Goal: Task Accomplishment & Management: Manage account settings

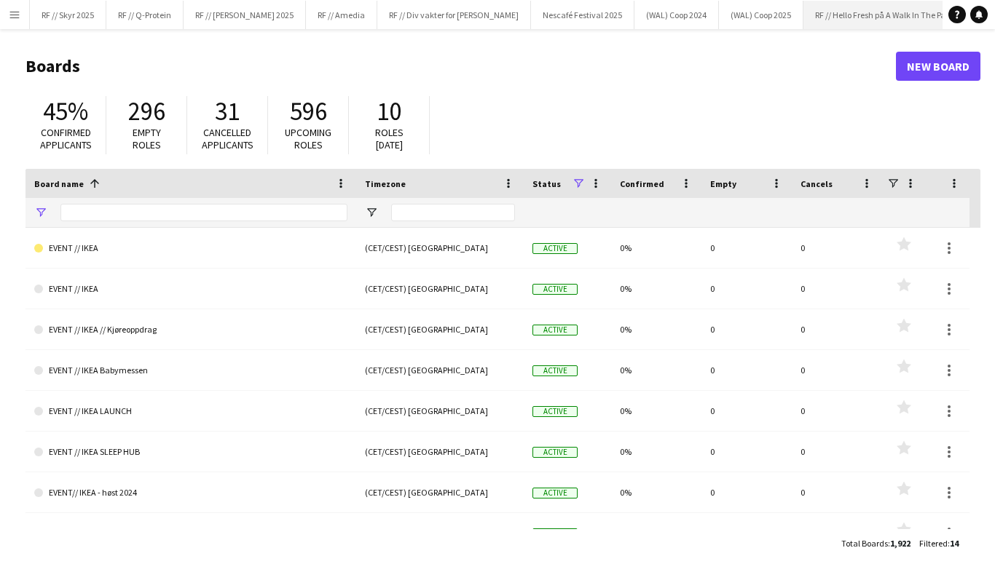
type input "****"
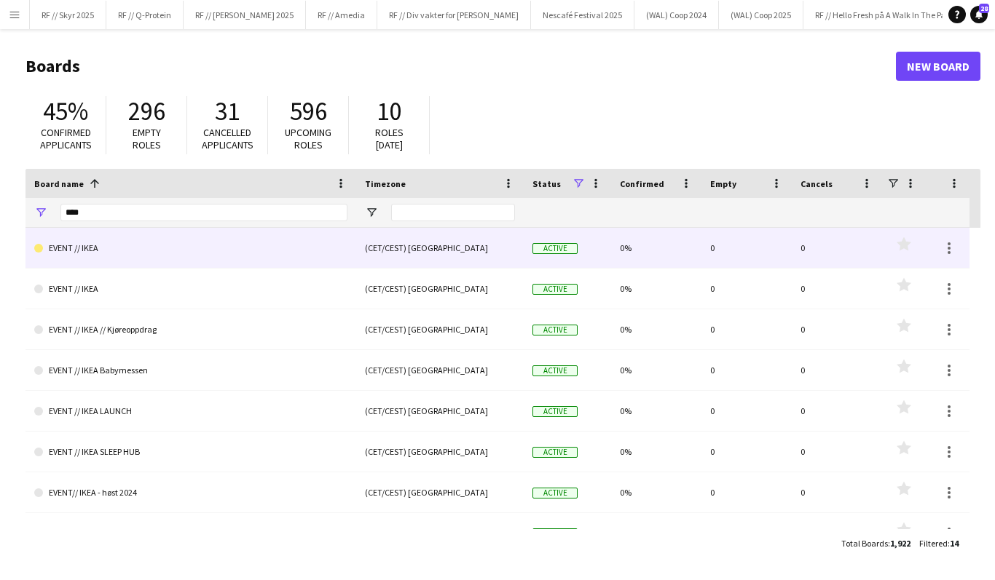
click at [168, 239] on link "EVENT // IKEA" at bounding box center [190, 248] width 313 height 41
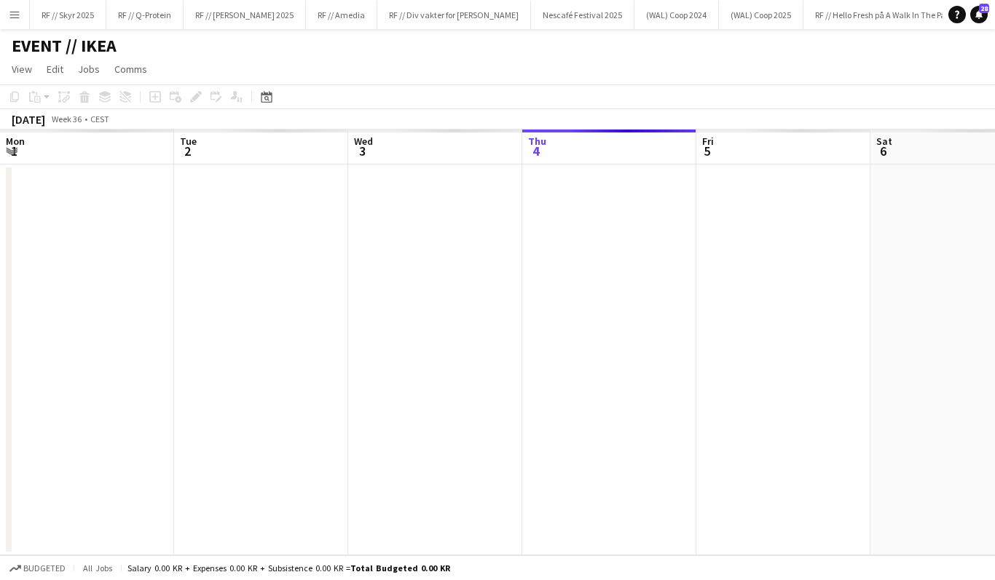
scroll to position [0, 348]
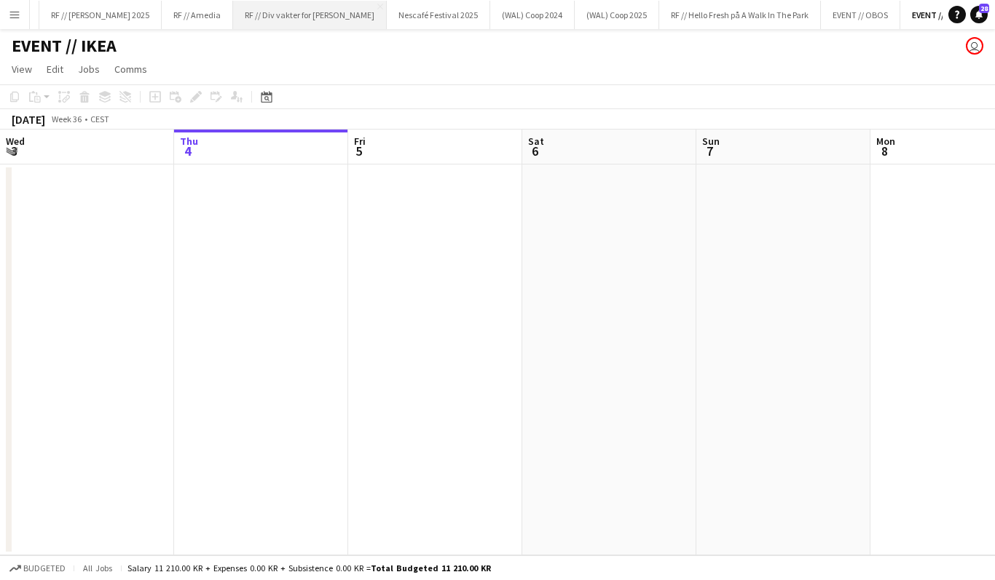
click at [272, 16] on button "RF // Div vakter for Fredrikke Close" at bounding box center [310, 15] width 154 height 28
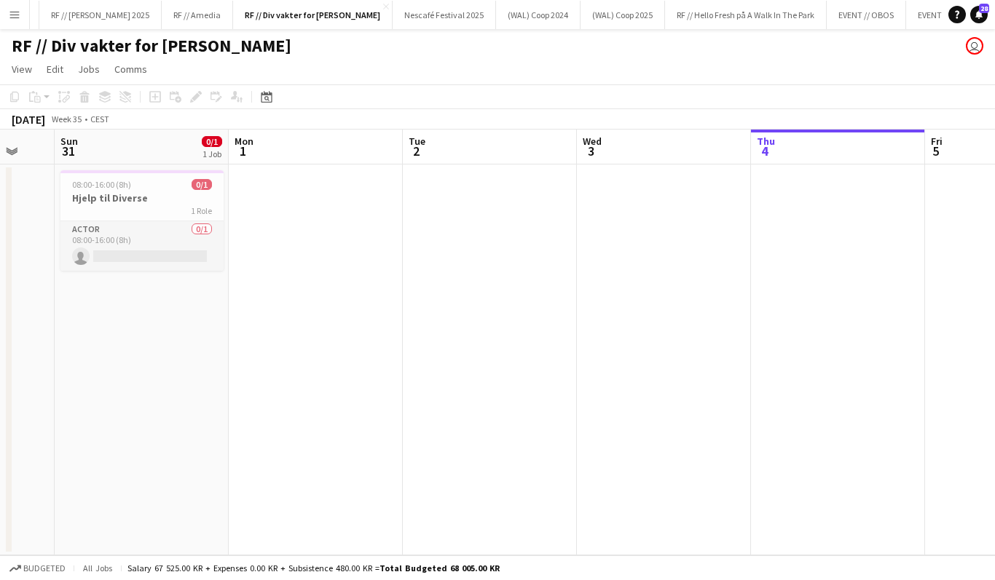
scroll to position [0, 467]
click at [157, 186] on div "08:00-16:00 (8h) 0/1" at bounding box center [141, 184] width 163 height 11
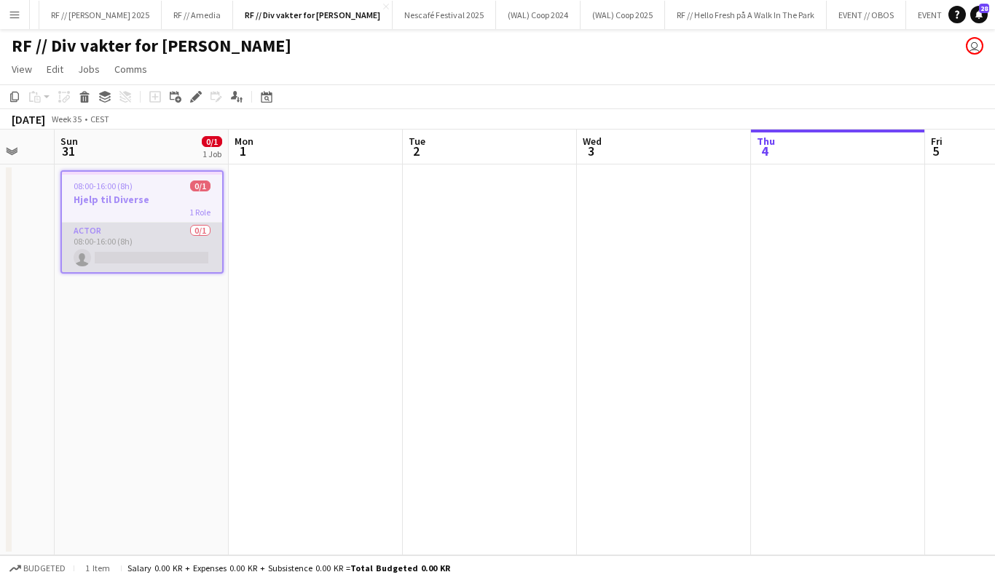
click at [149, 247] on app-card-role "Actor 0/1 08:00-16:00 (8h) single-neutral-actions" at bounding box center [142, 248] width 160 height 50
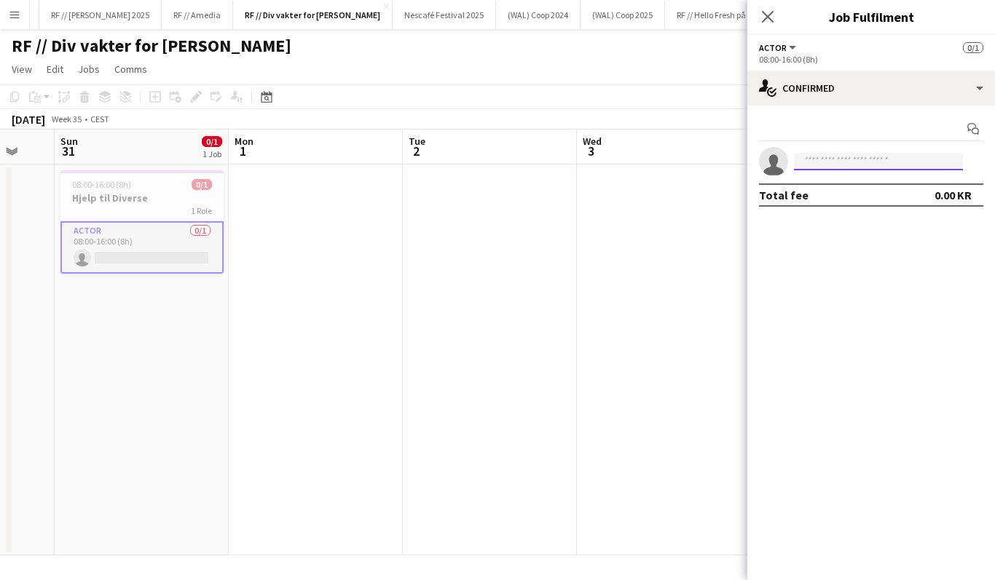
click at [828, 161] on input at bounding box center [878, 161] width 169 height 17
click at [275, 312] on app-date-cell at bounding box center [316, 360] width 174 height 391
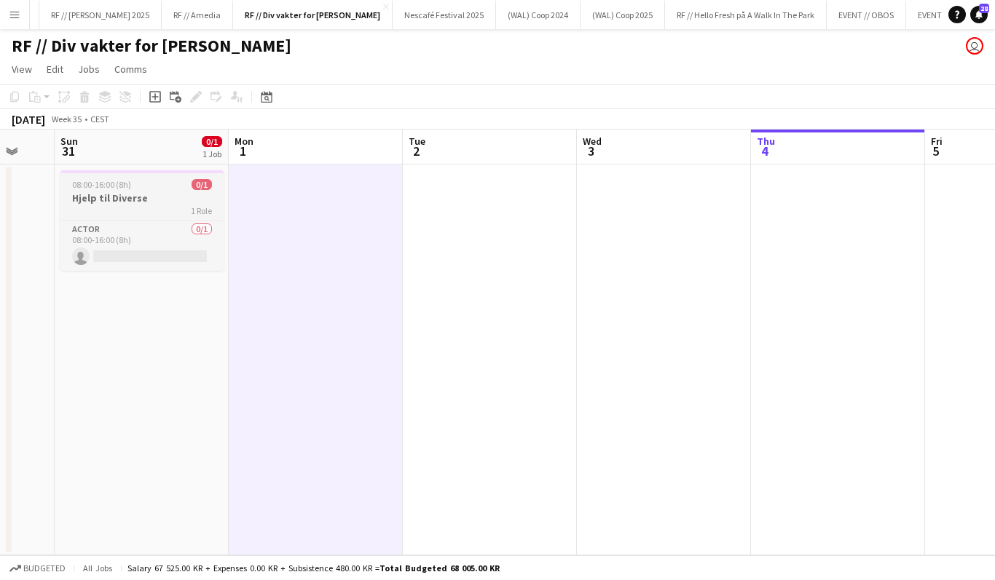
click at [148, 189] on div "08:00-16:00 (8h) 0/1" at bounding box center [141, 184] width 163 height 11
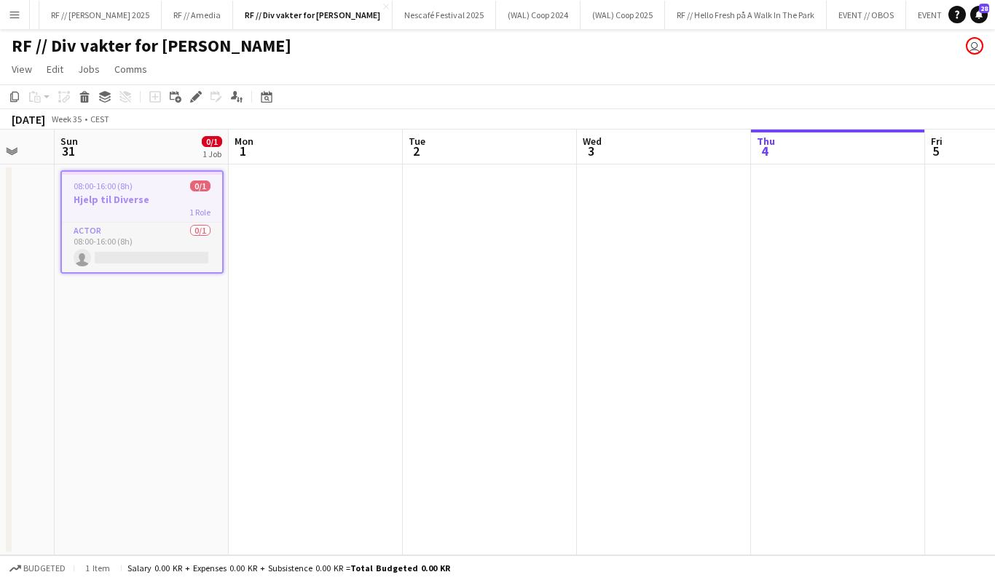
click at [546, 253] on app-date-cell at bounding box center [490, 360] width 174 height 391
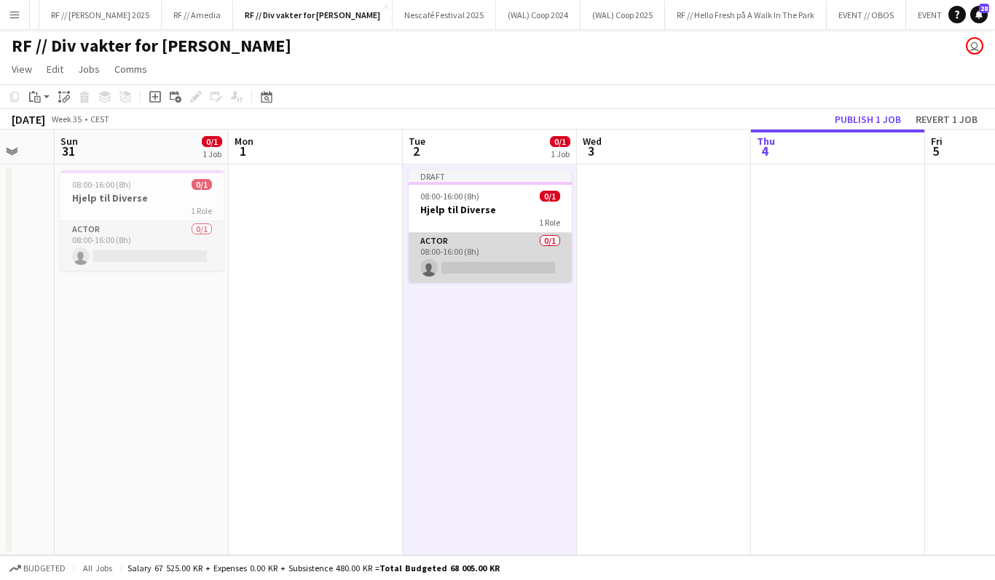
click at [484, 274] on app-card-role "Actor 0/1 08:00-16:00 (8h) single-neutral-actions" at bounding box center [489, 258] width 163 height 50
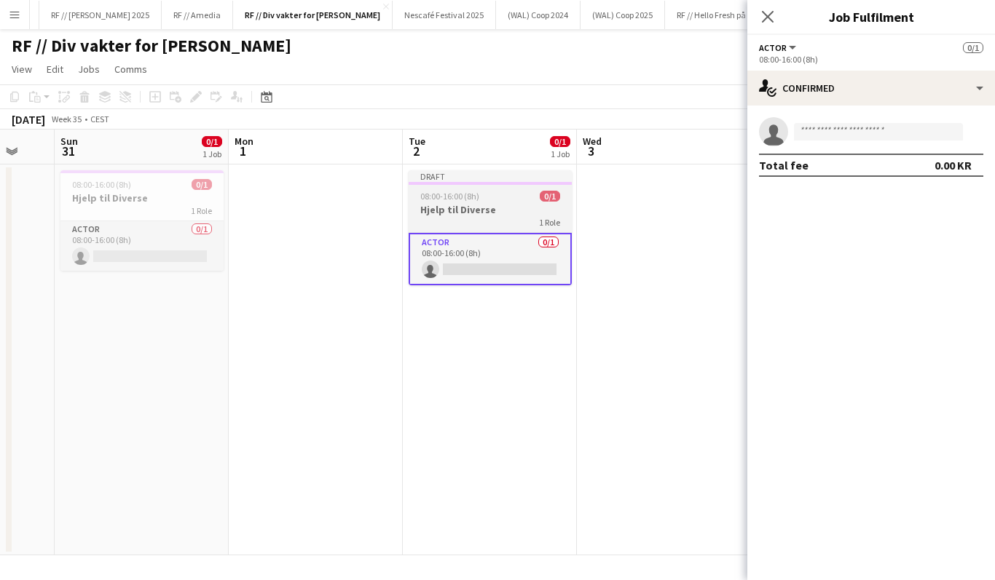
click at [446, 198] on span "08:00-16:00 (8h)" at bounding box center [449, 196] width 59 height 11
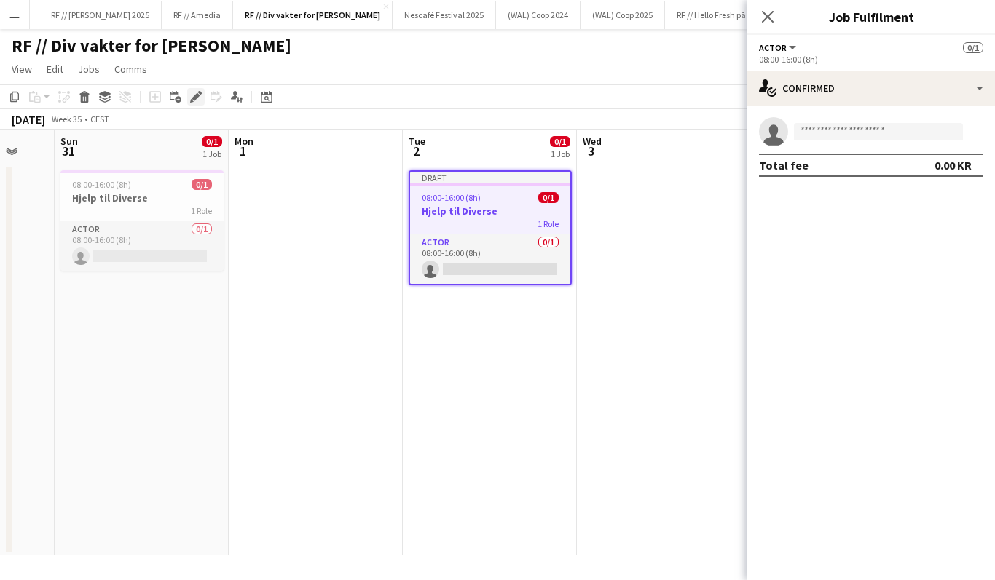
click at [196, 103] on div "Edit" at bounding box center [195, 96] width 17 height 17
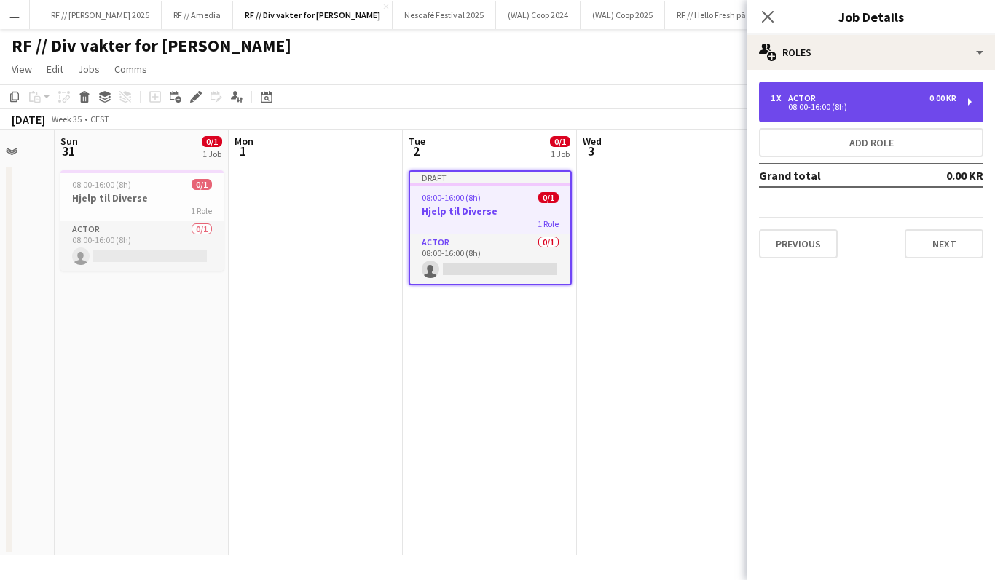
click at [813, 99] on div "Actor" at bounding box center [804, 98] width 33 height 10
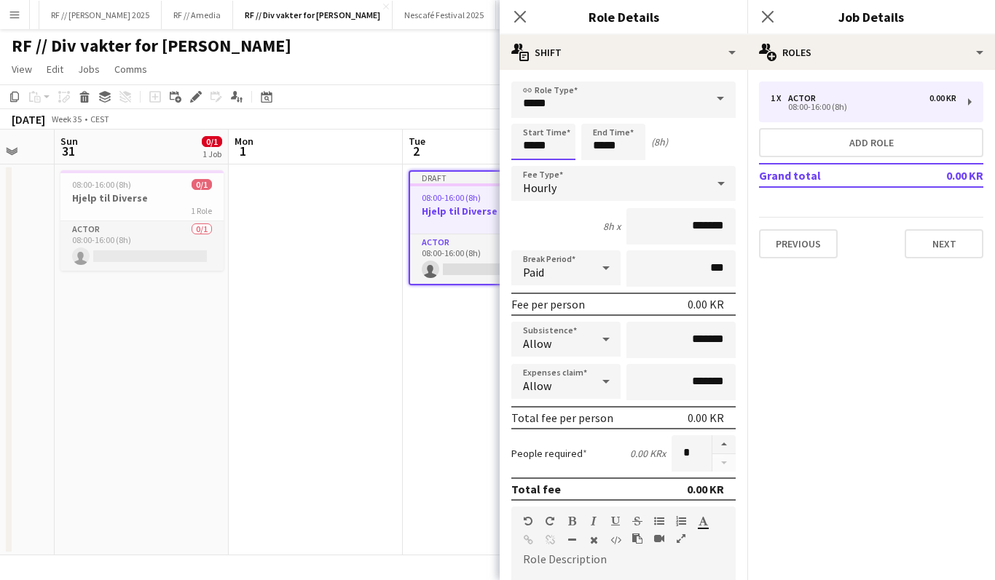
click at [531, 148] on input "*****" at bounding box center [543, 142] width 64 height 36
click at [529, 116] on div at bounding box center [528, 116] width 29 height 15
type input "*****"
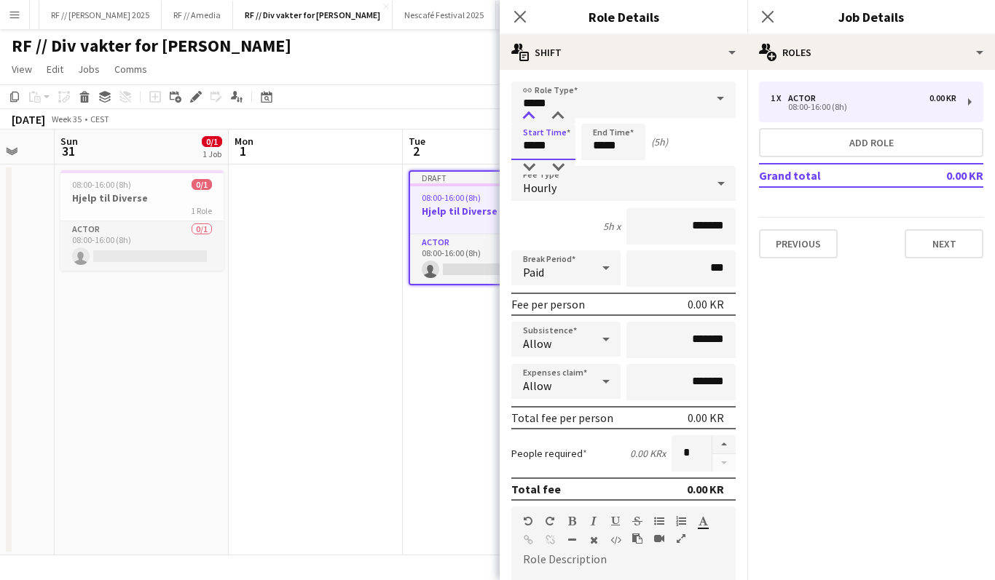
click at [529, 116] on div at bounding box center [528, 116] width 29 height 15
click at [598, 143] on input "*****" at bounding box center [613, 142] width 64 height 36
type input "*****"
click at [597, 109] on div at bounding box center [598, 116] width 29 height 15
click at [676, 223] on input "*******" at bounding box center [680, 226] width 109 height 36
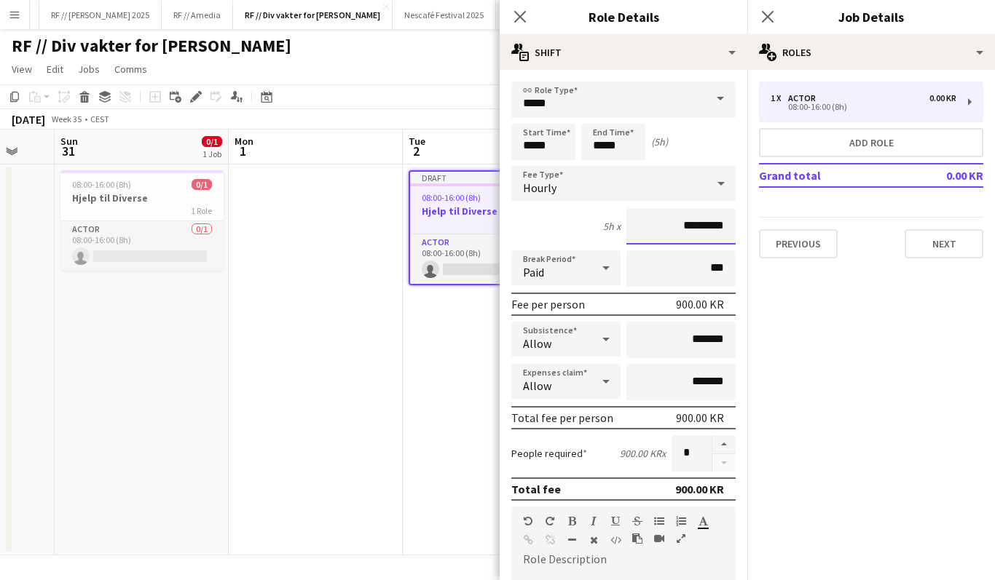
type input "*********"
click at [447, 308] on app-date-cell "Draft 08:00-16:00 (8h) 0/1 Hjelp til Diverse 1 Role Actor 0/1 08:00-16:00 (8h) …" at bounding box center [490, 360] width 174 height 391
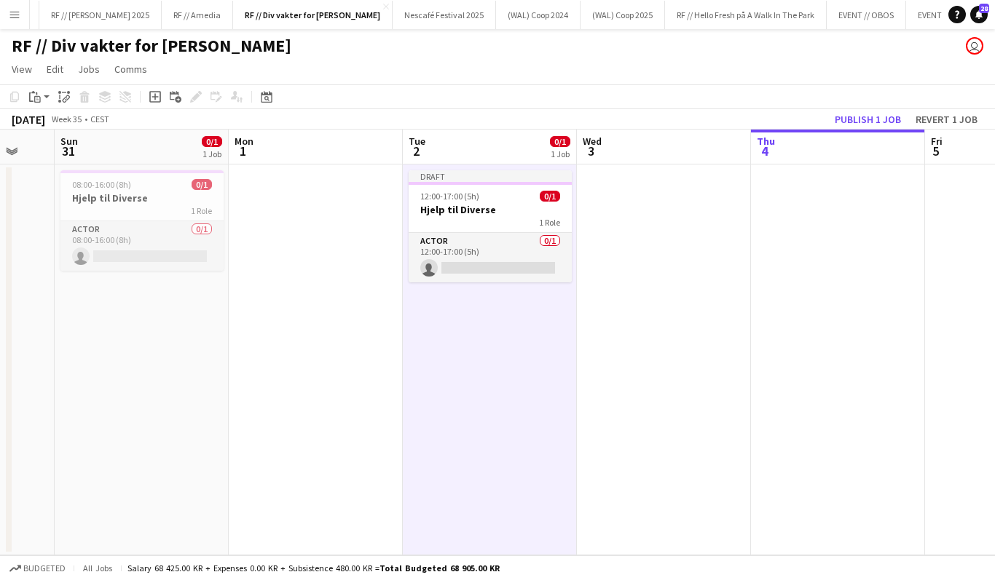
click at [856, 97] on app-toolbar "Copy Paste Paste Command V Paste with crew Command Shift V Paste linked Job Del…" at bounding box center [497, 96] width 995 height 25
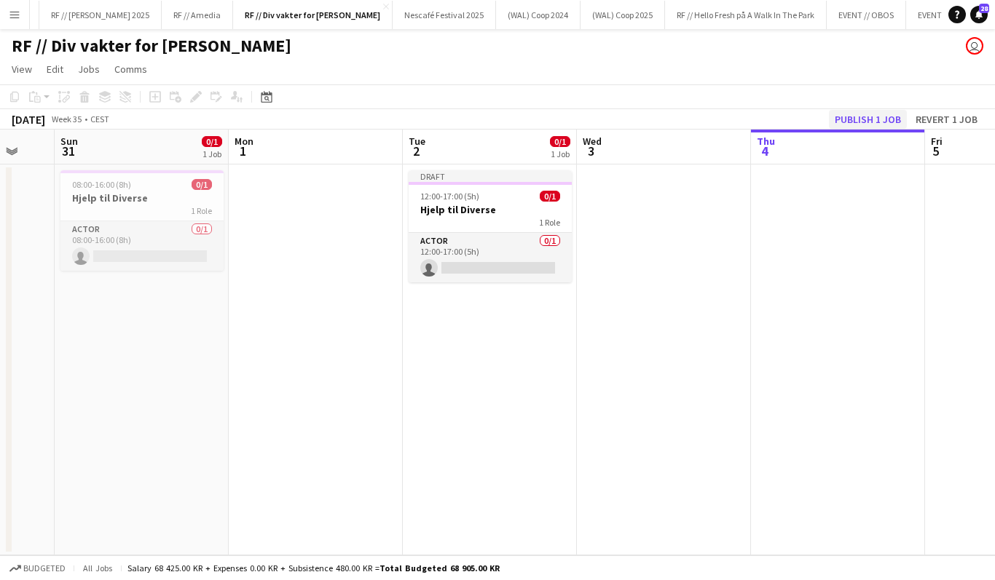
click at [856, 114] on button "Publish 1 job" at bounding box center [868, 119] width 78 height 19
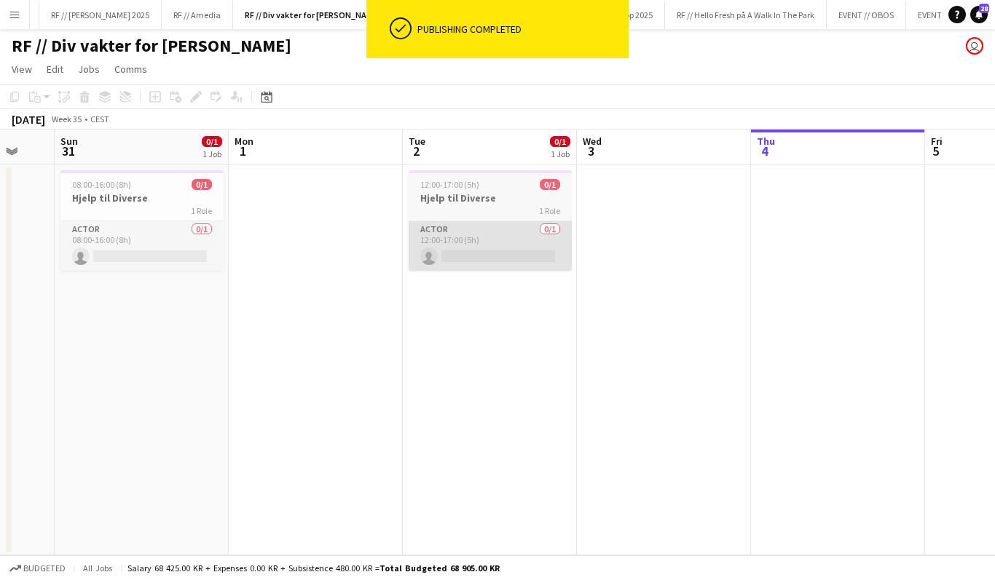
click at [472, 266] on app-card-role "Actor 0/1 12:00-17:00 (5h) single-neutral-actions" at bounding box center [489, 246] width 163 height 50
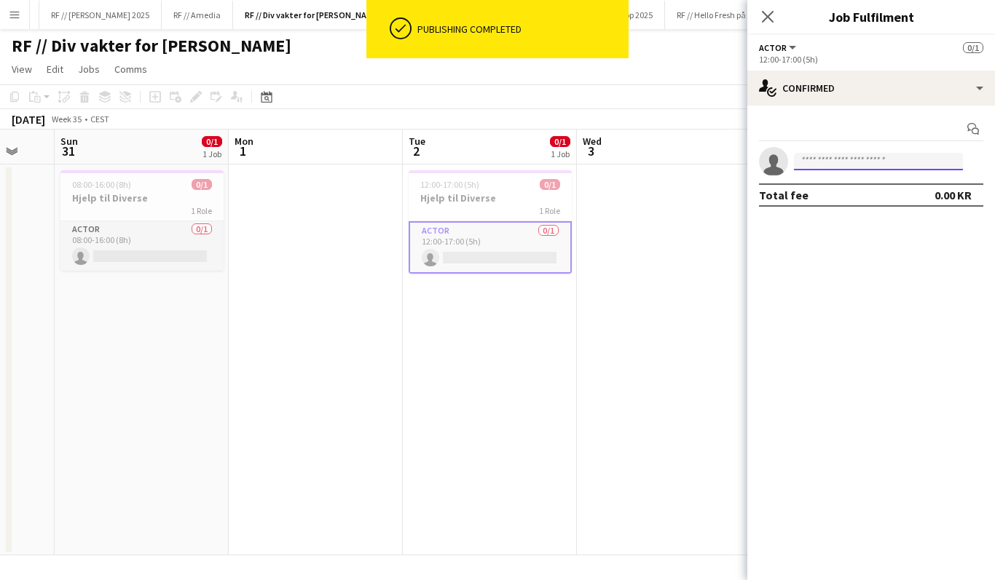
click at [871, 157] on input at bounding box center [878, 161] width 169 height 17
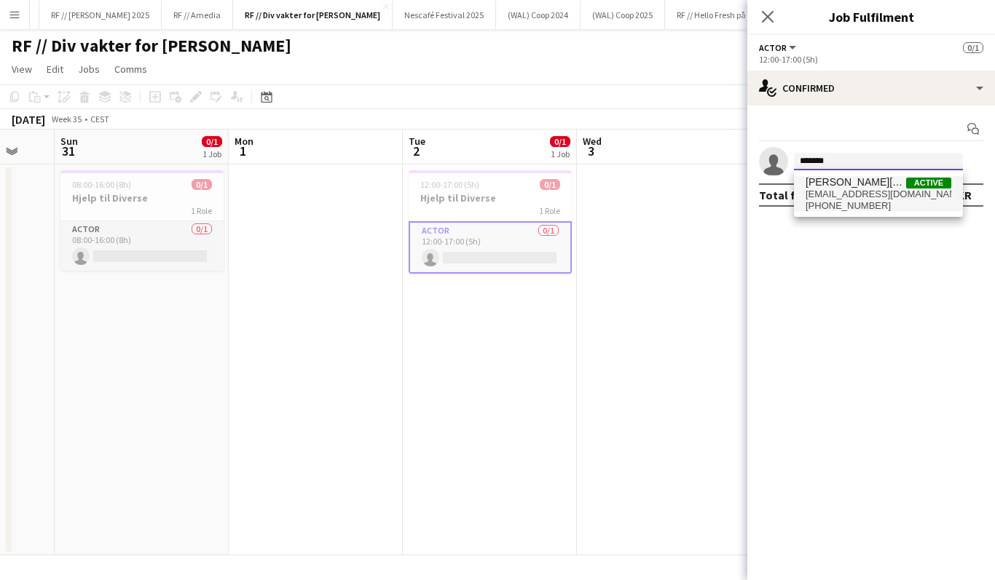
type input "*******"
click at [860, 194] on span "htlarum@gmail.com" at bounding box center [878, 195] width 146 height 12
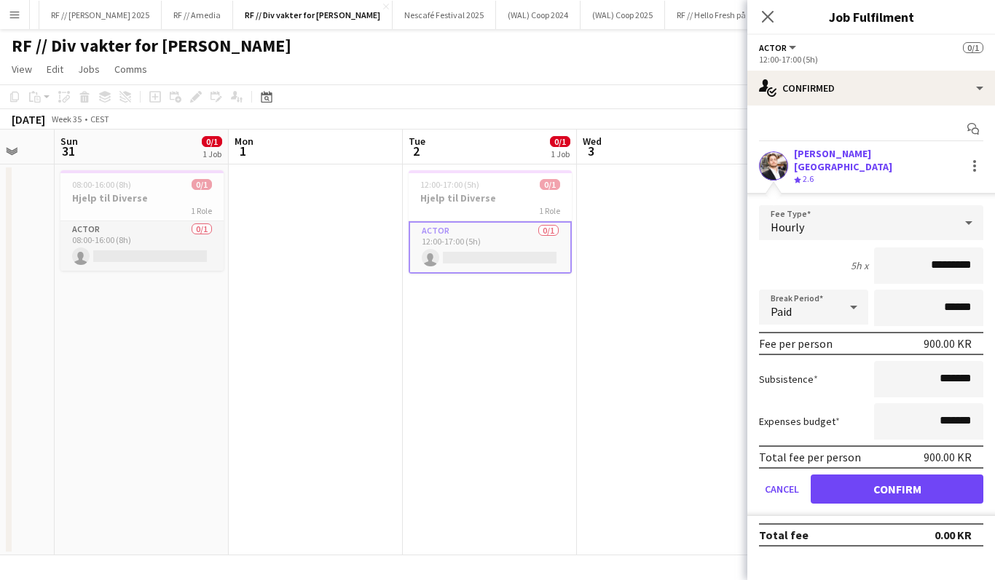
click at [885, 475] on button "Confirm" at bounding box center [896, 489] width 173 height 29
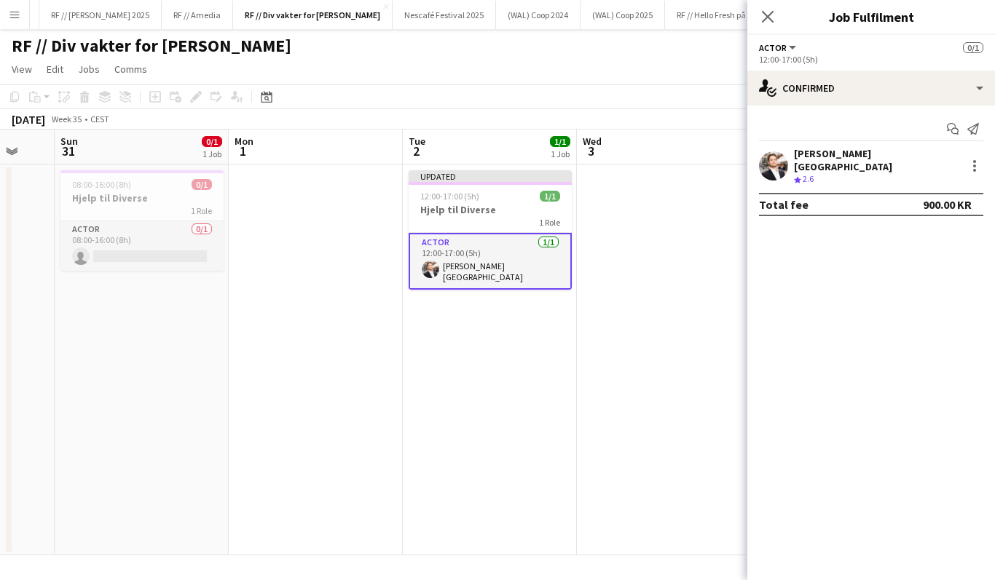
click at [623, 348] on app-date-cell at bounding box center [664, 360] width 174 height 391
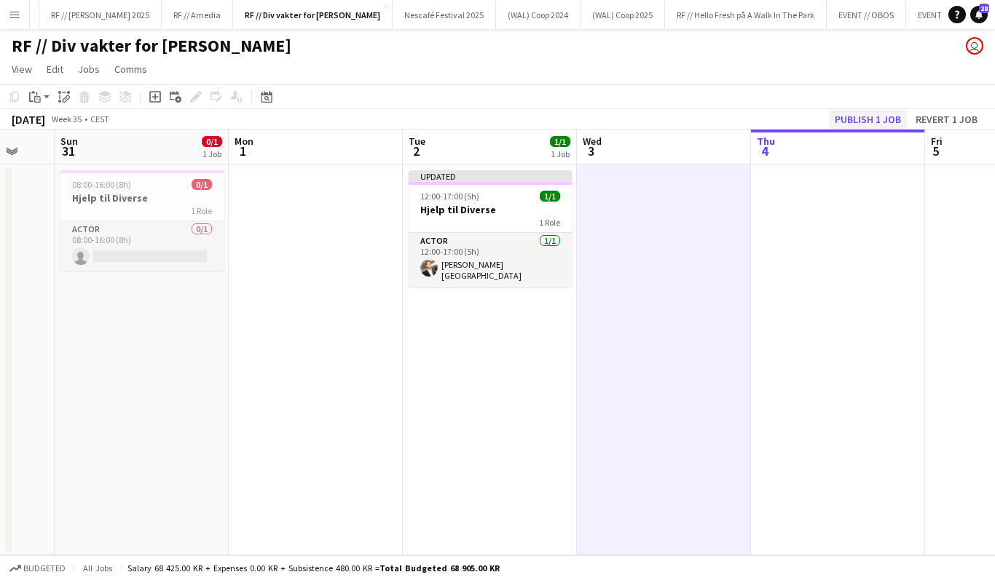
click at [879, 115] on button "Publish 1 job" at bounding box center [868, 119] width 78 height 19
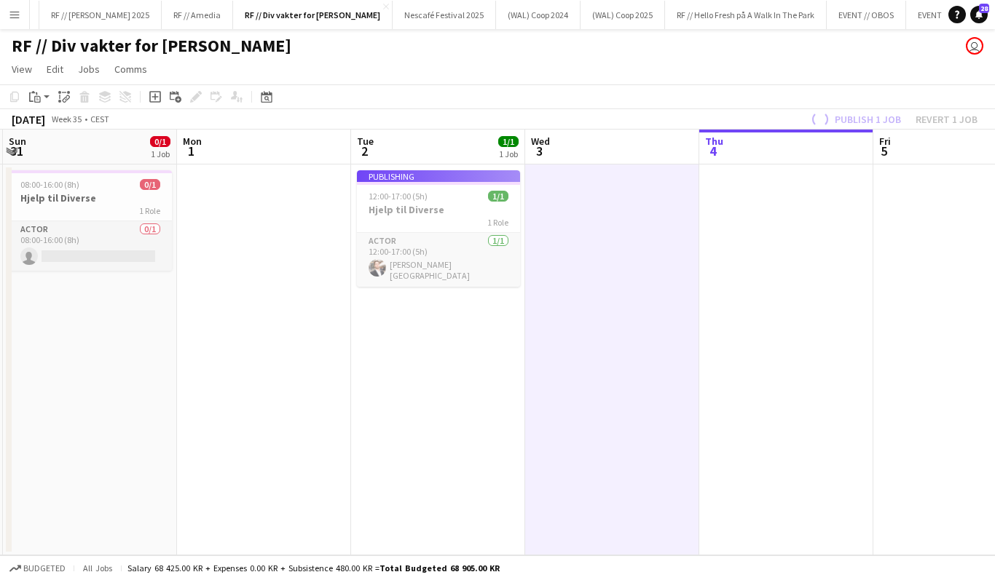
scroll to position [0, 528]
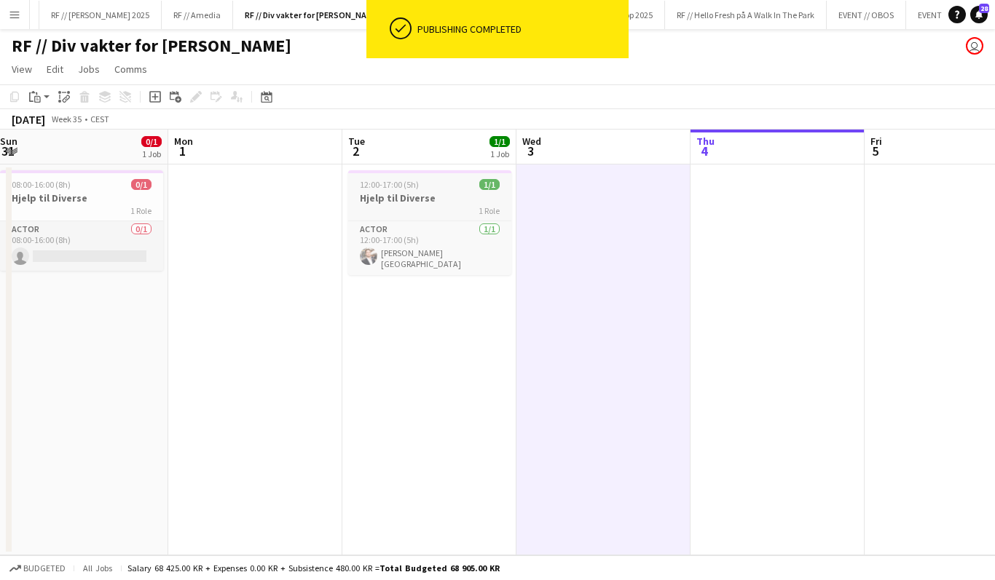
click at [416, 197] on h3 "Hjelp til Diverse" at bounding box center [429, 197] width 163 height 13
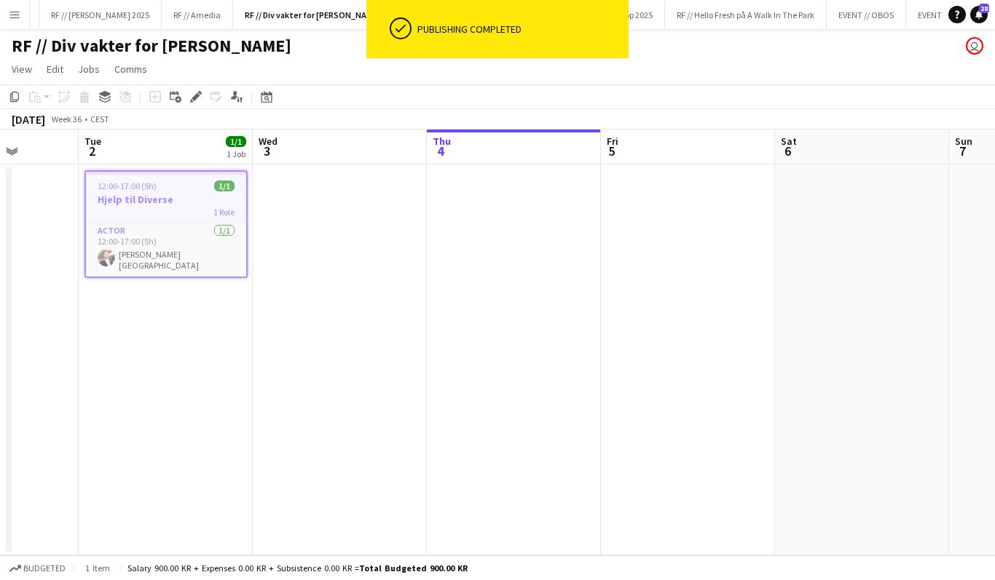
scroll to position [0, 622]
click at [487, 221] on app-date-cell at bounding box center [509, 360] width 174 height 391
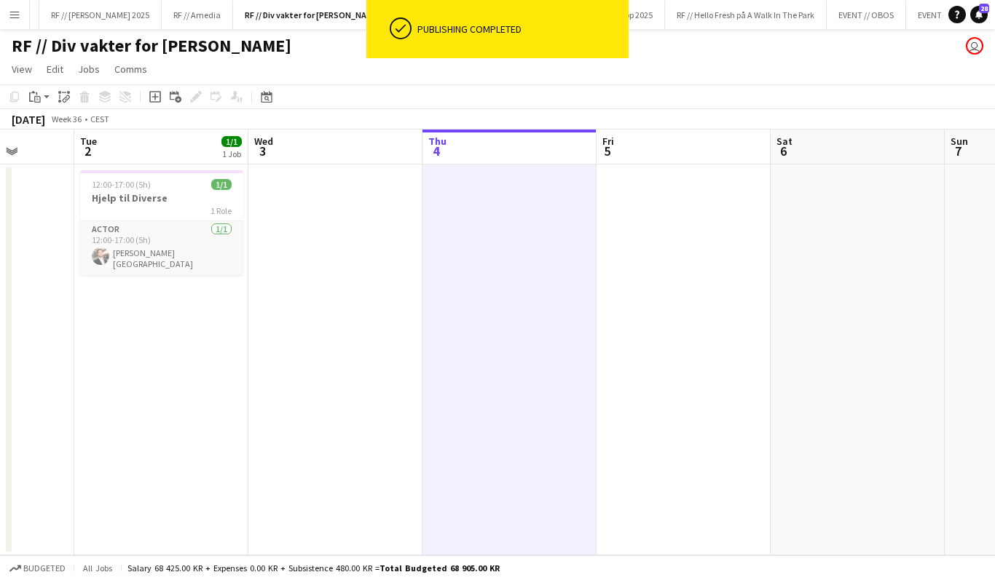
click at [675, 232] on app-date-cell at bounding box center [683, 360] width 174 height 391
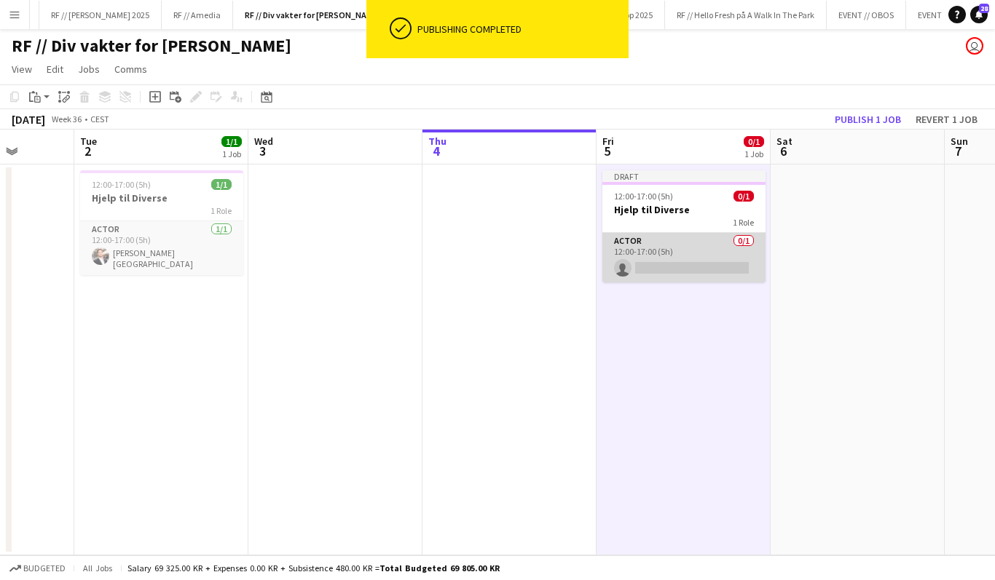
click at [674, 263] on app-card-role "Actor 0/1 12:00-17:00 (5h) single-neutral-actions" at bounding box center [683, 258] width 163 height 50
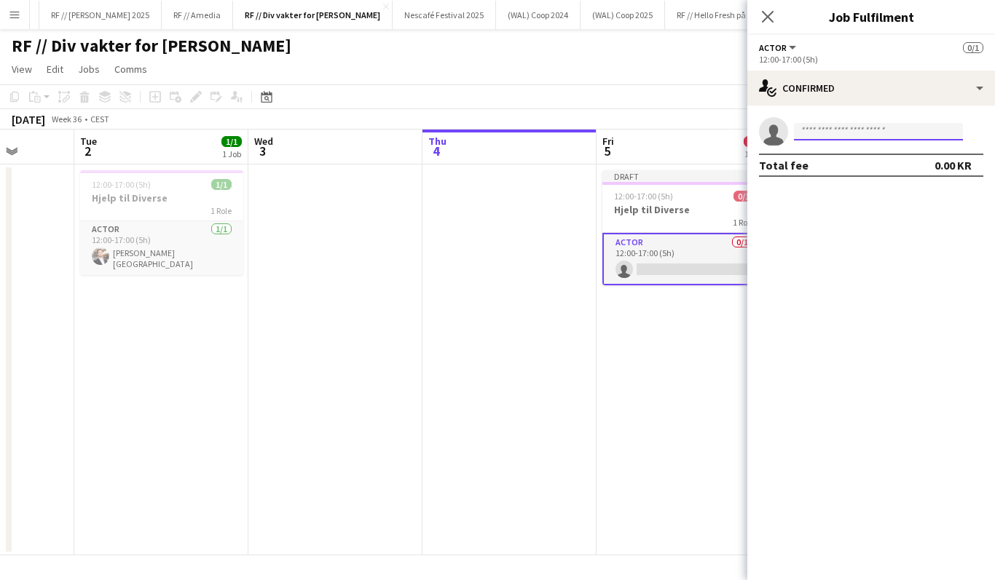
click at [822, 135] on input at bounding box center [878, 131] width 169 height 17
type input "******"
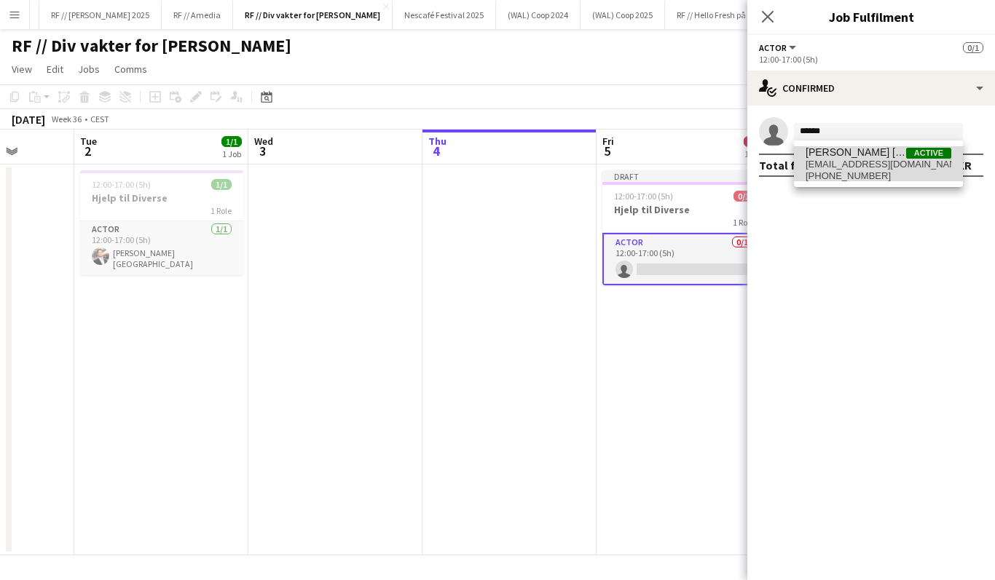
click at [840, 157] on span "Vanessa Riise Naas" at bounding box center [855, 152] width 100 height 12
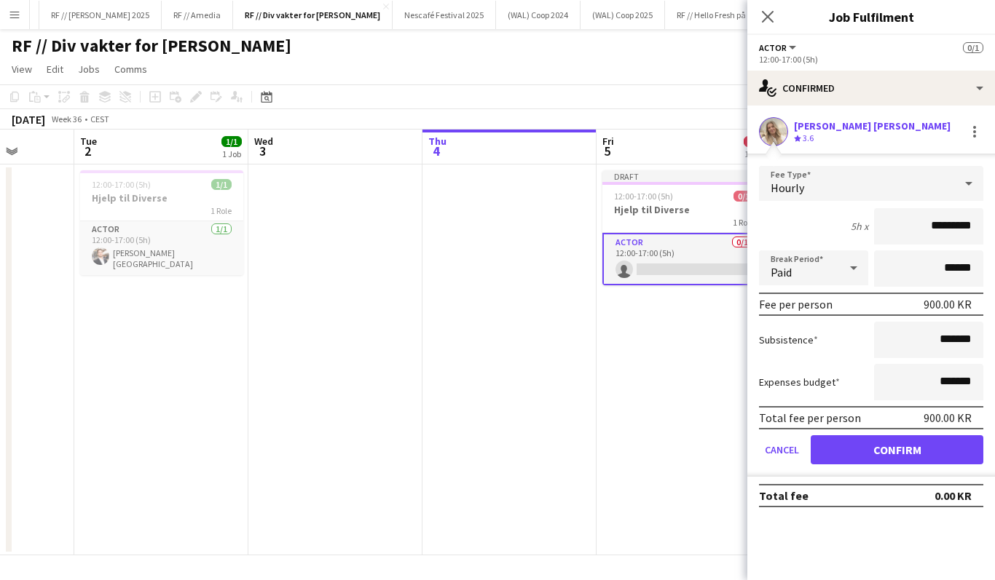
click at [770, 131] on app-user-avatar at bounding box center [773, 131] width 29 height 29
click at [814, 129] on div "Vanessa Riise Naas" at bounding box center [872, 125] width 157 height 13
click at [626, 280] on app-card-role "Actor 0/1 12:00-17:00 (5h) single-neutral-actions" at bounding box center [683, 259] width 163 height 52
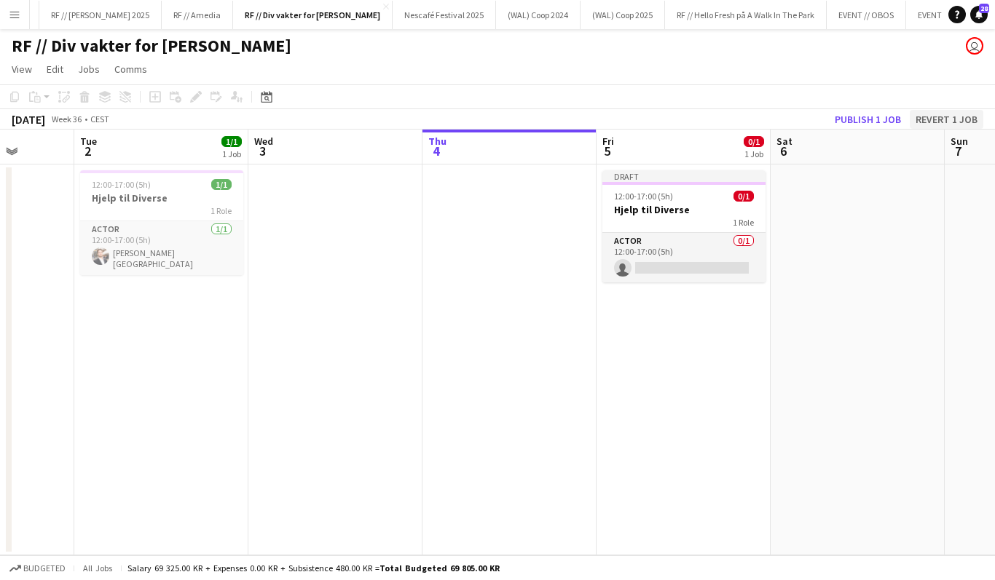
click at [938, 118] on button "Revert 1 job" at bounding box center [946, 119] width 74 height 19
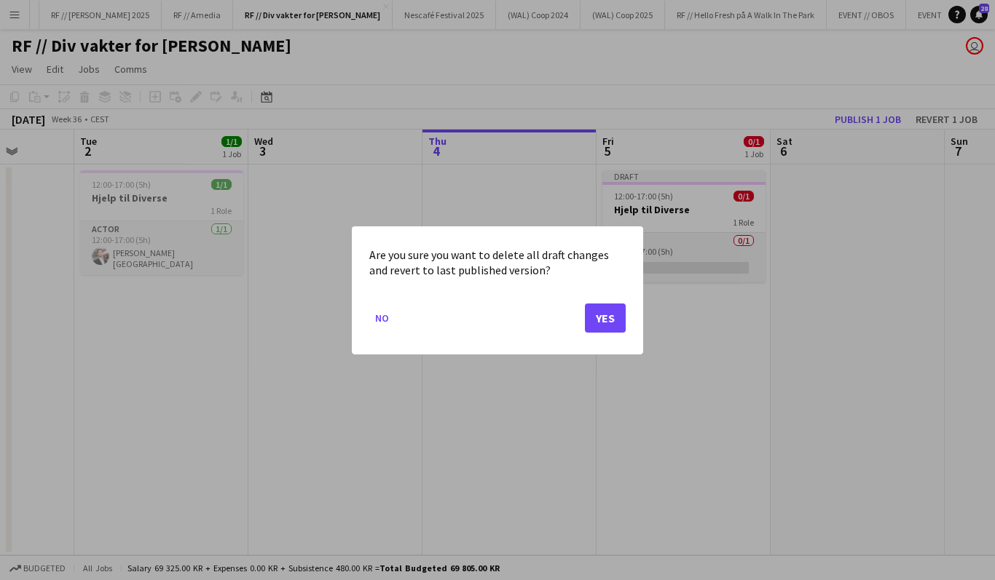
click at [607, 333] on mat-dialog-actions "No Yes" at bounding box center [497, 323] width 256 height 62
click at [609, 312] on button "Yes" at bounding box center [605, 317] width 41 height 29
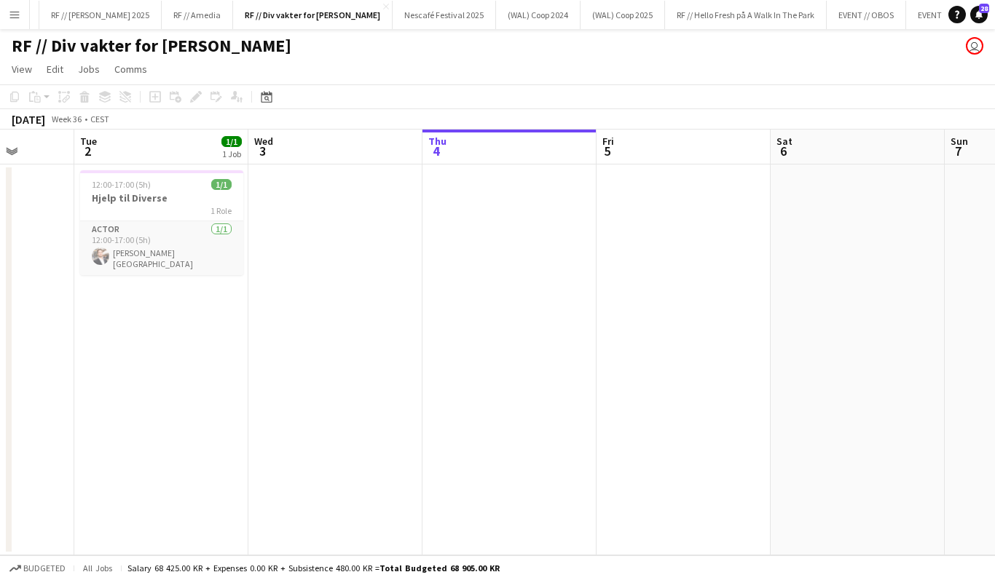
click at [4, 12] on button "Menu" at bounding box center [14, 14] width 29 height 29
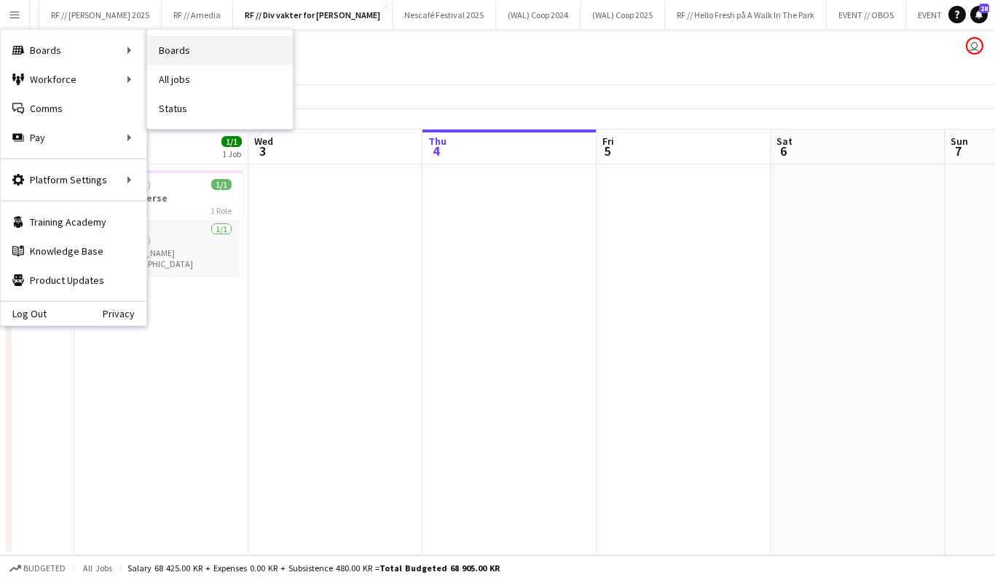
click at [181, 62] on link "Boards" at bounding box center [220, 50] width 146 height 29
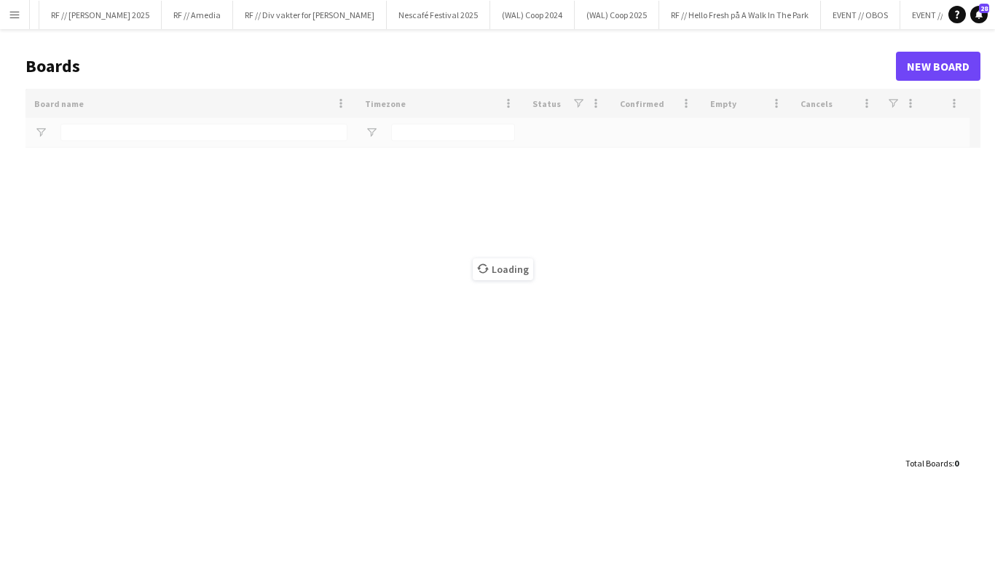
type input "****"
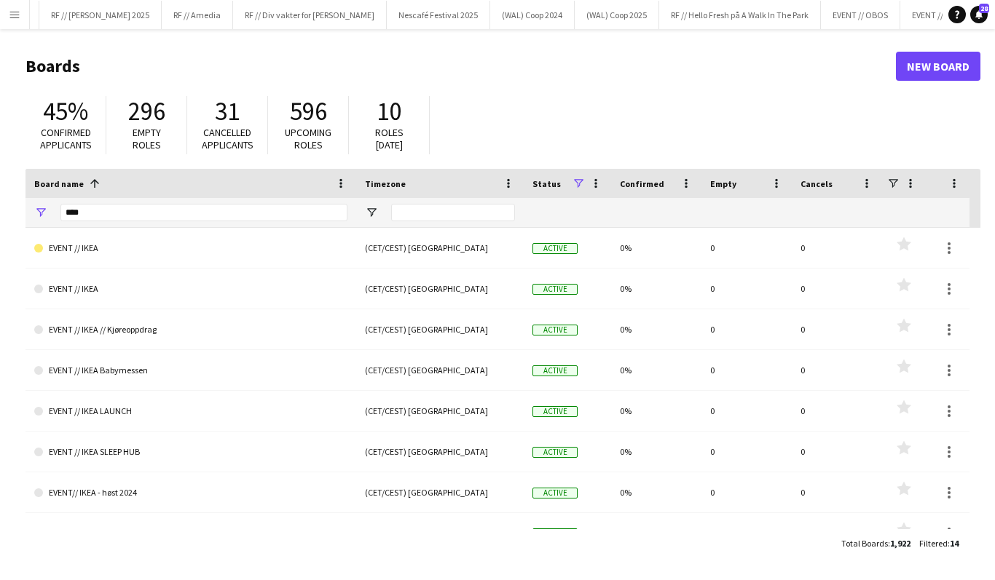
click at [3, 14] on button "Menu" at bounding box center [14, 14] width 29 height 29
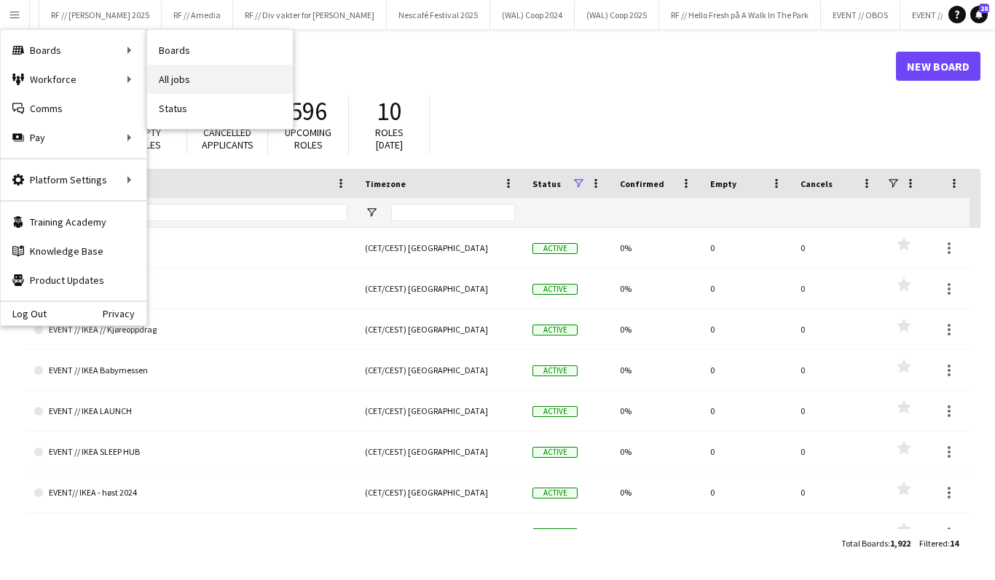
click at [191, 74] on link "All jobs" at bounding box center [220, 79] width 146 height 29
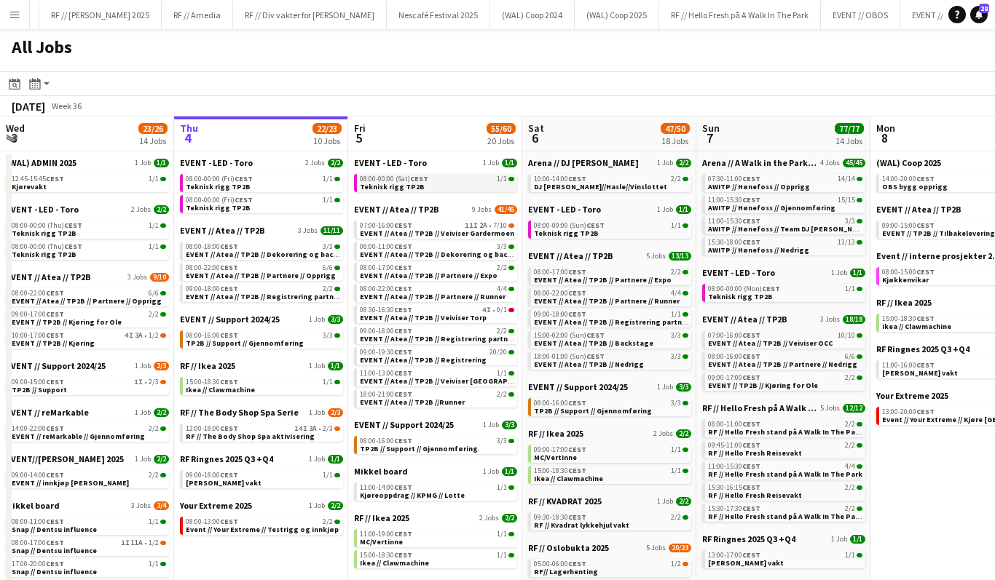
click at [443, 186] on link "08:00-00:00 (Sat) CEST 1/1 Teknisk rigg TP2B" at bounding box center [437, 182] width 154 height 17
click at [425, 226] on div "07:00-16:00 CEST 11I 2A • 7/10" at bounding box center [437, 225] width 154 height 7
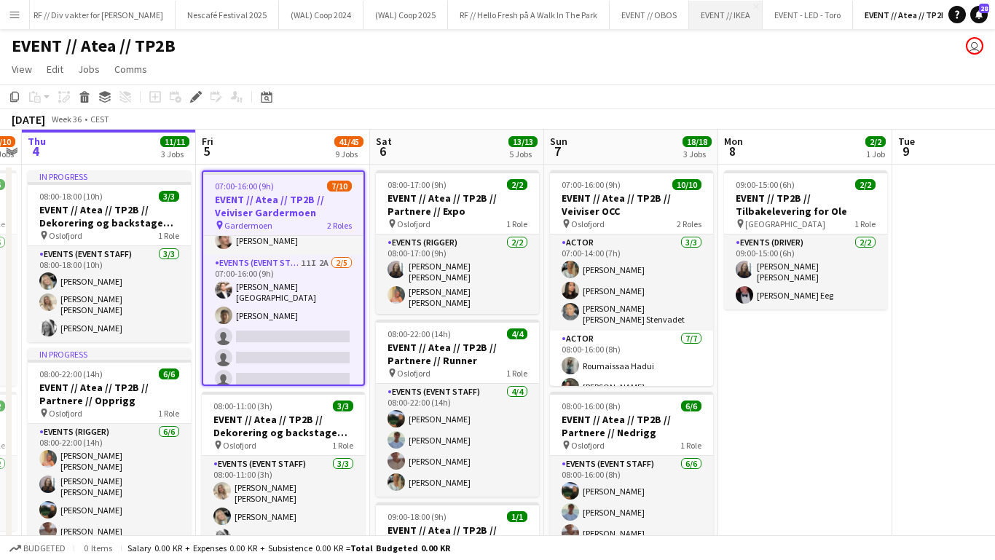
click at [692, 10] on button "EVENT // IKEA Close" at bounding box center [726, 15] width 74 height 28
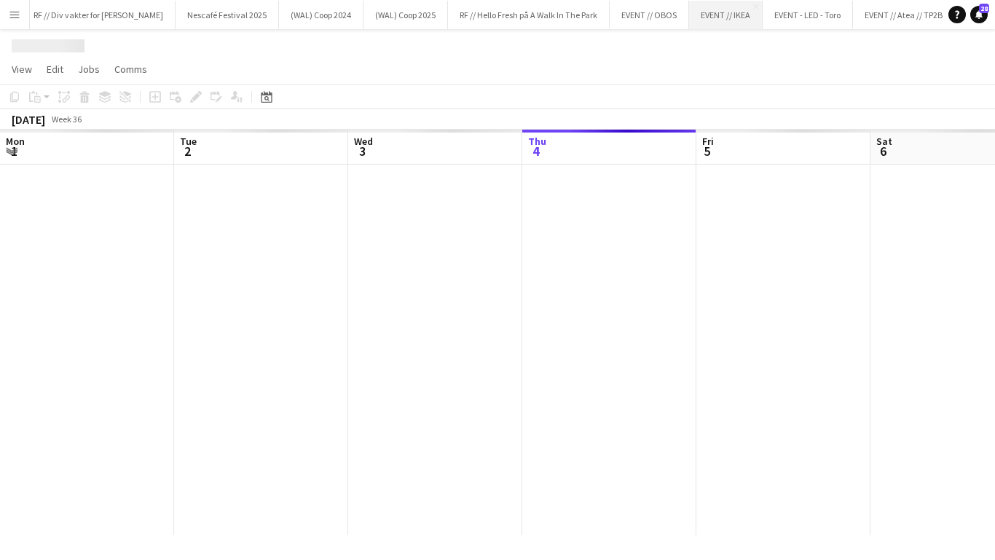
scroll to position [0, 348]
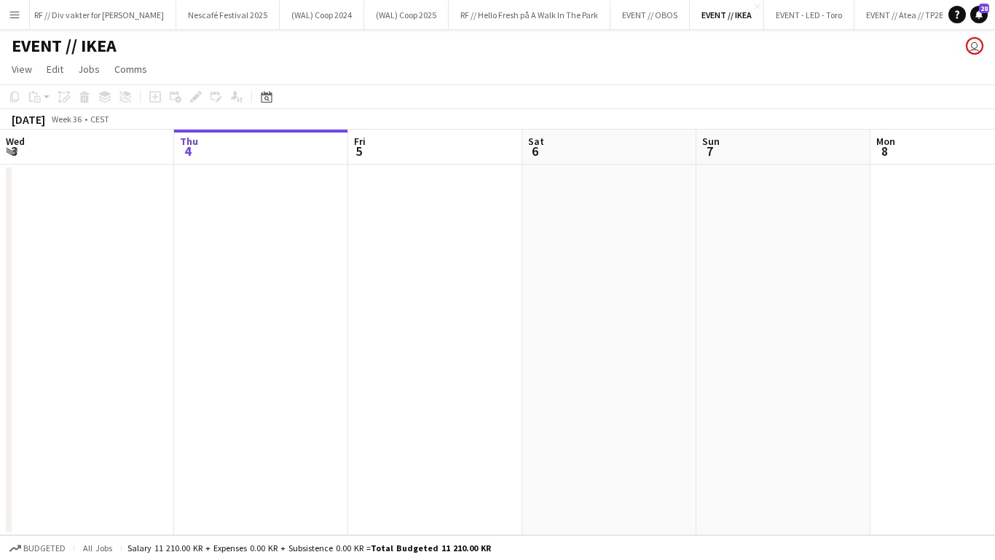
click at [264, 173] on app-date-cell at bounding box center [261, 350] width 174 height 371
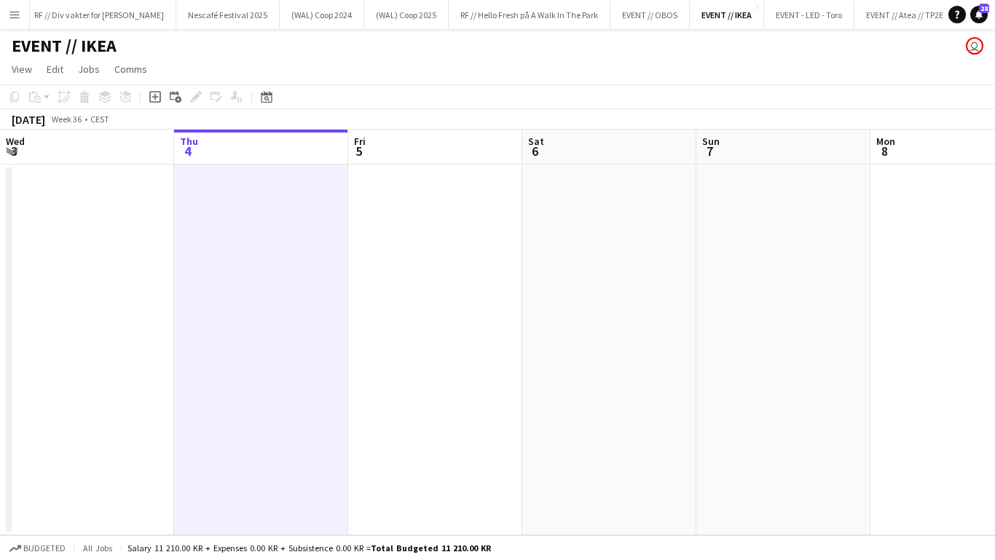
click at [15, 11] on app-icon "Menu" at bounding box center [15, 15] width 12 height 12
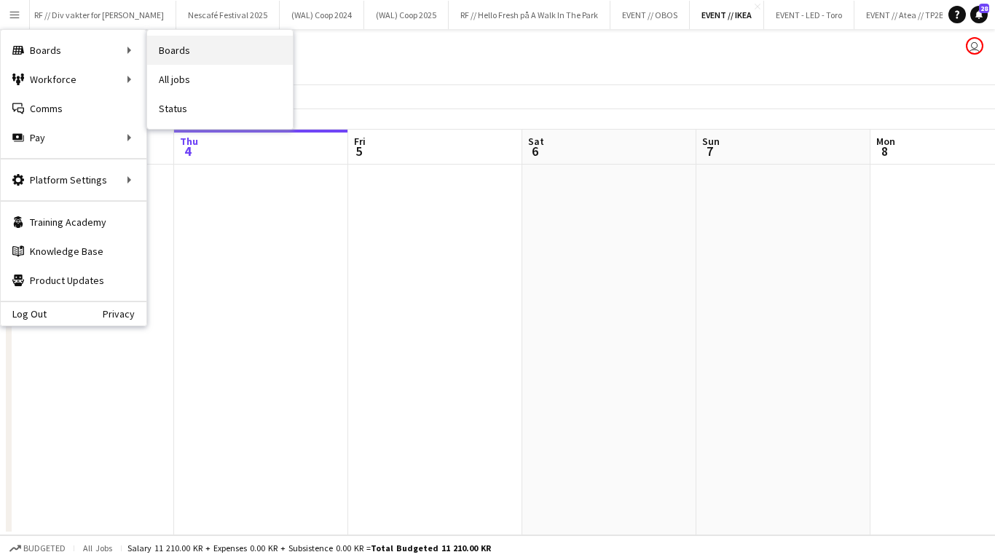
click at [187, 55] on link "Boards" at bounding box center [220, 50] width 146 height 29
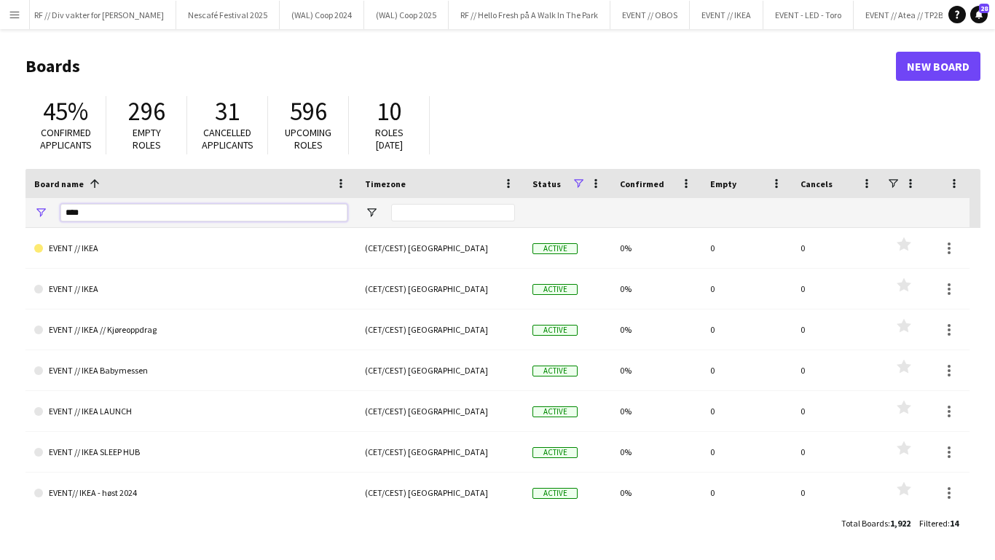
click at [73, 210] on input "****" at bounding box center [203, 212] width 287 height 17
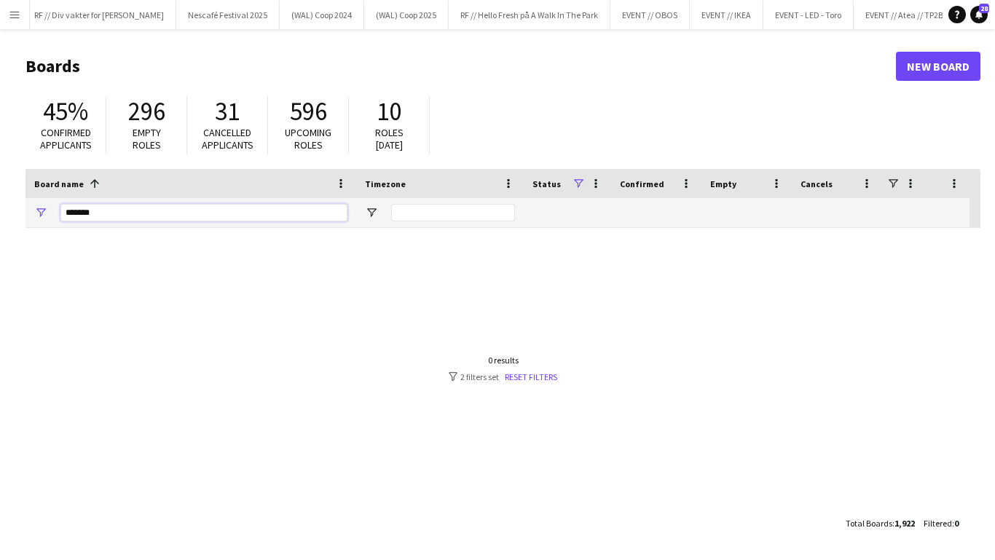
click at [77, 213] on input "*******" at bounding box center [203, 212] width 287 height 17
click at [86, 213] on input "**********" at bounding box center [203, 212] width 287 height 17
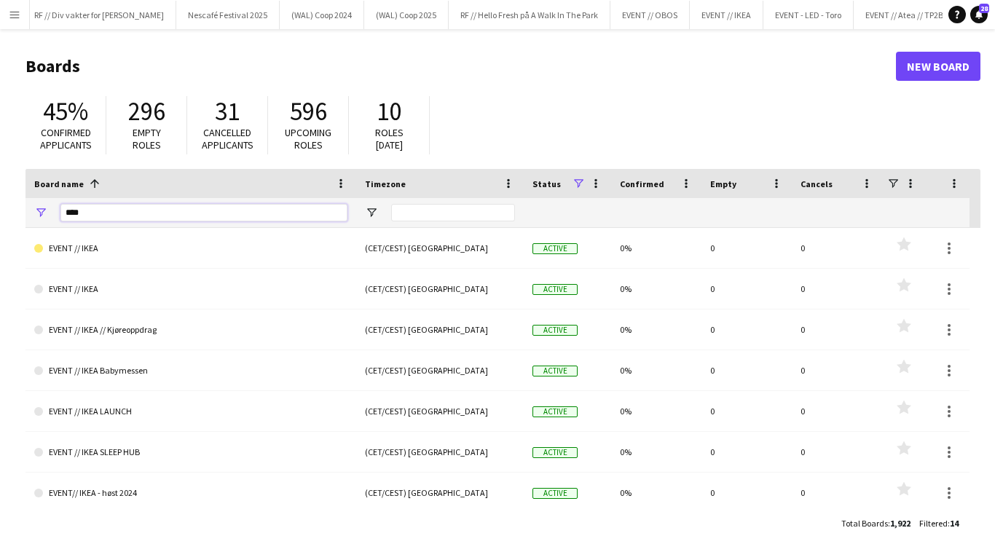
click at [107, 210] on input "****" at bounding box center [203, 212] width 287 height 17
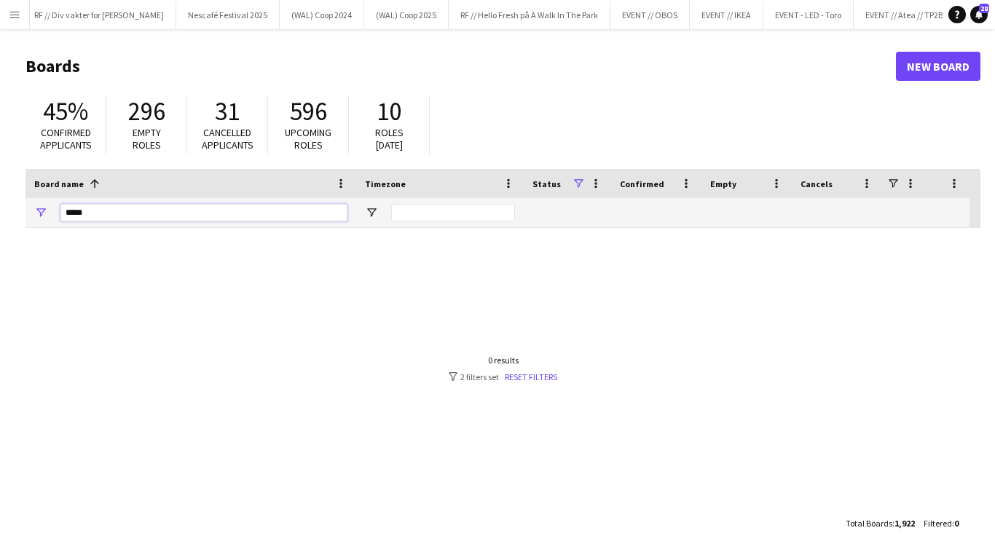
type input "****"
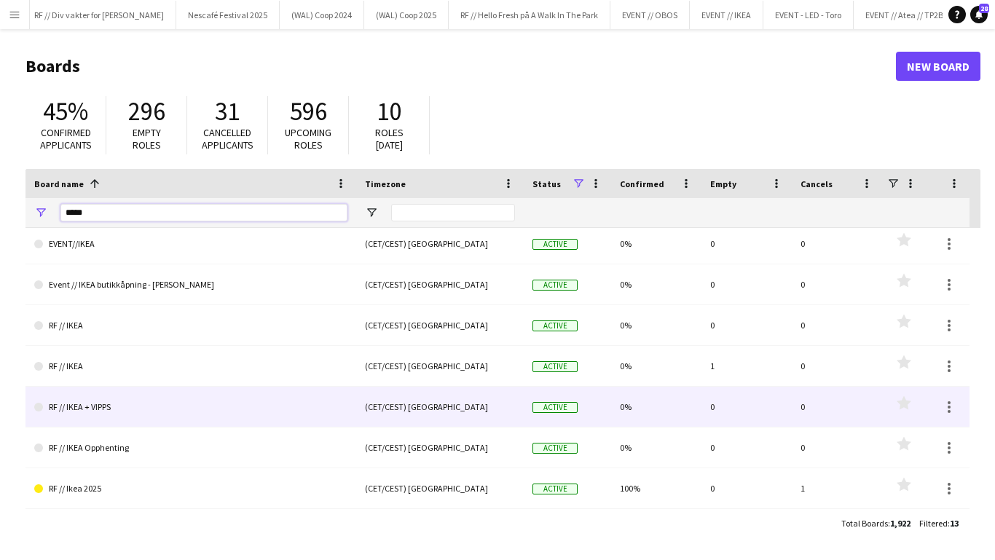
scroll to position [249, 0]
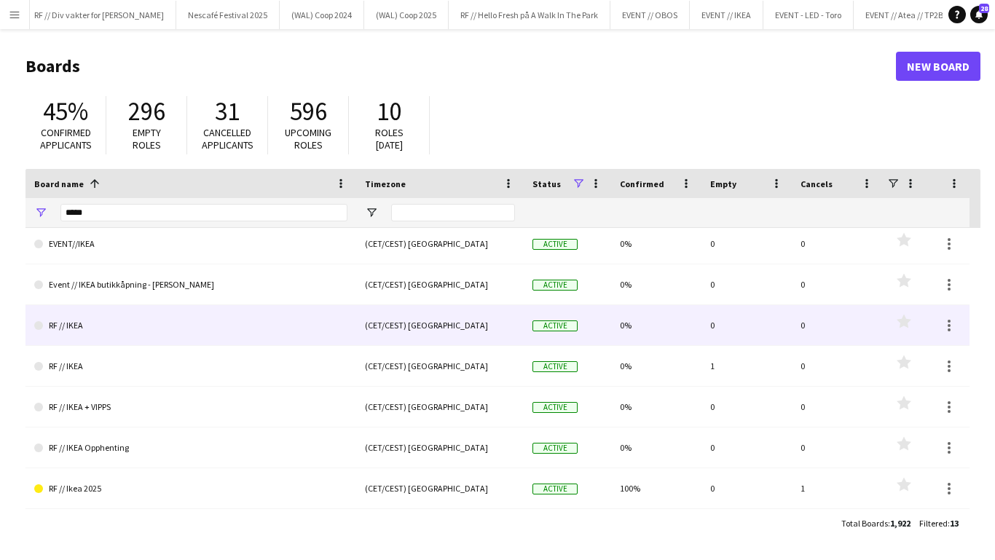
click at [173, 317] on link "RF // IKEA" at bounding box center [190, 325] width 313 height 41
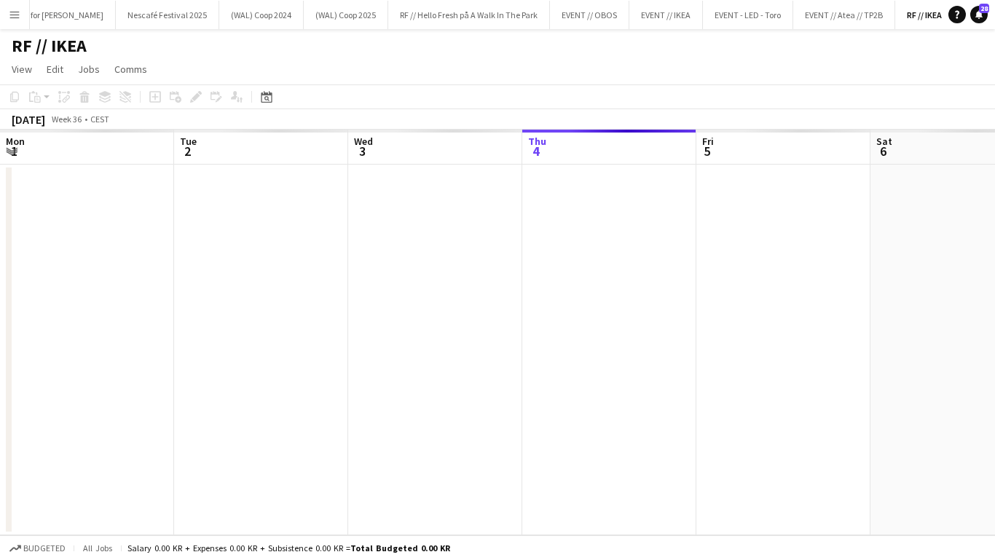
scroll to position [0, 348]
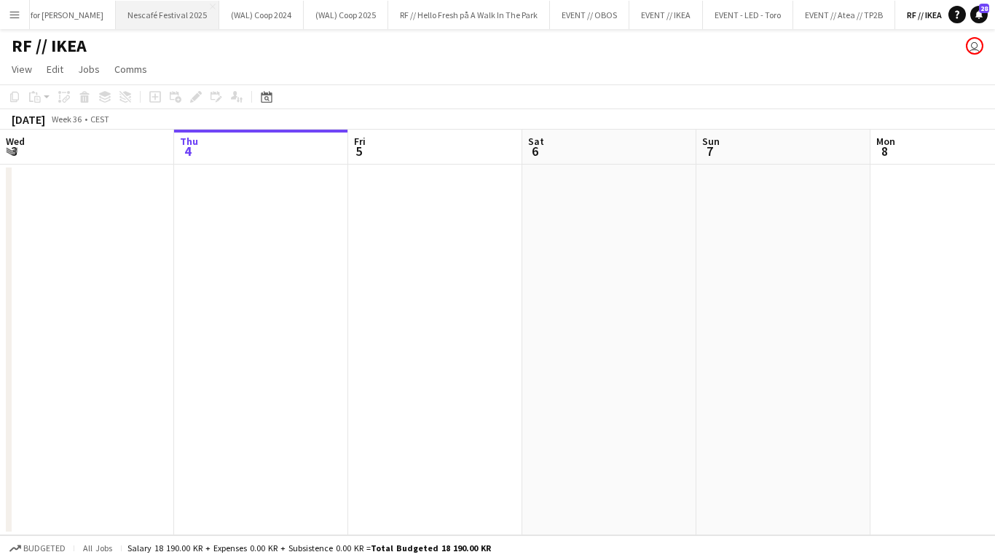
scroll to position [0, 414]
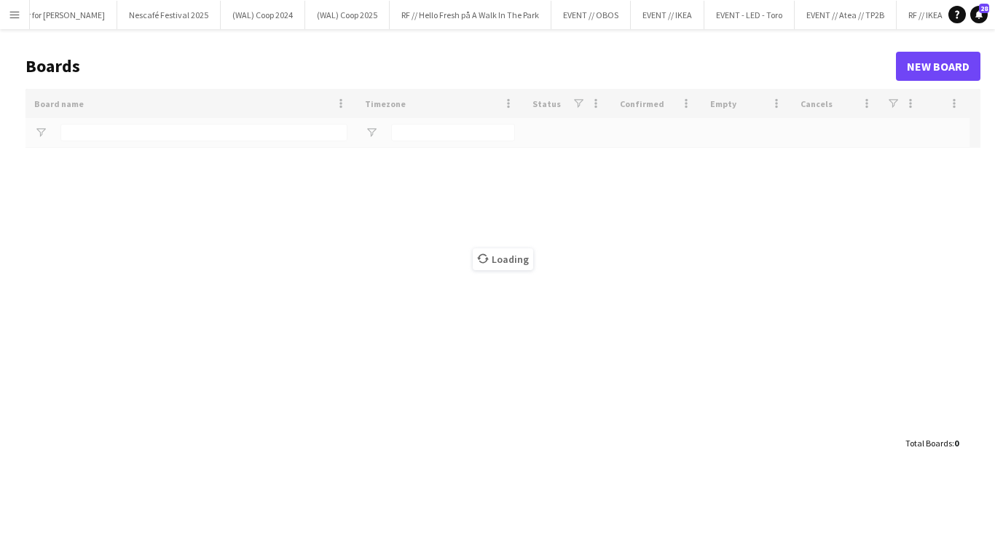
type input "****"
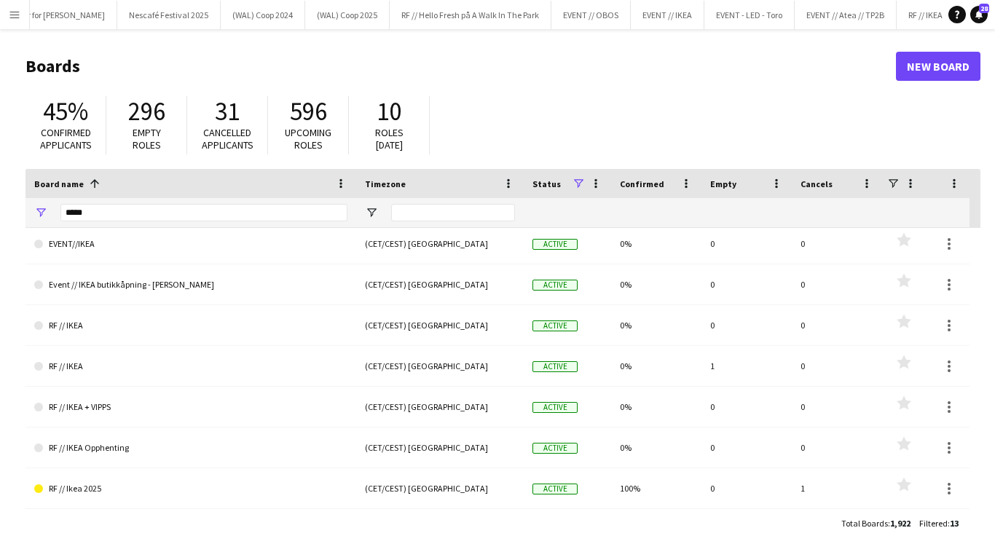
scroll to position [249, 0]
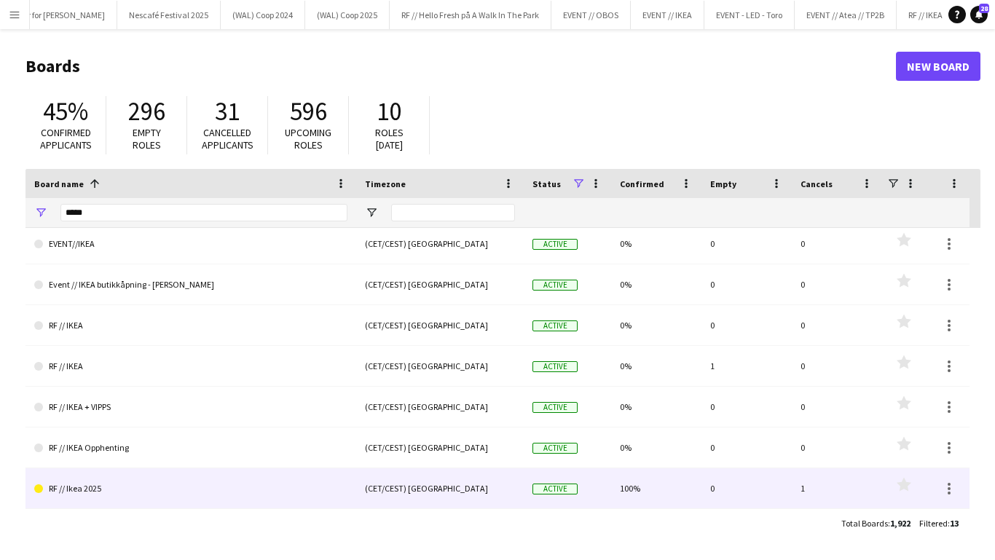
click at [123, 480] on link "RF // Ikea 2025" at bounding box center [190, 488] width 313 height 41
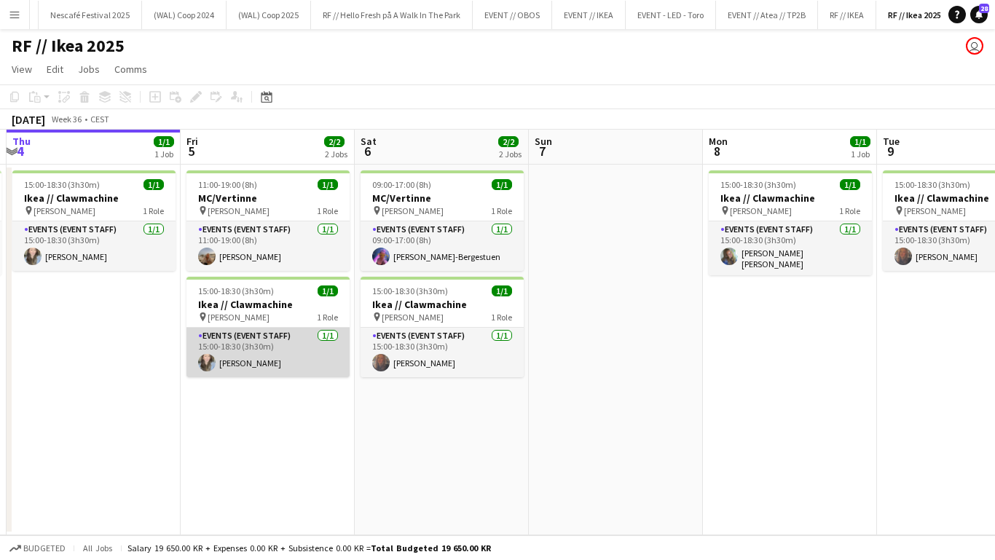
scroll to position [0, 520]
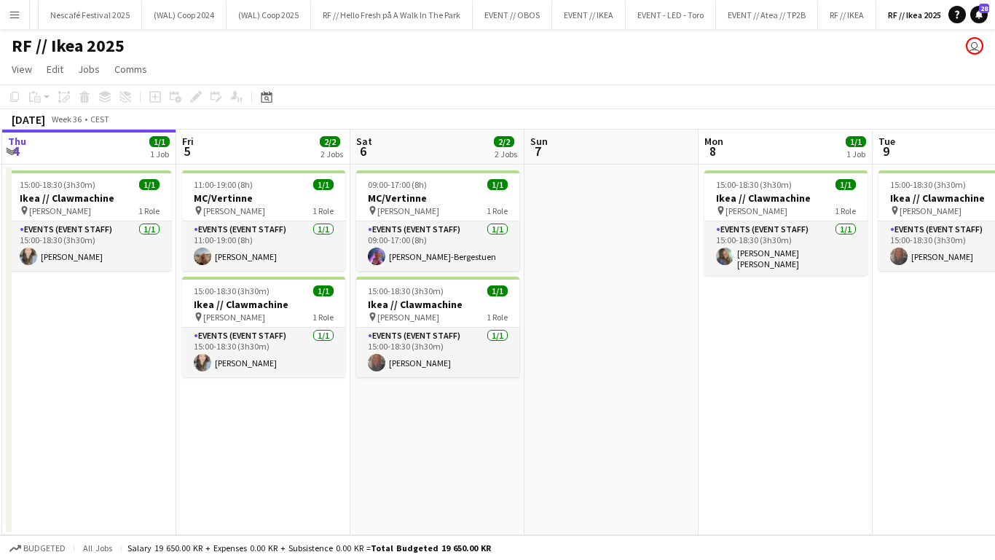
click at [388, 450] on app-date-cell "09:00-17:00 (8h) 1/1 MC/Vertinne pin IKEA KARL JOHAN 1 Role Events (Event Staff…" at bounding box center [437, 350] width 174 height 371
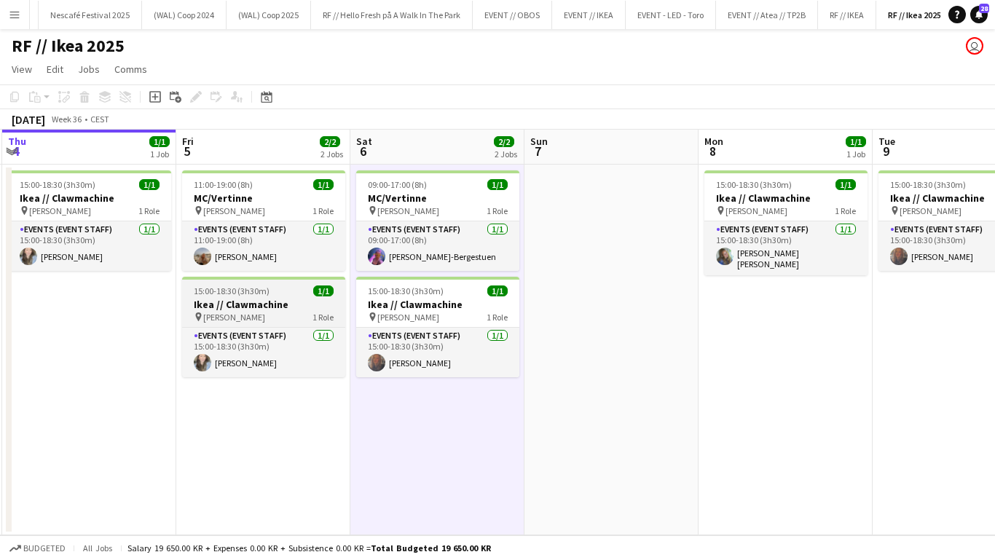
click at [269, 309] on h3 "Ikea // Clawmachine" at bounding box center [263, 304] width 163 height 13
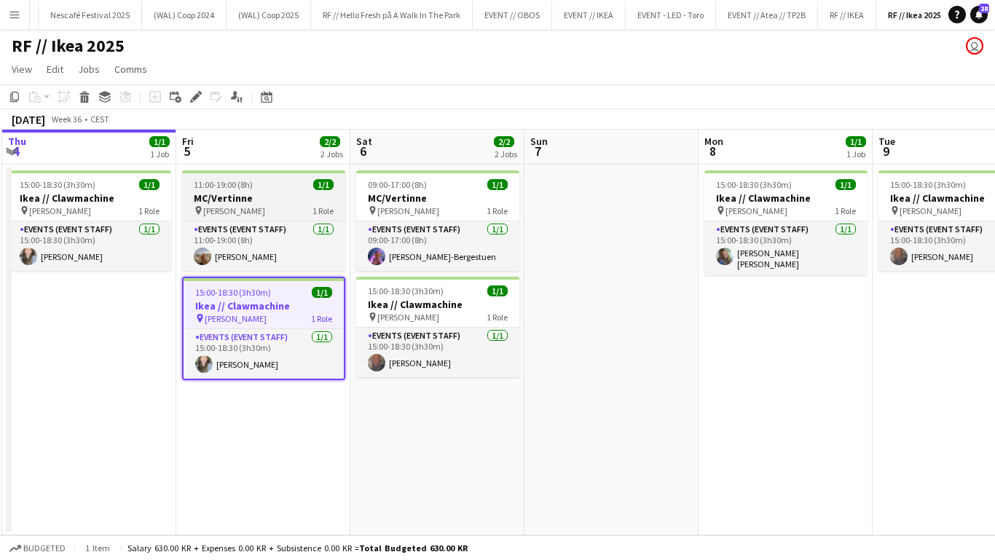
click at [257, 191] on app-job-card "11:00-19:00 (8h) 1/1 MC/Vertinne pin IKEA KARL JOHAN 1 Role Events (Event Staff…" at bounding box center [263, 220] width 163 height 100
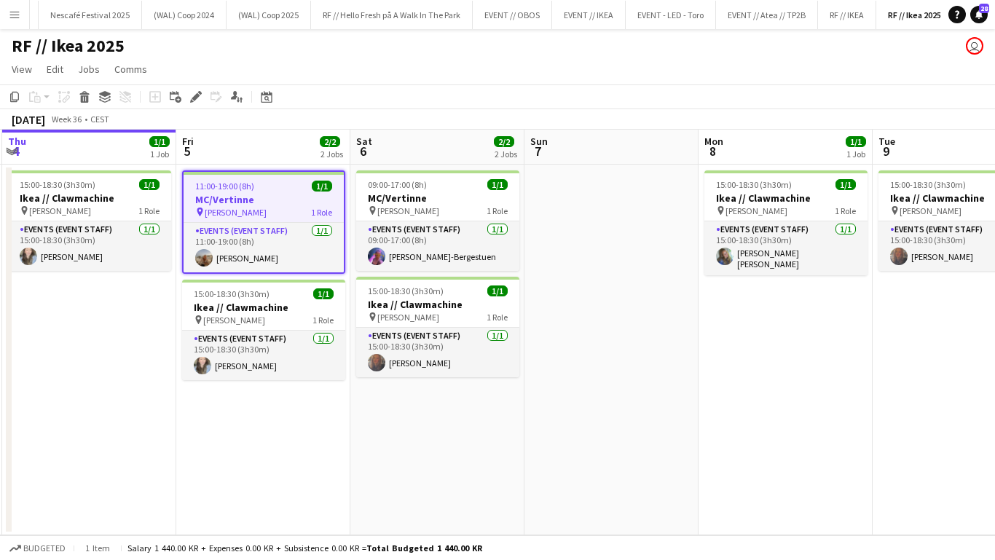
click at [297, 400] on app-date-cell "11:00-19:00 (8h) 1/1 MC/Vertinne pin IKEA KARL JOHAN 1 Role Events (Event Staff…" at bounding box center [263, 350] width 174 height 371
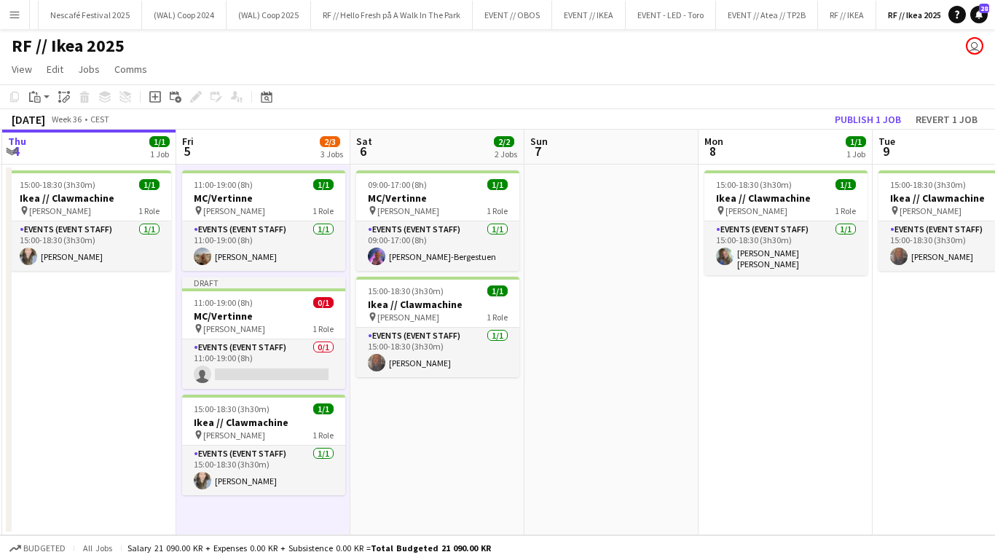
scroll to position [0, 0]
click at [255, 300] on div "11:00-19:00 (8h) 0/1" at bounding box center [263, 302] width 163 height 11
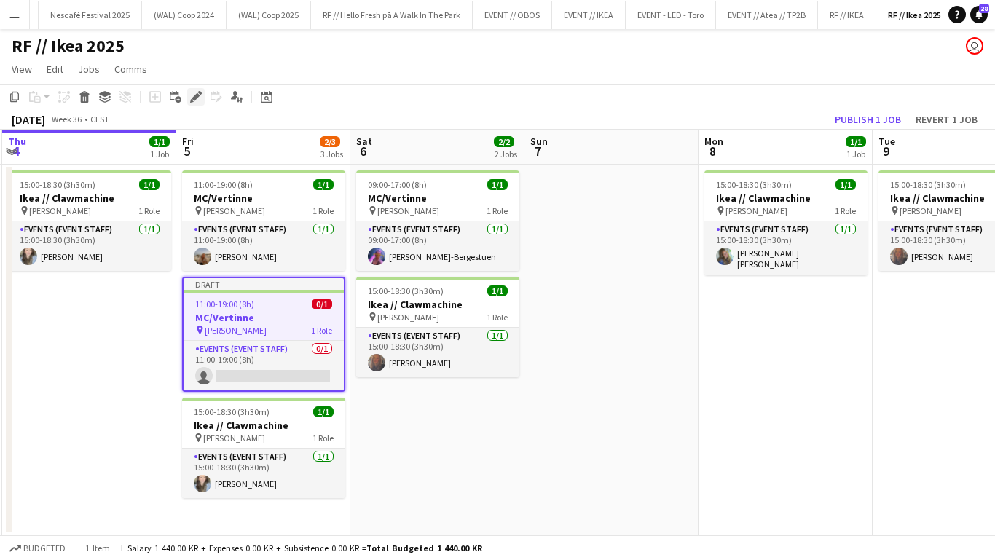
click at [197, 96] on icon at bounding box center [195, 97] width 8 height 8
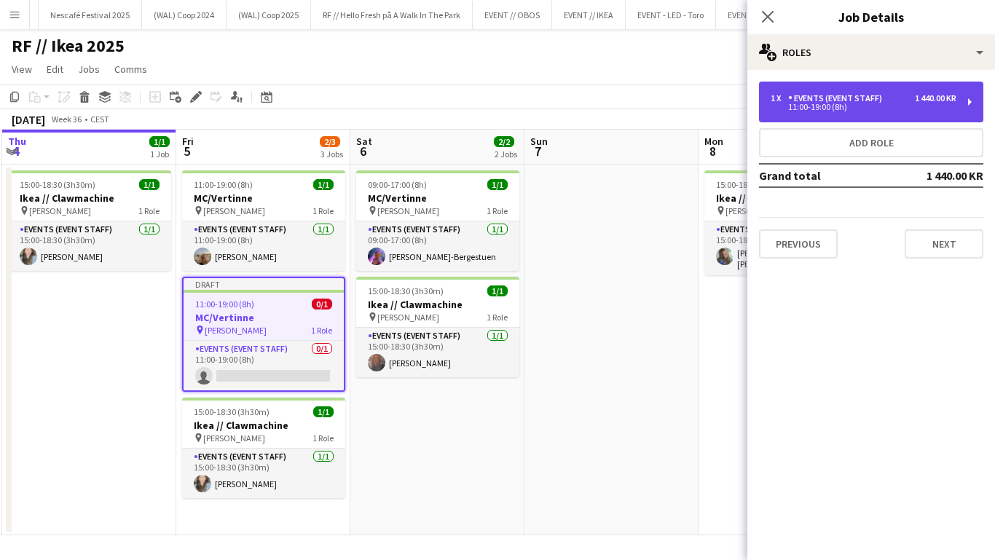
click at [838, 106] on div "11:00-19:00 (8h)" at bounding box center [863, 106] width 186 height 7
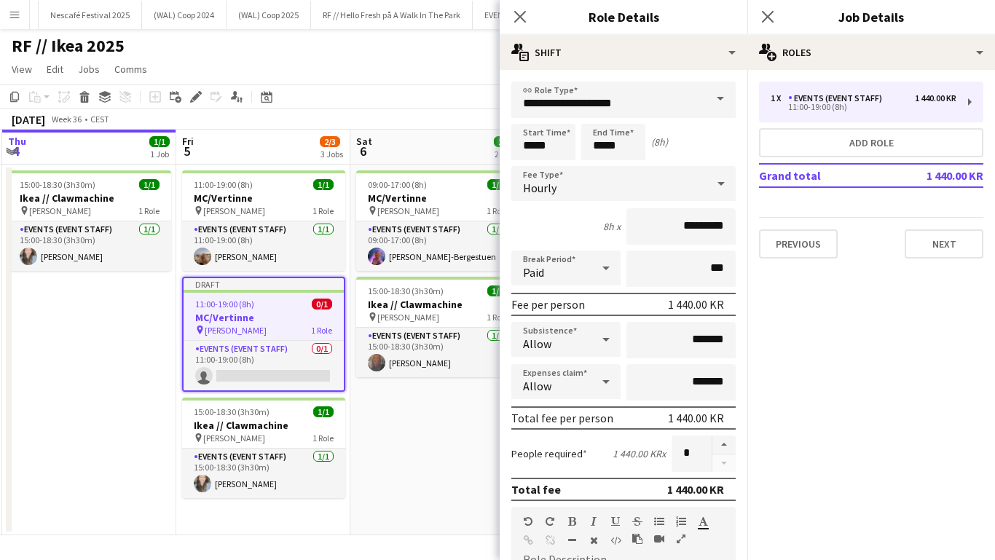
click at [439, 422] on app-date-cell "09:00-17:00 (8h) 1/1 MC/Vertinne pin IKEA KARL JOHAN 1 Role Events (Event Staff…" at bounding box center [437, 350] width 174 height 371
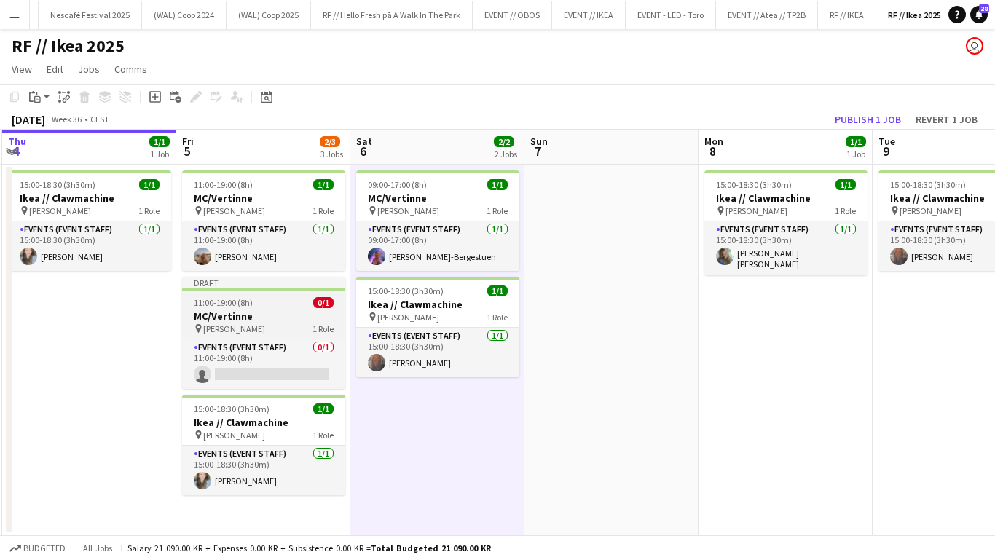
click at [266, 293] on app-job-card "Draft 11:00-19:00 (8h) 0/1 MC/Vertinne pin IKEA KARL JOHAN 1 Role Events (Event…" at bounding box center [263, 333] width 163 height 112
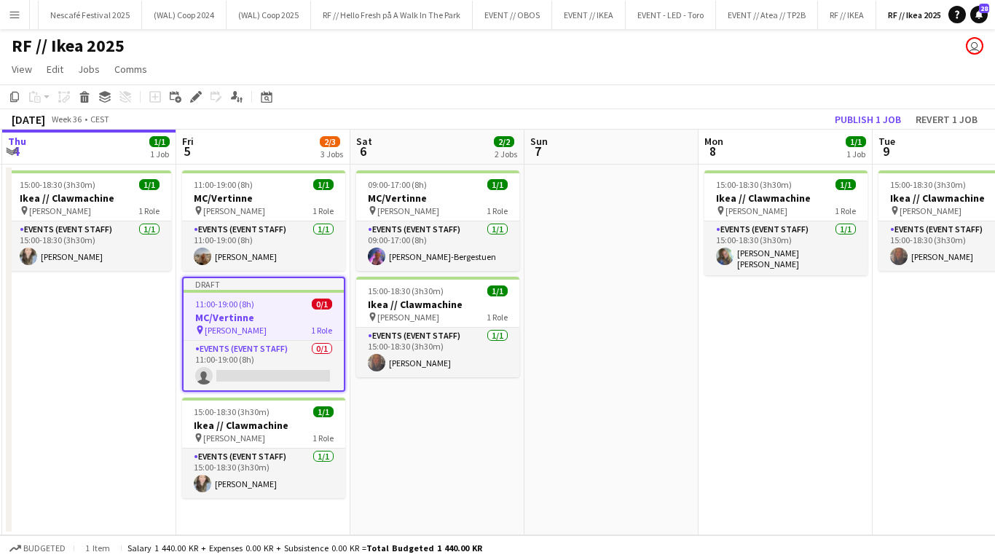
click at [283, 296] on app-job-card "Draft 11:00-19:00 (8h) 0/1 MC/Vertinne pin IKEA KARL JOHAN 1 Role Events (Event…" at bounding box center [263, 334] width 163 height 115
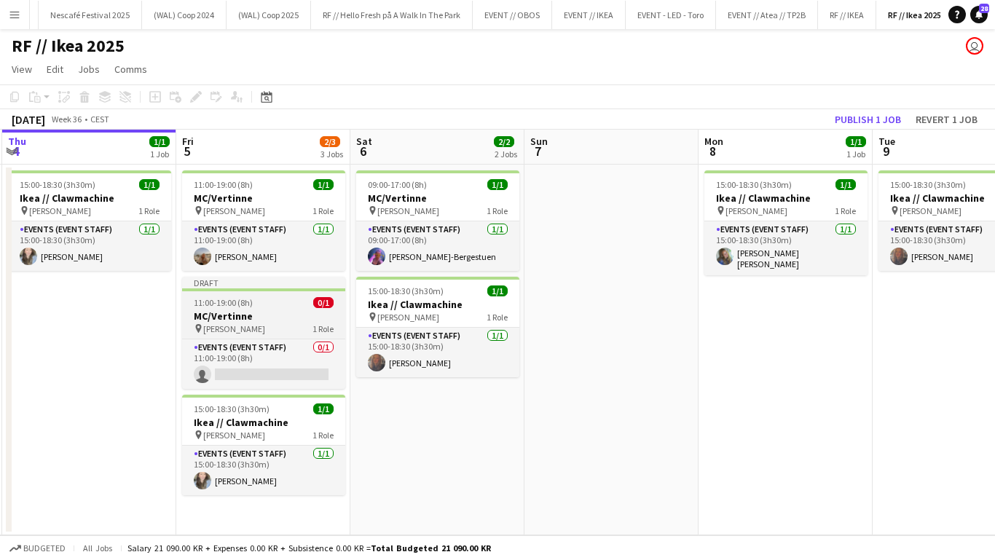
click at [272, 324] on div "pin IKEA KARL JOHAN 1 Role" at bounding box center [263, 329] width 163 height 12
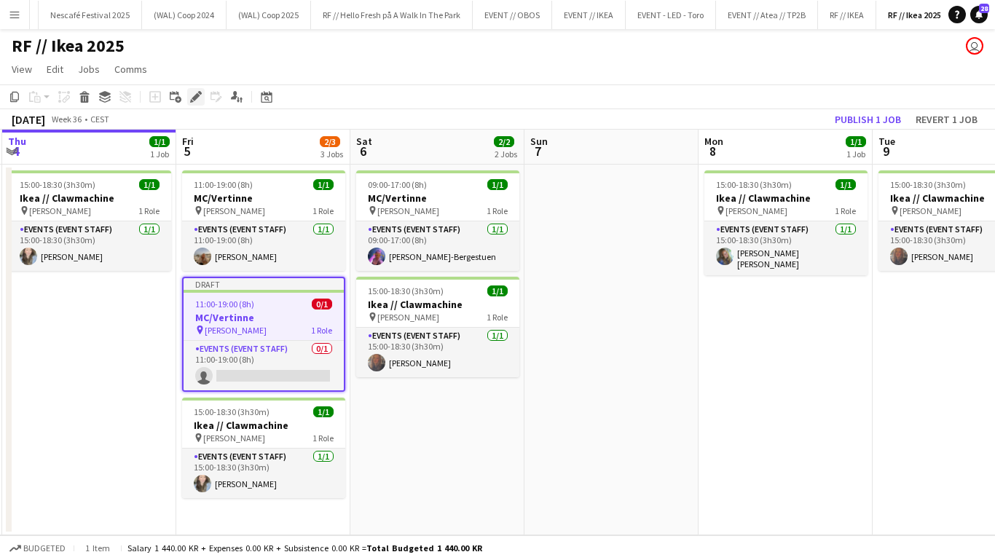
click at [193, 95] on icon "Edit" at bounding box center [196, 97] width 12 height 12
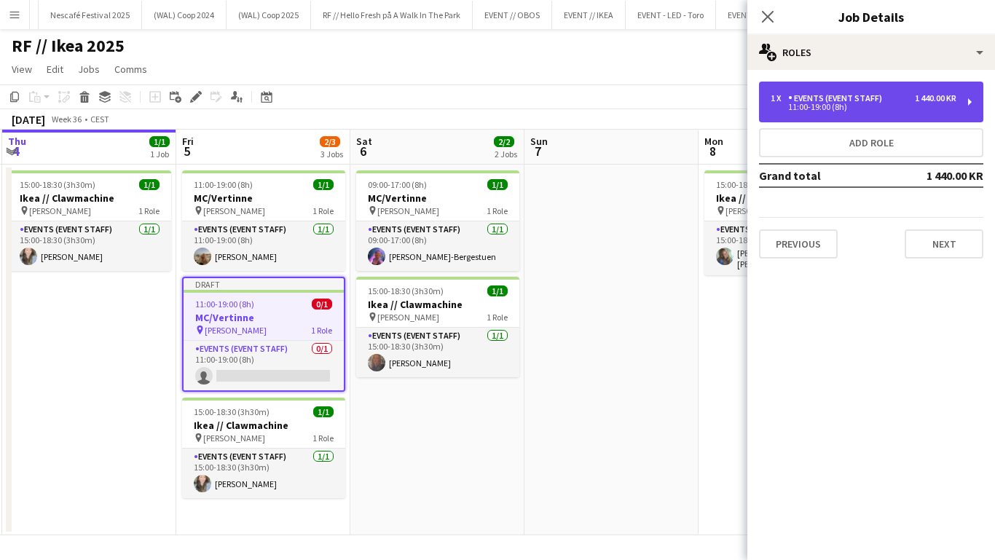
click at [844, 100] on div "Events (Event Staff)" at bounding box center [838, 98] width 100 height 10
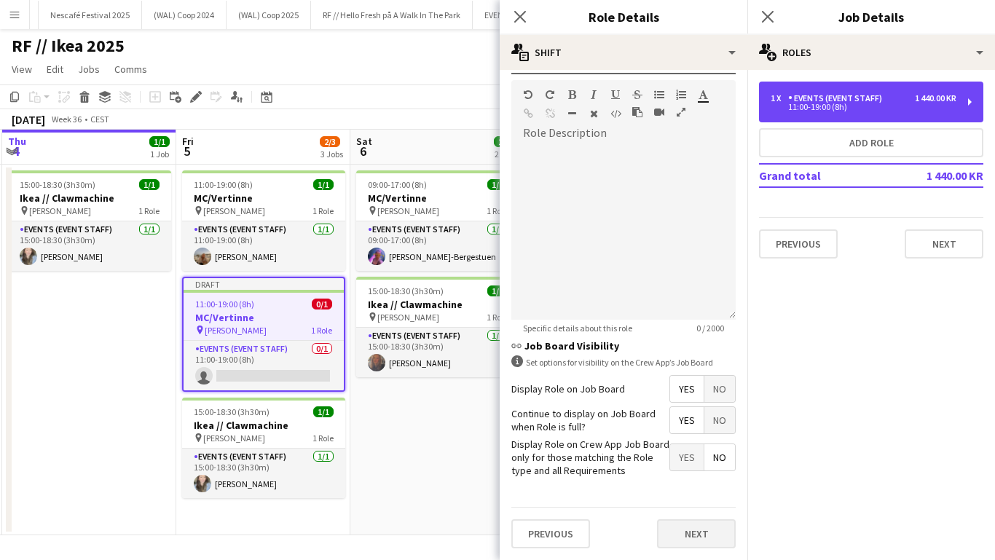
scroll to position [426, 0]
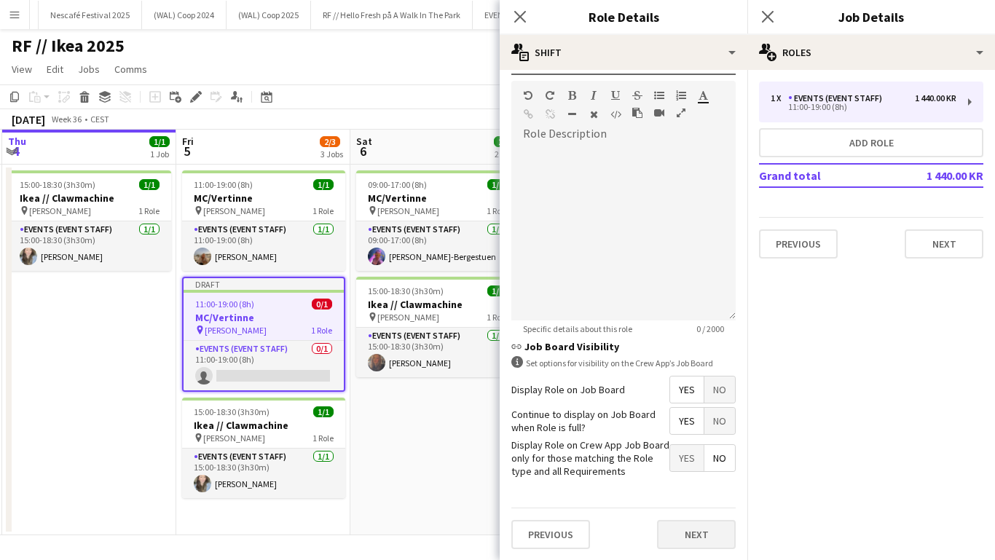
click at [697, 529] on button "Next" at bounding box center [696, 534] width 79 height 29
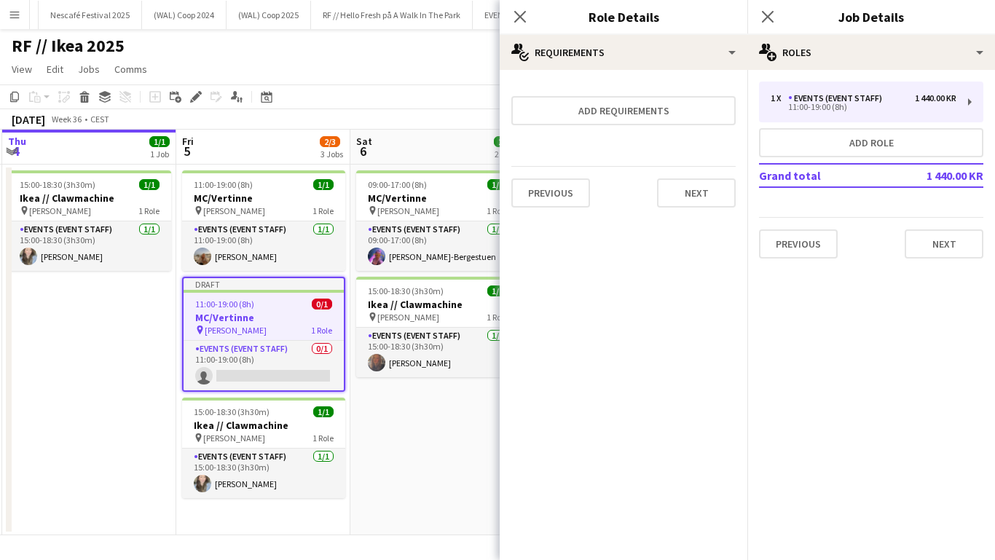
scroll to position [0, 0]
click at [688, 201] on button "Next" at bounding box center [696, 192] width 79 height 29
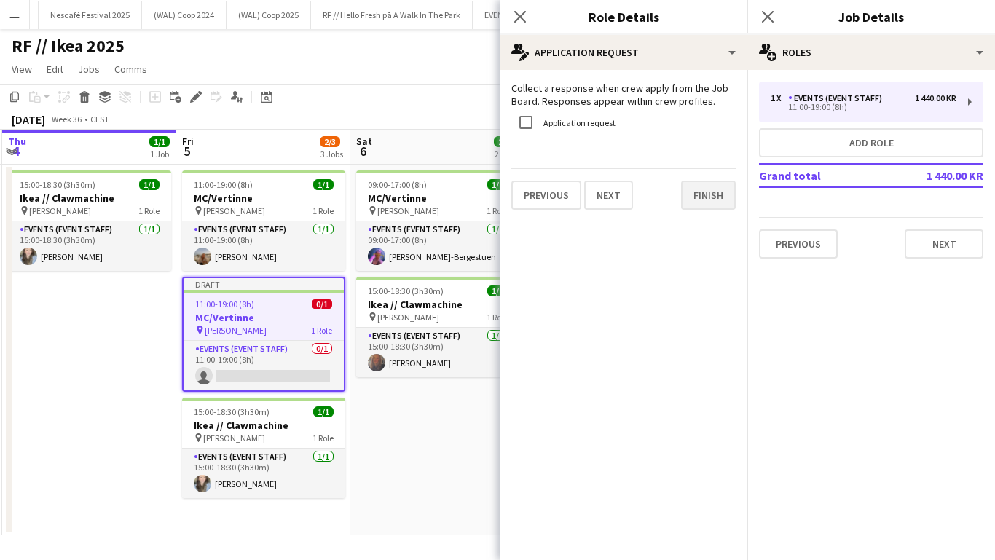
click at [714, 205] on button "Finish" at bounding box center [708, 195] width 55 height 29
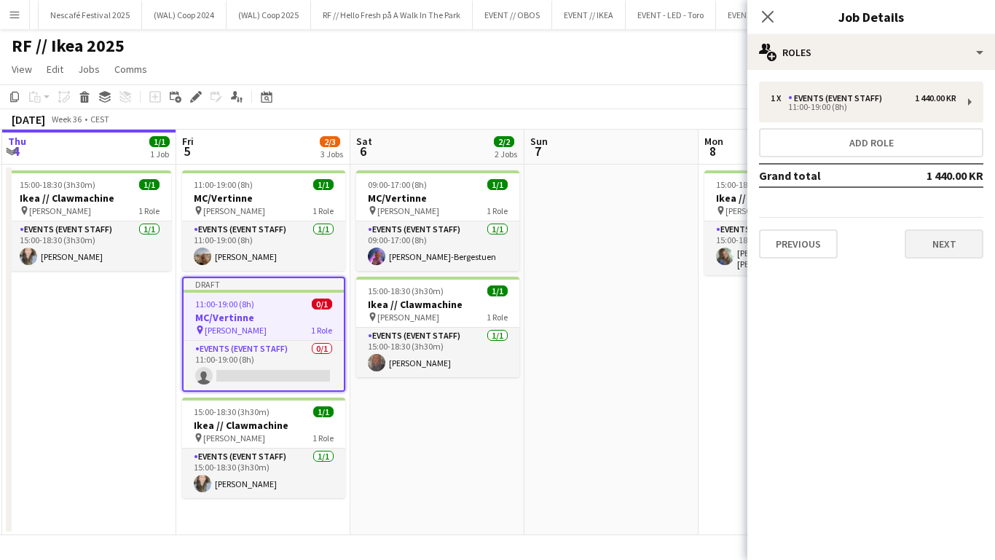
click at [943, 247] on button "Next" at bounding box center [943, 243] width 79 height 29
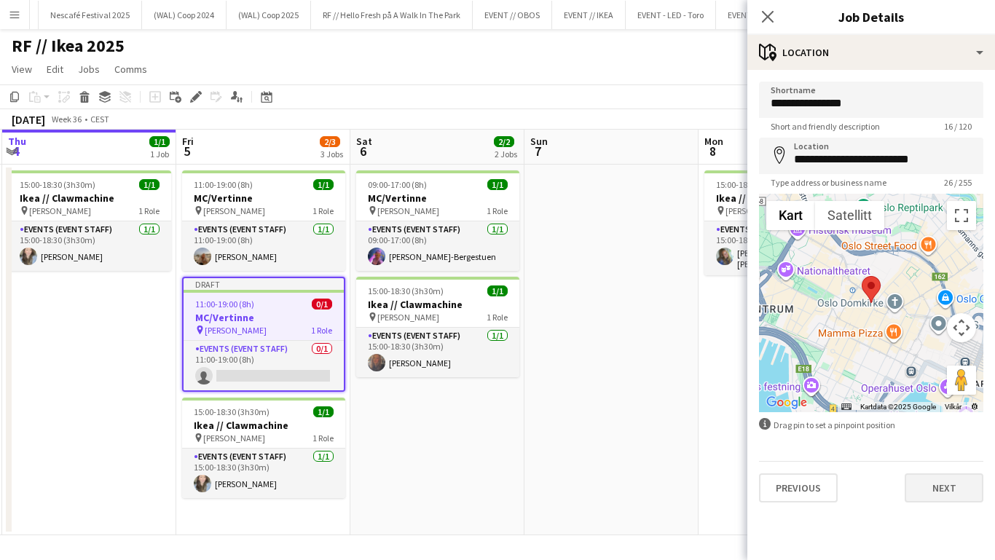
click at [940, 490] on button "Next" at bounding box center [943, 487] width 79 height 29
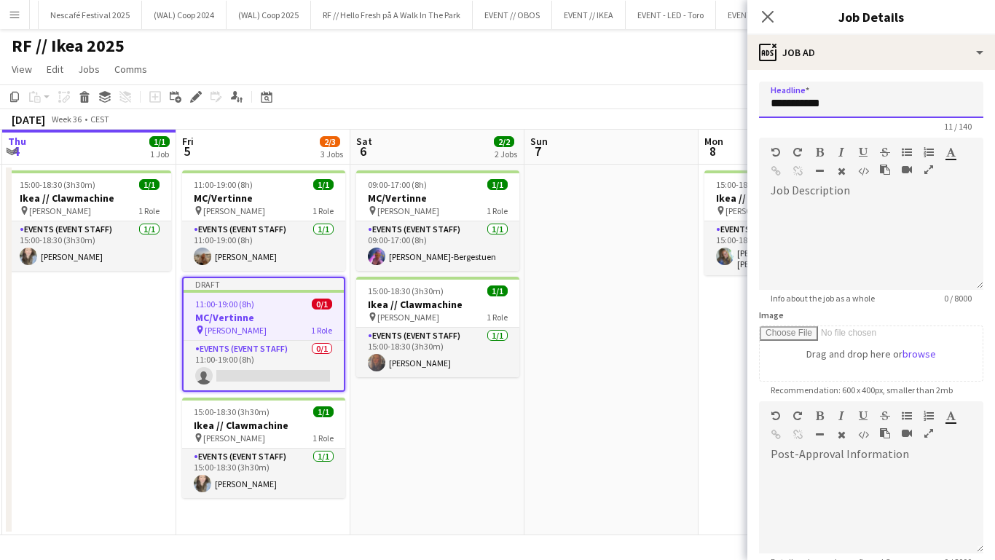
drag, startPoint x: 836, startPoint y: 111, endPoint x: 749, endPoint y: 96, distance: 87.9
click at [750, 98] on form "**********" at bounding box center [871, 395] width 248 height 627
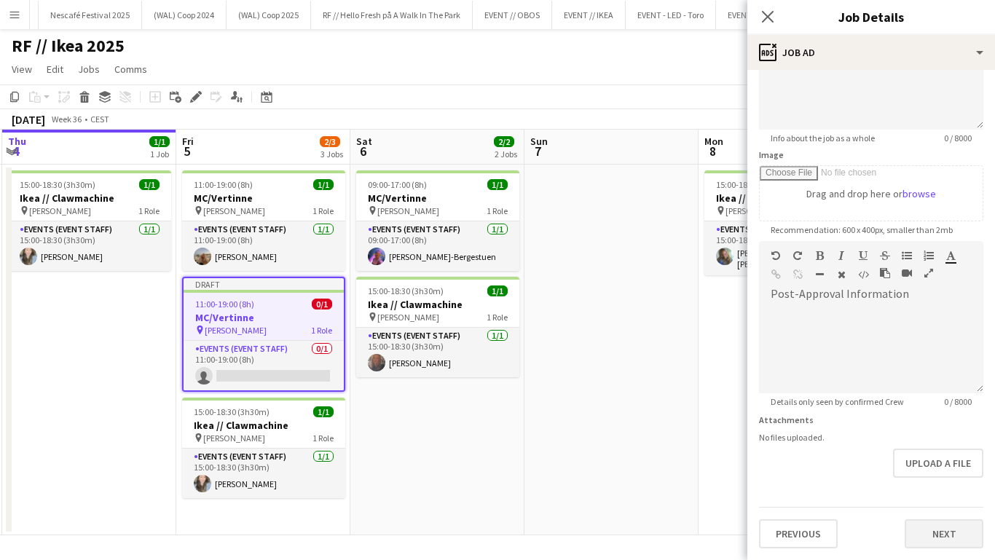
type input "******"
click at [934, 534] on button "Next" at bounding box center [943, 533] width 79 height 29
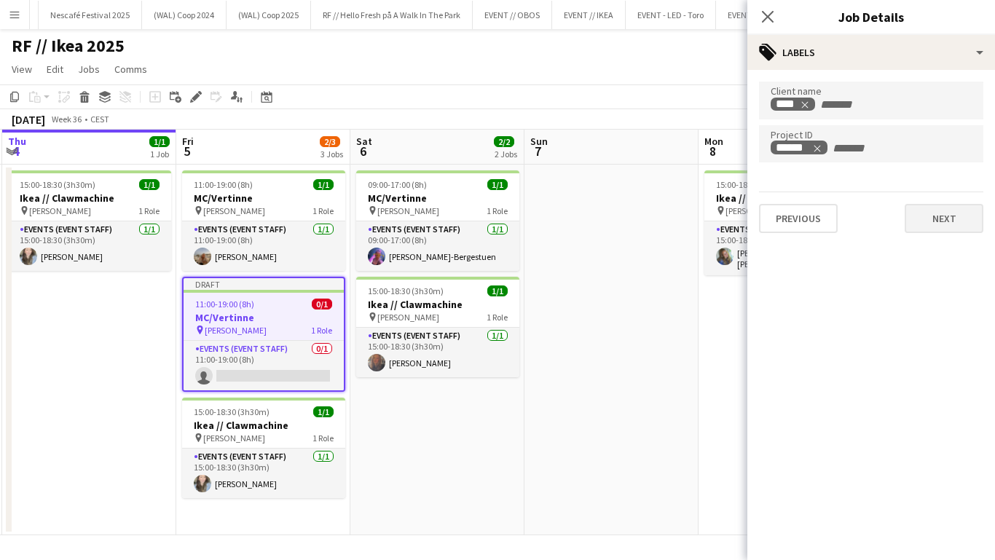
click at [927, 211] on button "Next" at bounding box center [943, 218] width 79 height 29
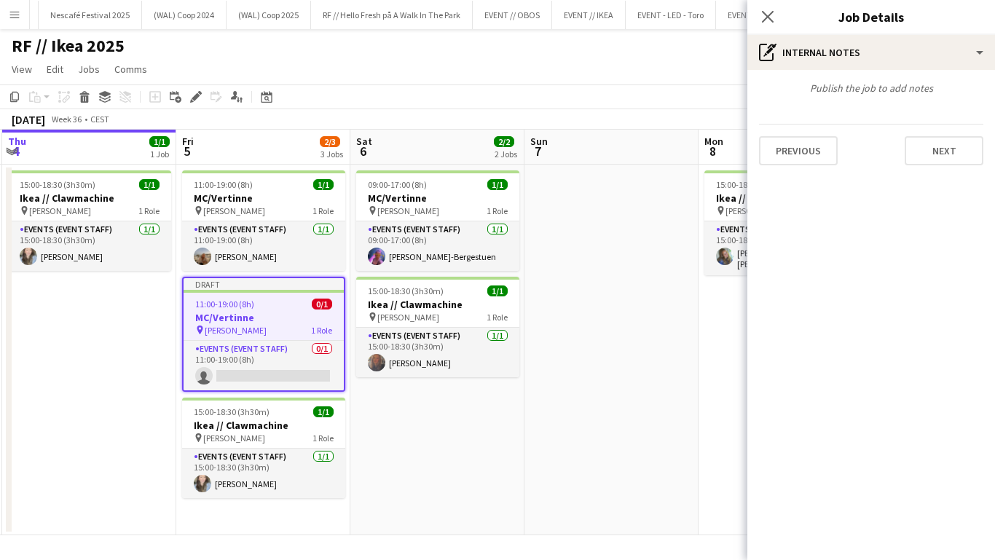
click at [944, 130] on div "Previous Next" at bounding box center [871, 144] width 224 height 41
click at [944, 153] on button "Next" at bounding box center [943, 150] width 79 height 29
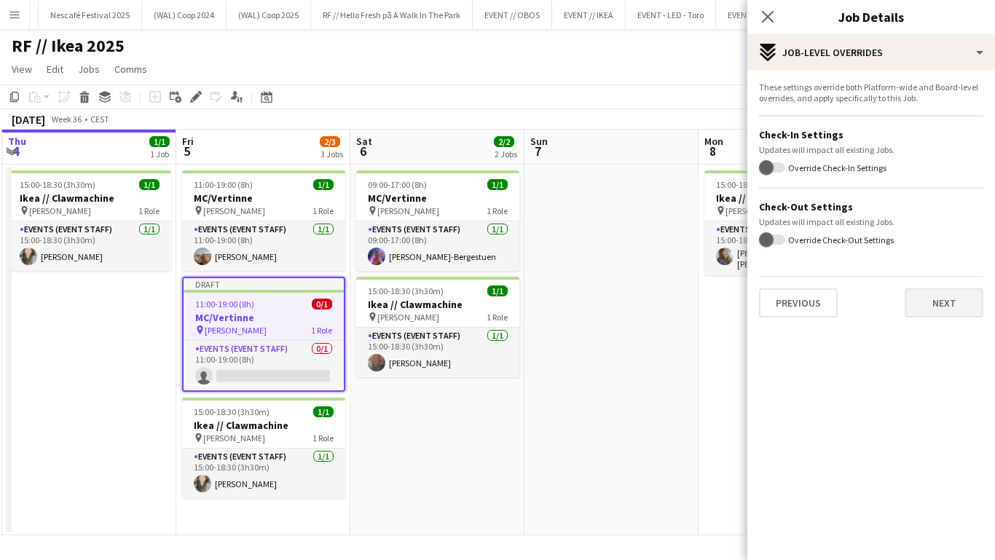
click at [932, 291] on button "Next" at bounding box center [943, 302] width 79 height 29
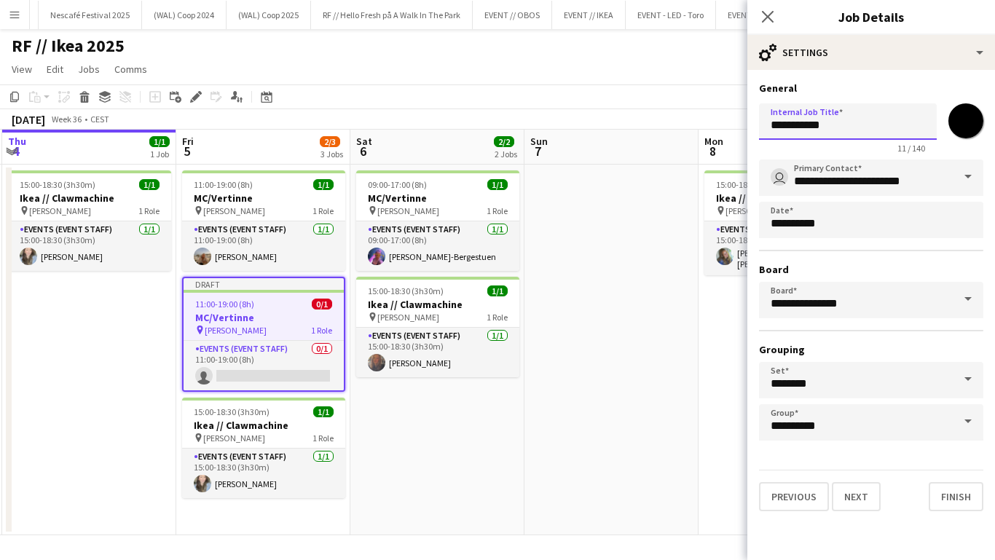
drag, startPoint x: 840, startPoint y: 133, endPoint x: 726, endPoint y: 124, distance: 114.6
click at [727, 125] on body "Menu Boards Boards Boards All jobs Status Workforce Workforce My Workforce Recr…" at bounding box center [497, 280] width 995 height 560
type input "******"
click at [957, 494] on button "Finish" at bounding box center [955, 496] width 55 height 29
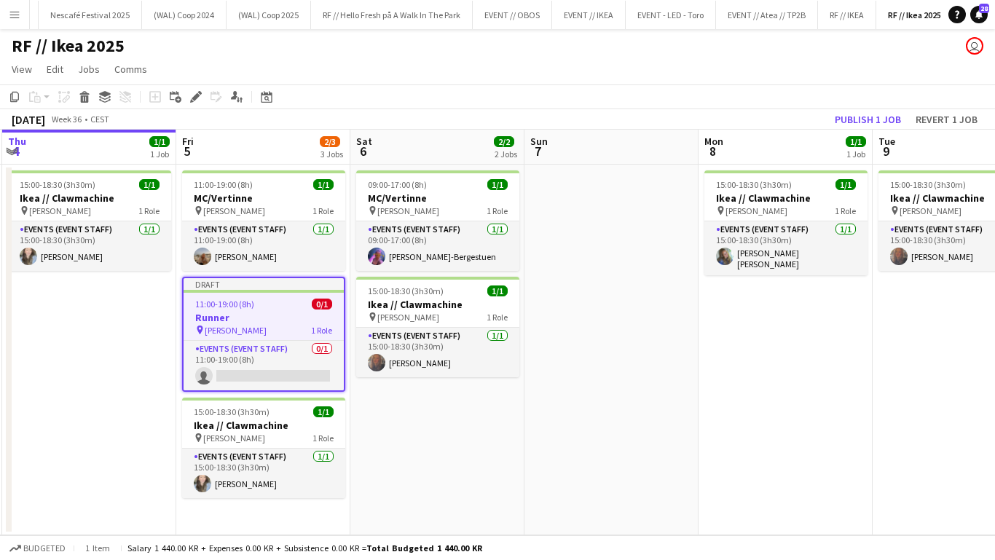
click at [259, 290] on div at bounding box center [263, 291] width 160 height 3
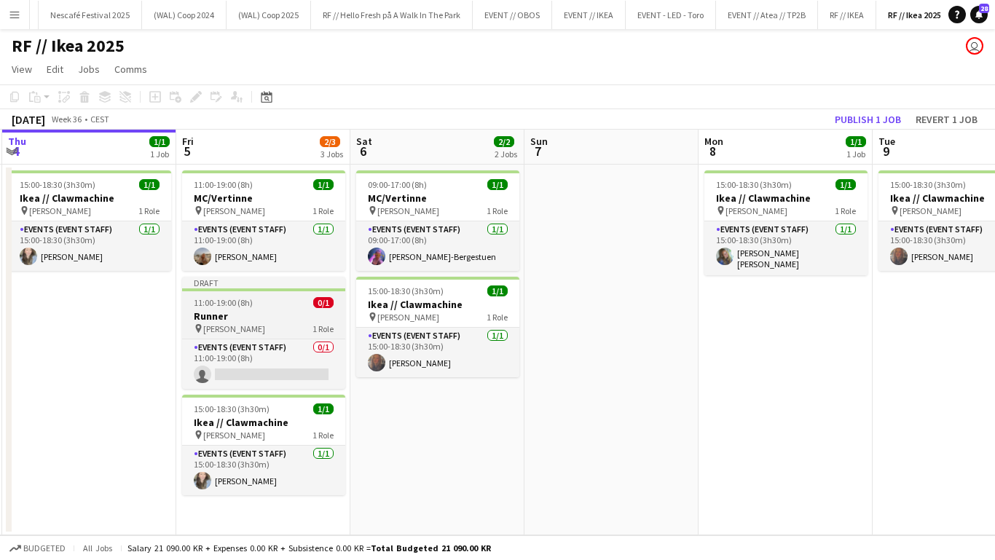
click at [277, 308] on app-job-card "Draft 11:00-19:00 (8h) 0/1 Runner pin IKEA KARL JOHAN 1 Role Events (Event Staf…" at bounding box center [263, 333] width 163 height 112
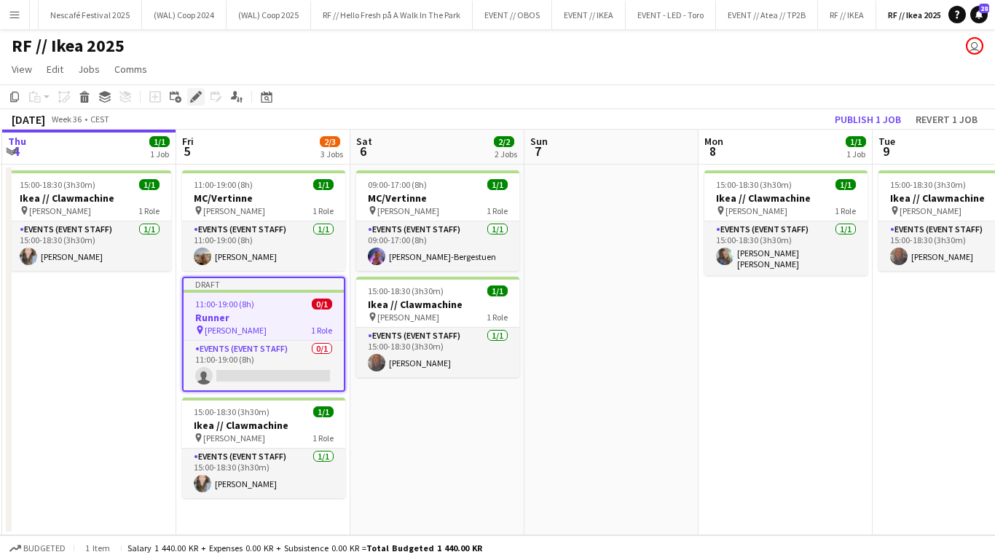
click at [194, 93] on icon "Edit" at bounding box center [196, 97] width 12 height 12
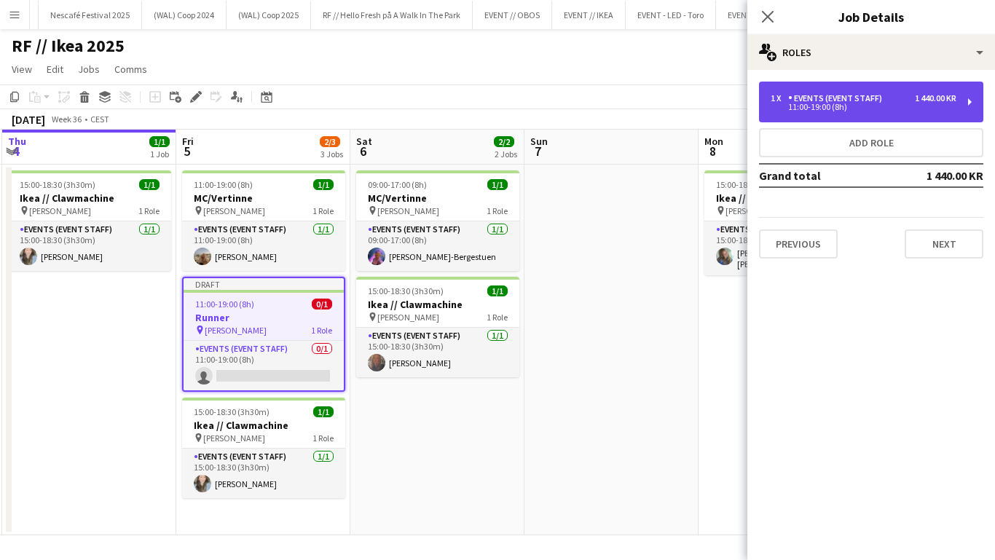
click at [836, 110] on div "11:00-19:00 (8h)" at bounding box center [863, 106] width 186 height 7
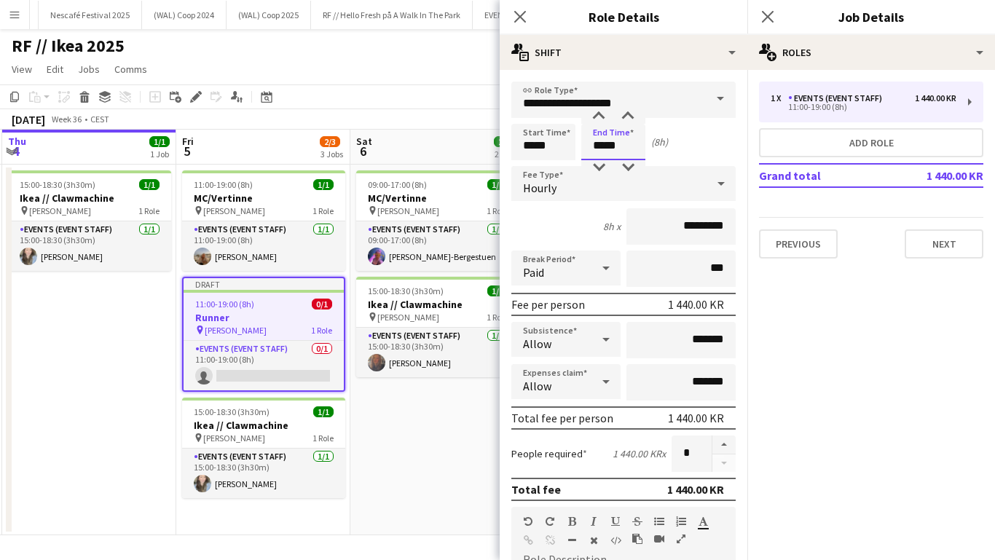
click at [596, 143] on input "*****" at bounding box center [613, 142] width 64 height 36
type input "*****"
click at [601, 165] on div at bounding box center [598, 167] width 29 height 15
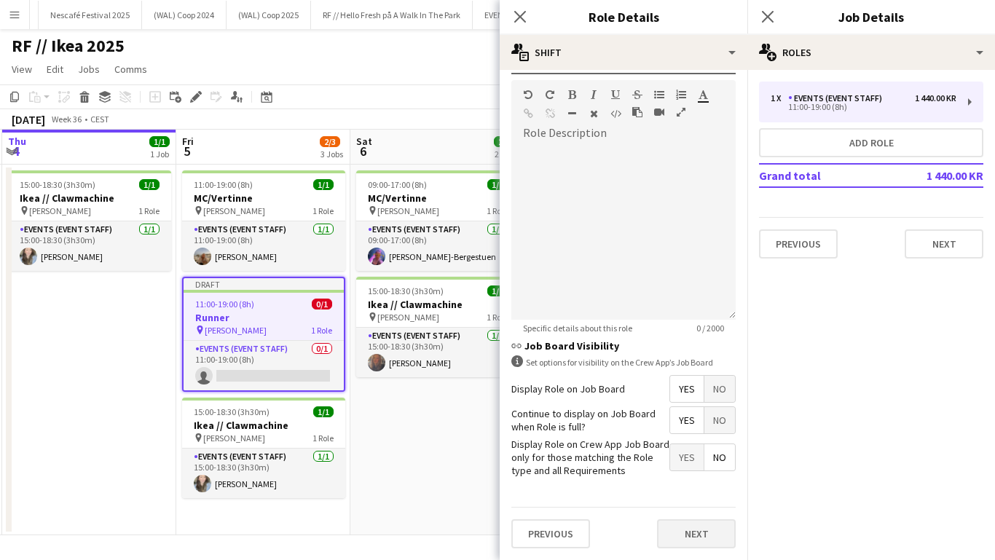
scroll to position [426, 0]
click at [692, 530] on button "Next" at bounding box center [696, 534] width 79 height 29
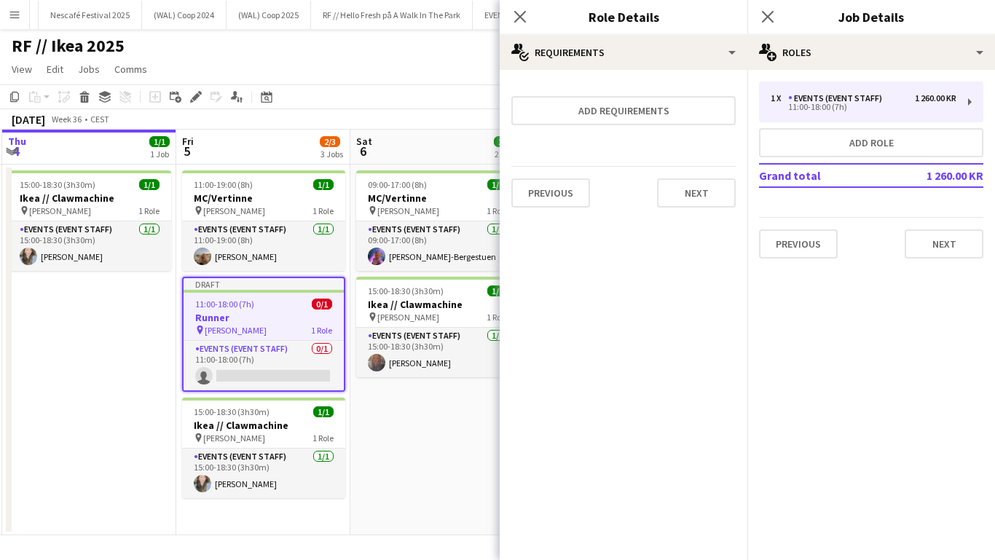
scroll to position [0, 0]
click at [698, 191] on button "Next" at bounding box center [696, 192] width 79 height 29
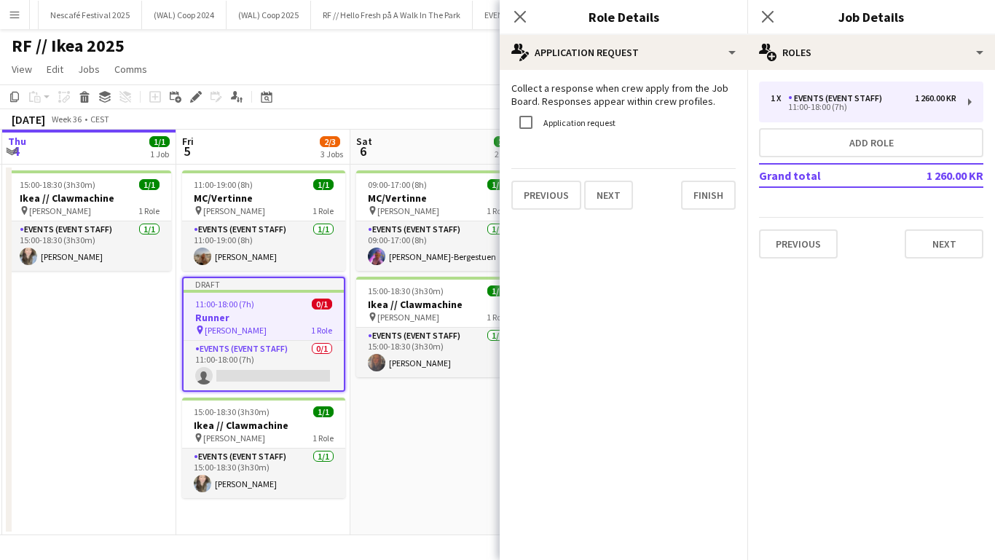
click at [710, 177] on div "Previous Next Finish" at bounding box center [623, 188] width 224 height 41
click at [710, 191] on button "Finish" at bounding box center [708, 195] width 55 height 29
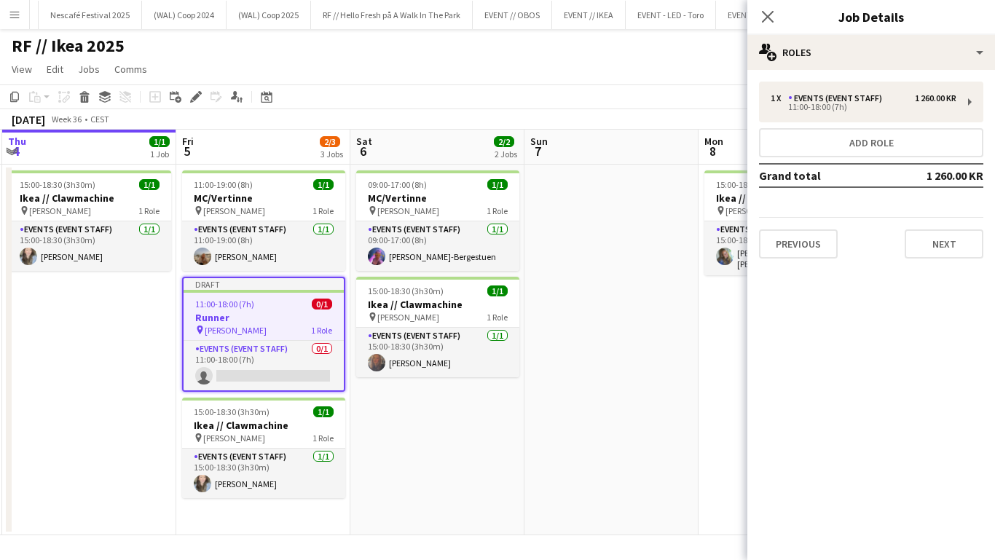
click at [553, 461] on app-date-cell at bounding box center [611, 350] width 174 height 371
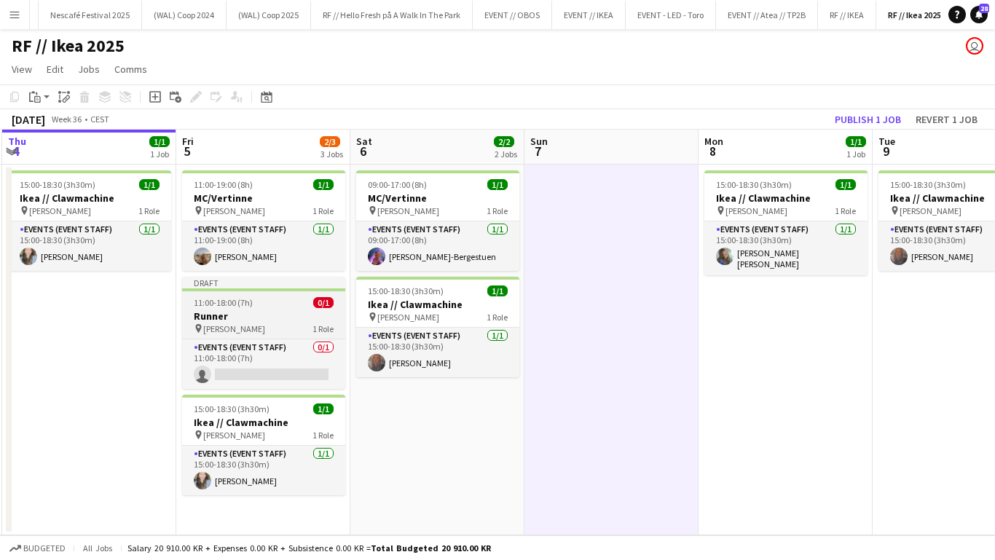
click at [303, 304] on div "11:00-18:00 (7h) 0/1" at bounding box center [263, 302] width 163 height 11
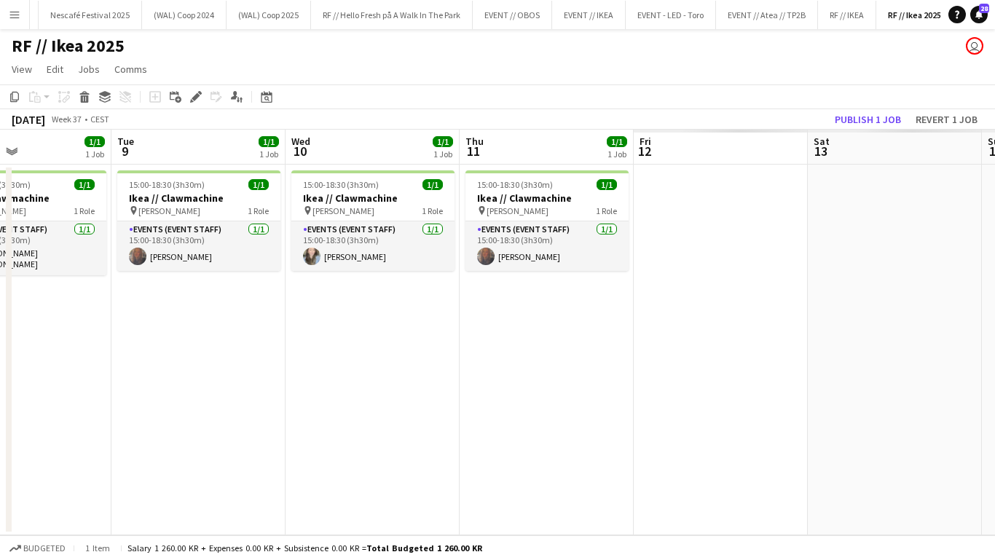
scroll to position [0, 596]
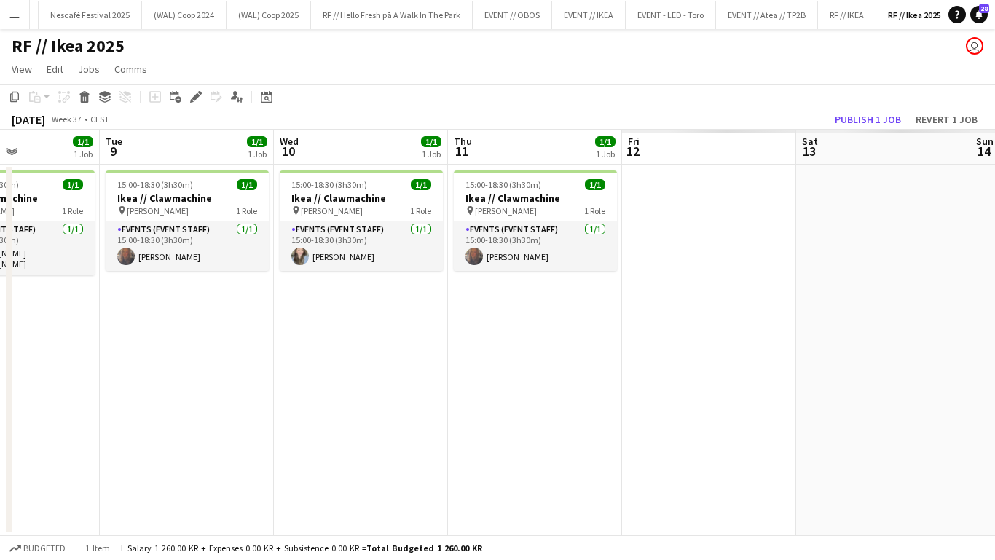
click at [742, 324] on app-date-cell at bounding box center [709, 350] width 174 height 371
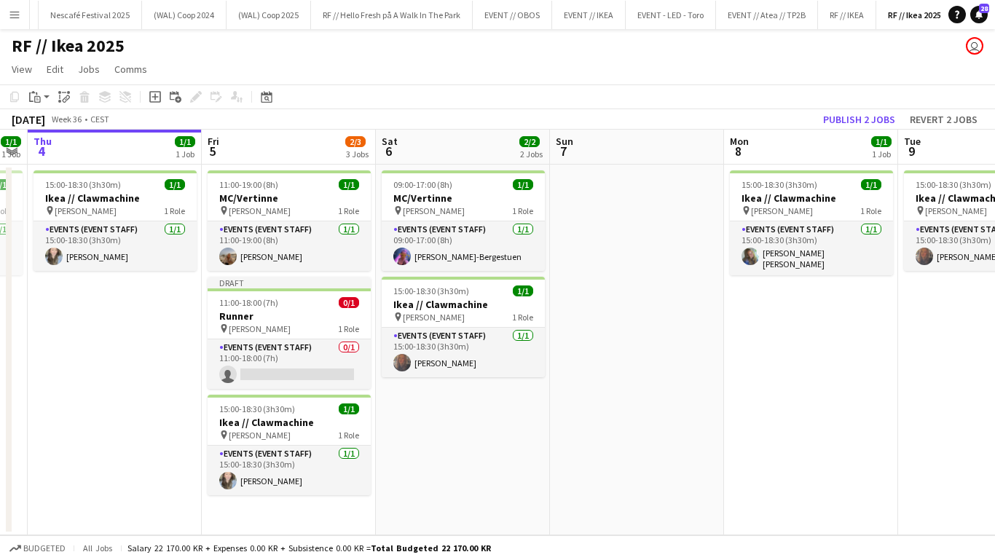
scroll to position [0, 324]
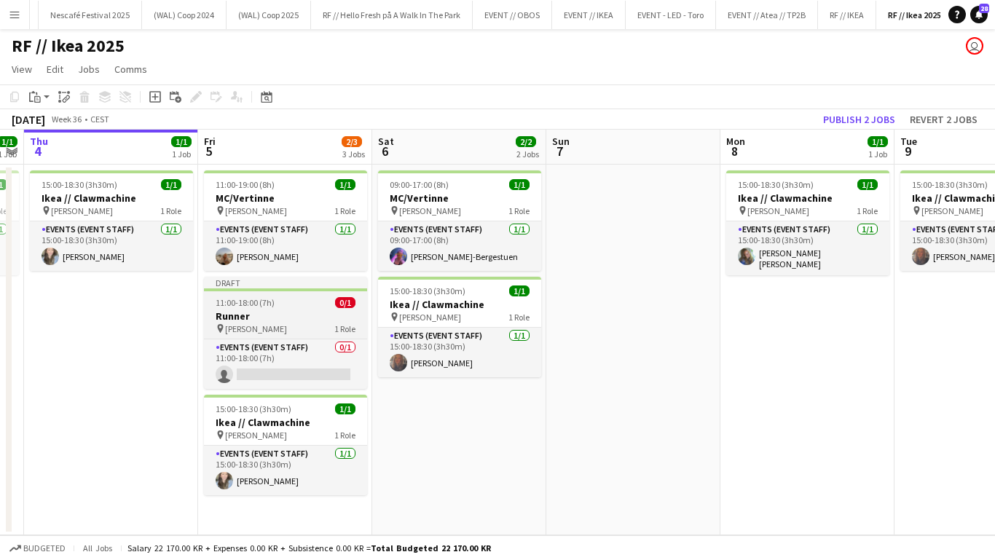
click at [304, 323] on div "pin IKEA KARL JOHAN 1 Role" at bounding box center [285, 329] width 163 height 12
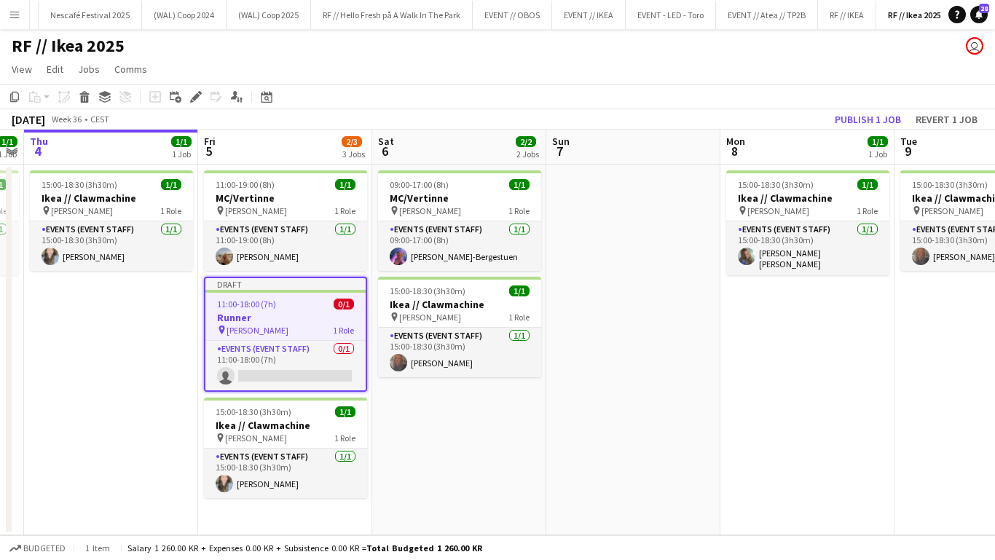
click at [442, 446] on app-date-cell "09:00-17:00 (8h) 1/1 MC/Vertinne pin IKEA KARL JOHAN 1 Role Events (Event Staff…" at bounding box center [459, 350] width 174 height 371
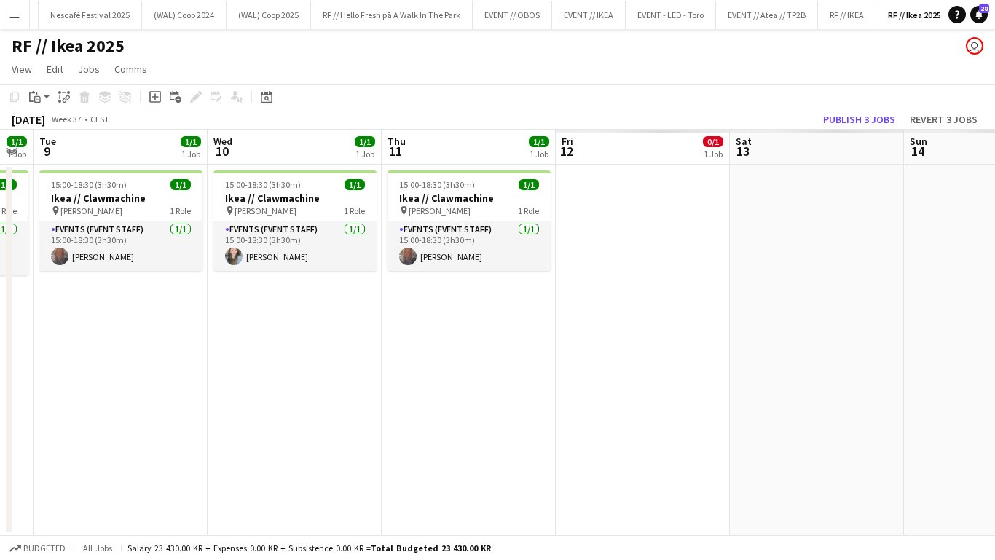
scroll to position [0, 534]
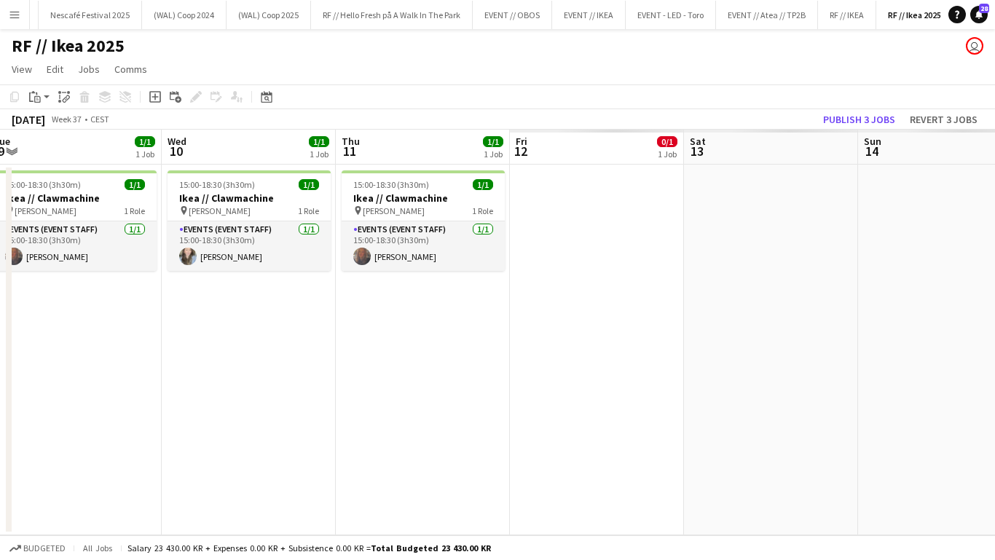
click at [784, 282] on app-date-cell at bounding box center [771, 350] width 174 height 371
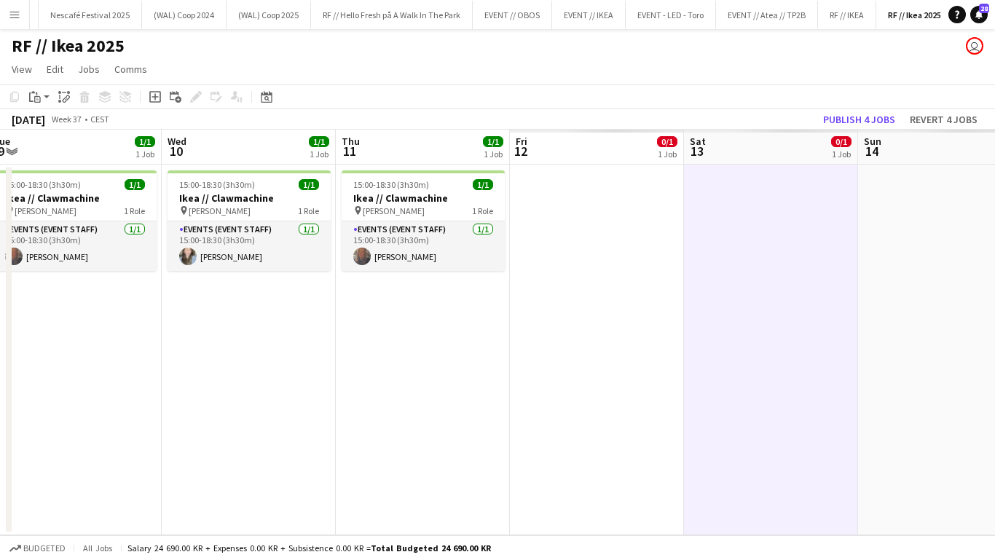
click at [793, 189] on app-date-cell at bounding box center [771, 350] width 174 height 371
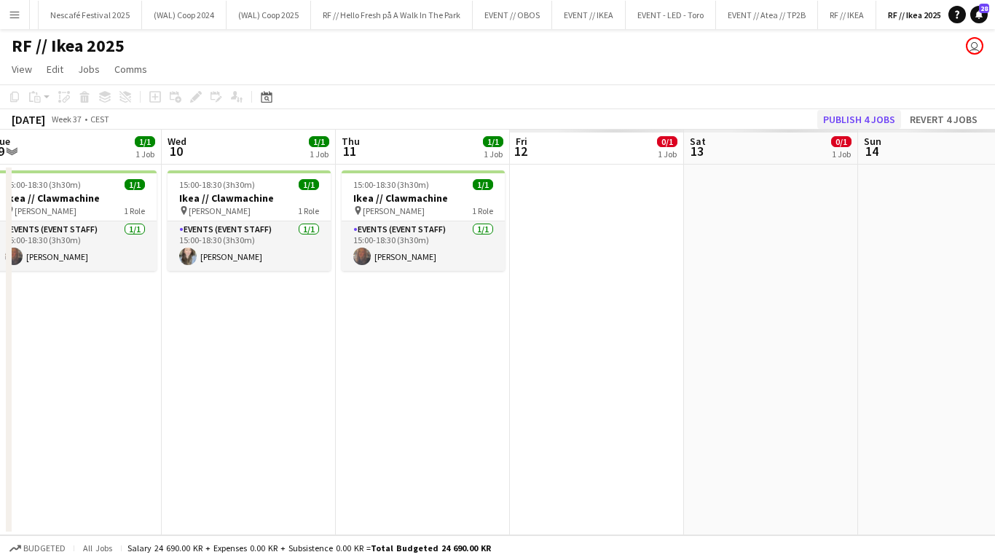
click at [854, 118] on button "Publish 4 jobs" at bounding box center [859, 119] width 84 height 19
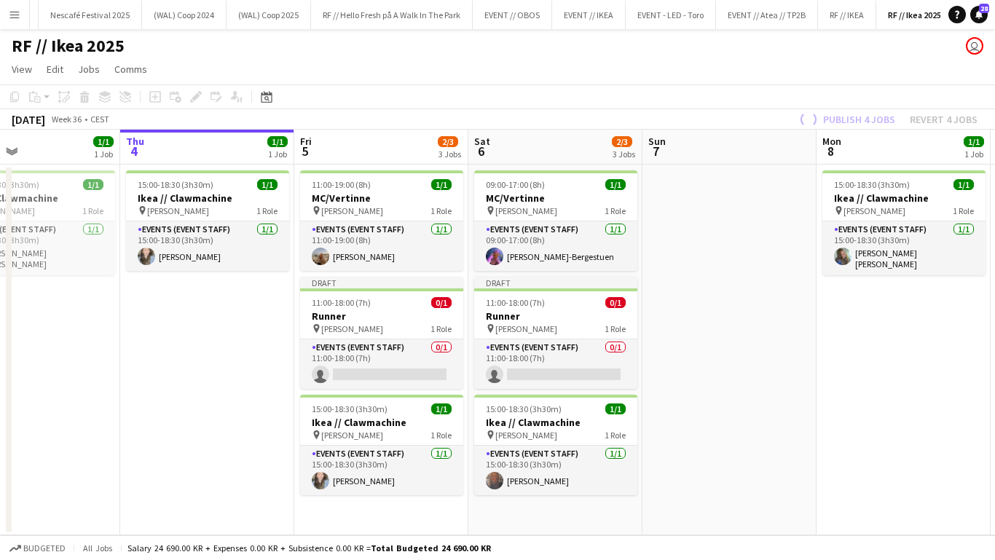
scroll to position [0, 385]
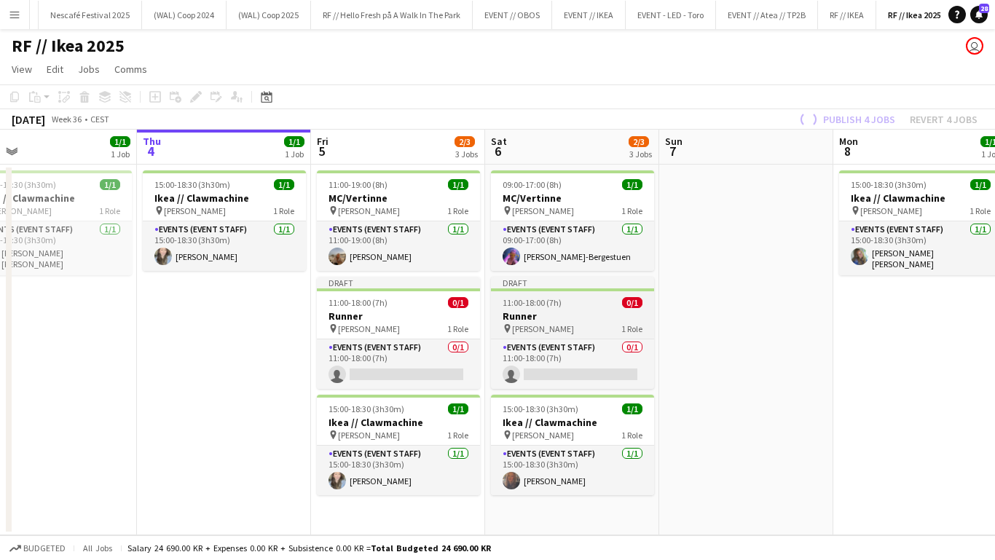
click at [560, 329] on span "IKEA KARL JOHAN" at bounding box center [543, 328] width 62 height 11
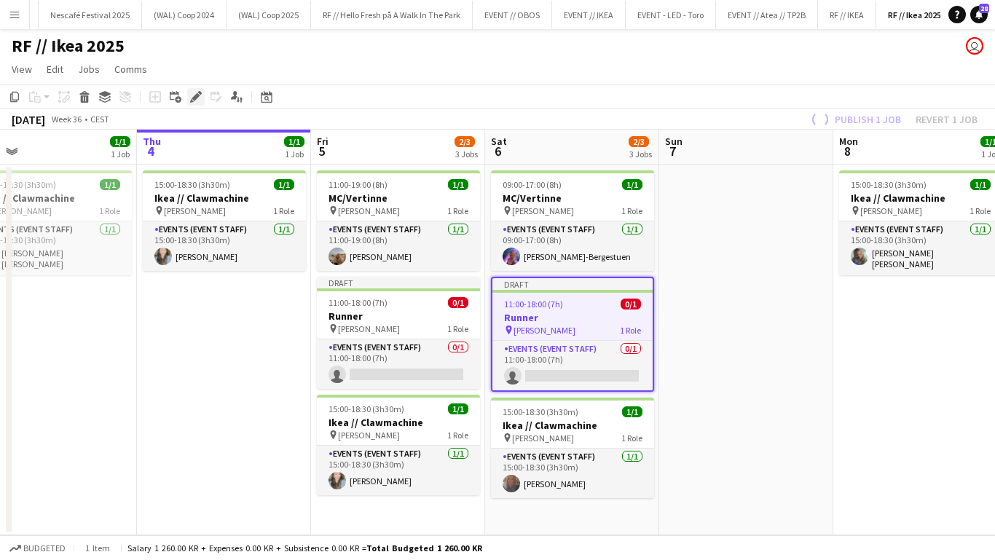
click at [193, 98] on icon at bounding box center [195, 97] width 8 height 8
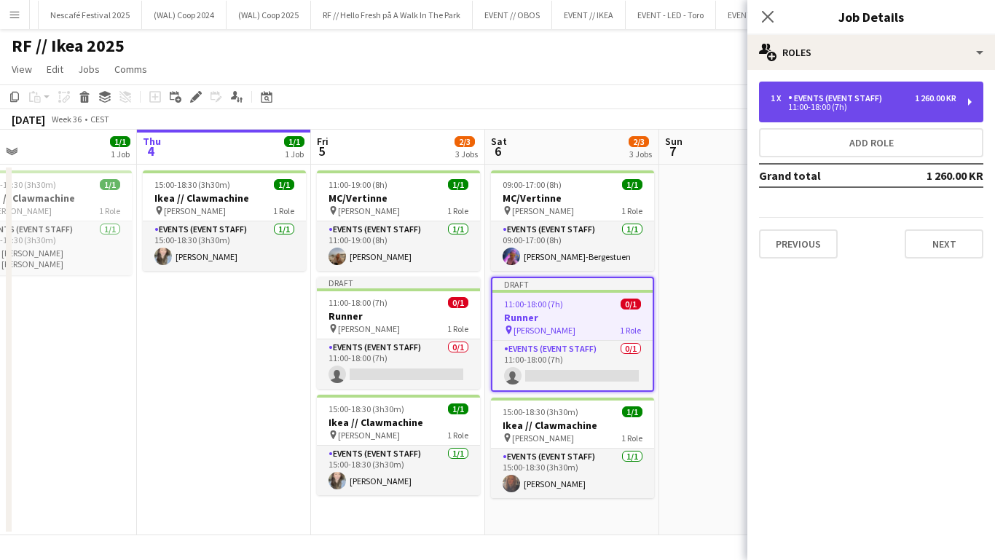
click at [858, 106] on div "11:00-18:00 (7h)" at bounding box center [863, 106] width 186 height 7
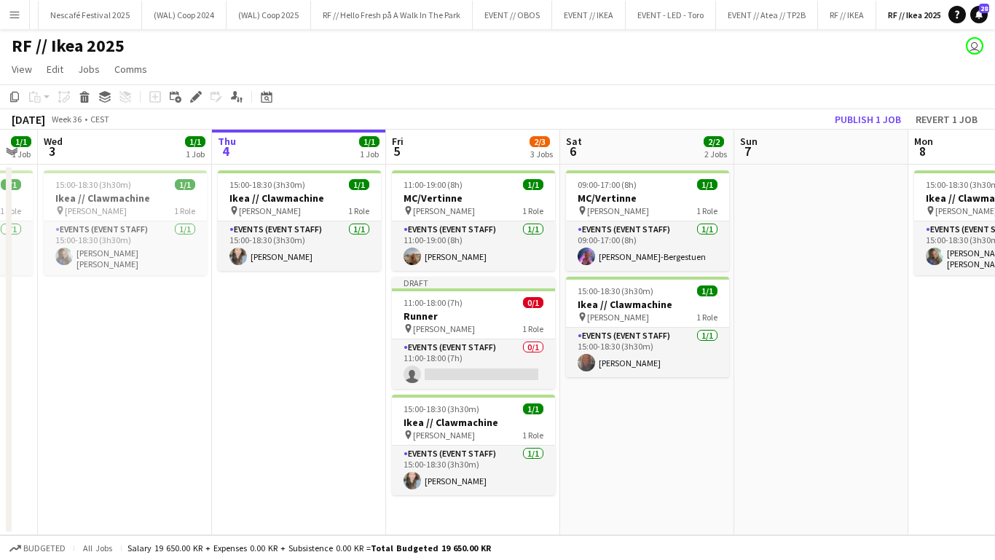
scroll to position [0, 450]
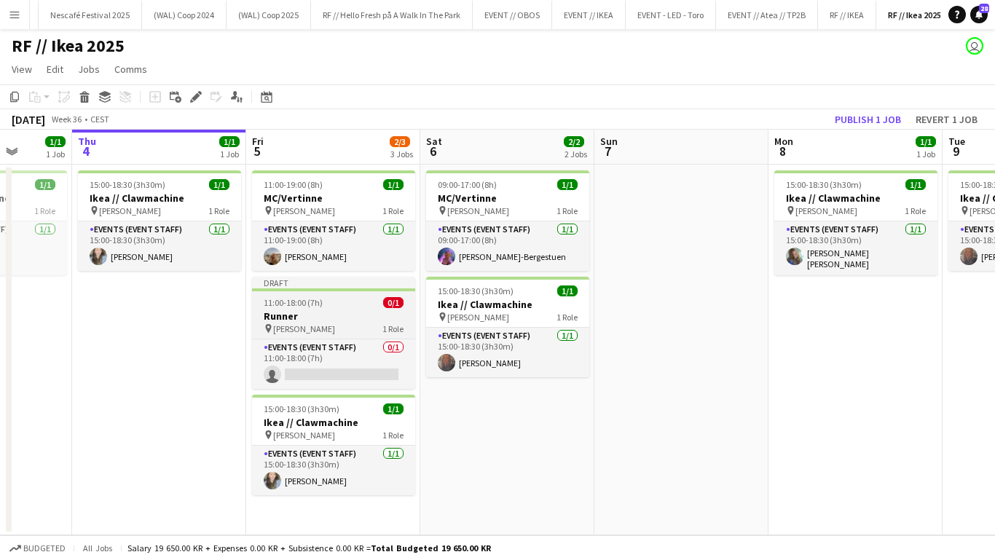
click at [340, 316] on h3 "Runner" at bounding box center [333, 315] width 163 height 13
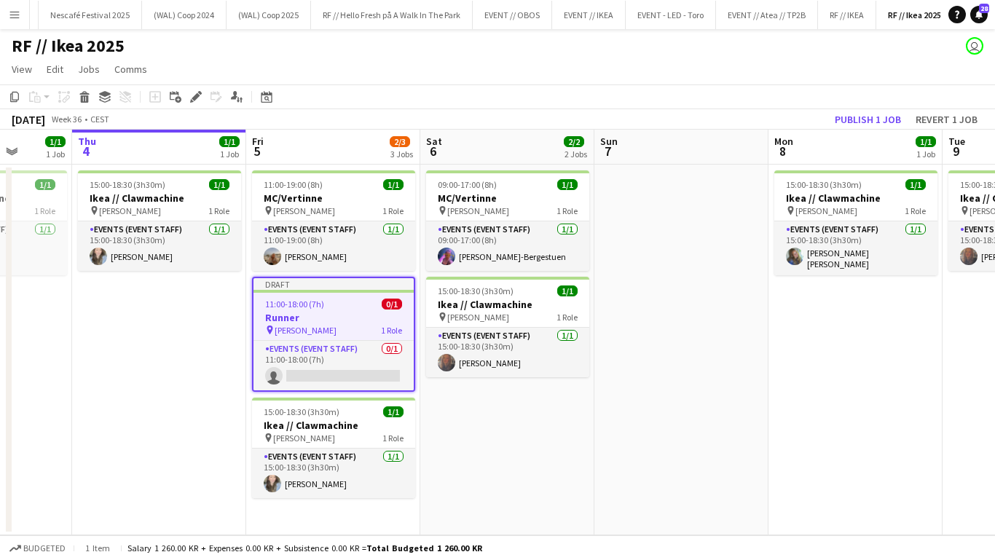
click at [491, 438] on app-date-cell "09:00-17:00 (8h) 1/1 MC/Vertinne pin IKEA KARL JOHAN 1 Role Events (Event Staff…" at bounding box center [507, 350] width 174 height 371
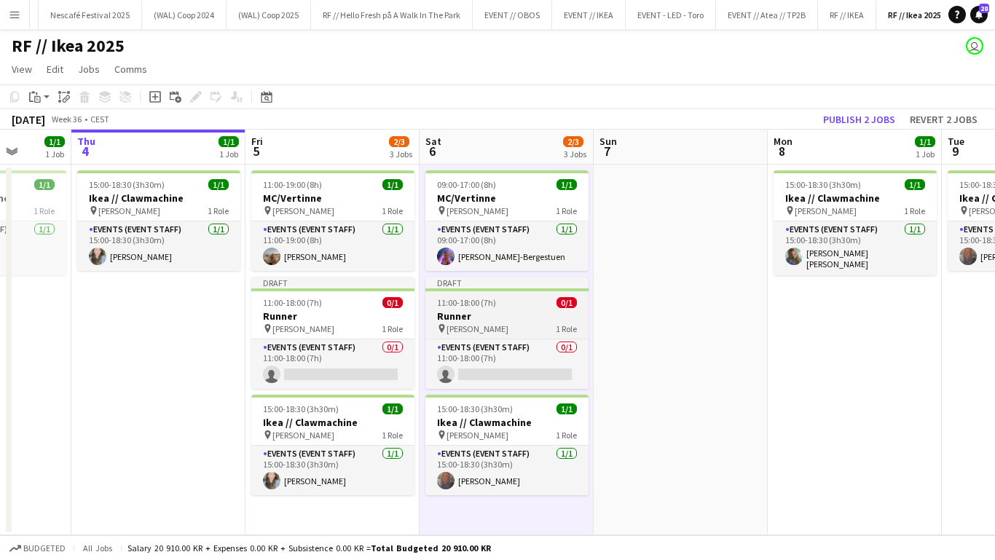
click at [487, 327] on span "IKEA KARL JOHAN" at bounding box center [477, 328] width 62 height 11
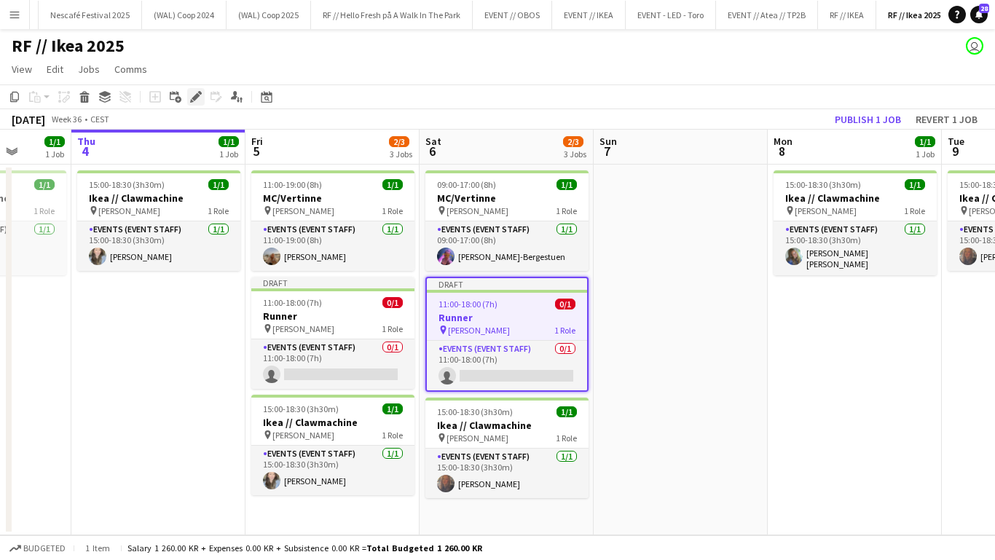
click at [197, 100] on icon "Edit" at bounding box center [196, 97] width 12 height 12
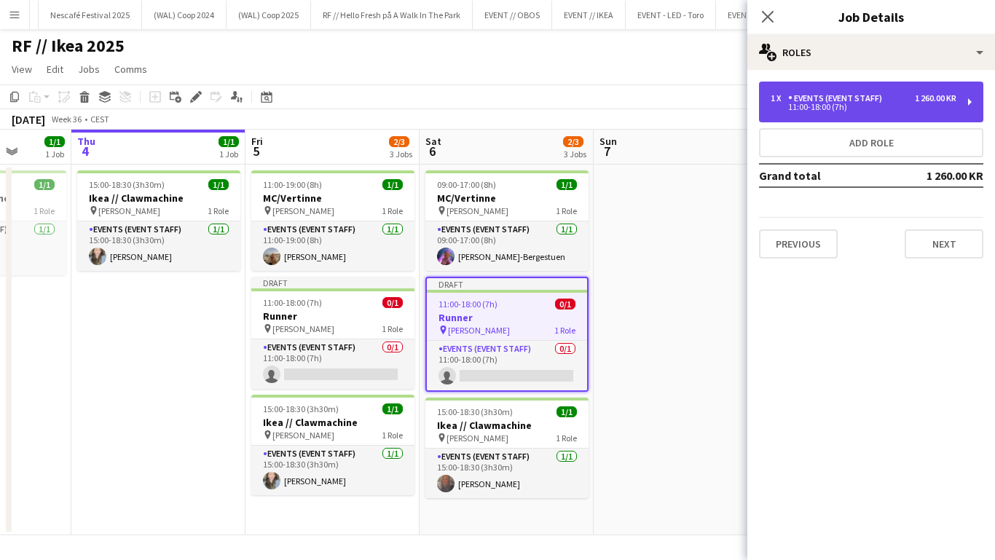
click at [806, 116] on div "1 x Events (Event Staff) 1 260.00 KR 11:00-18:00 (7h)" at bounding box center [871, 102] width 224 height 41
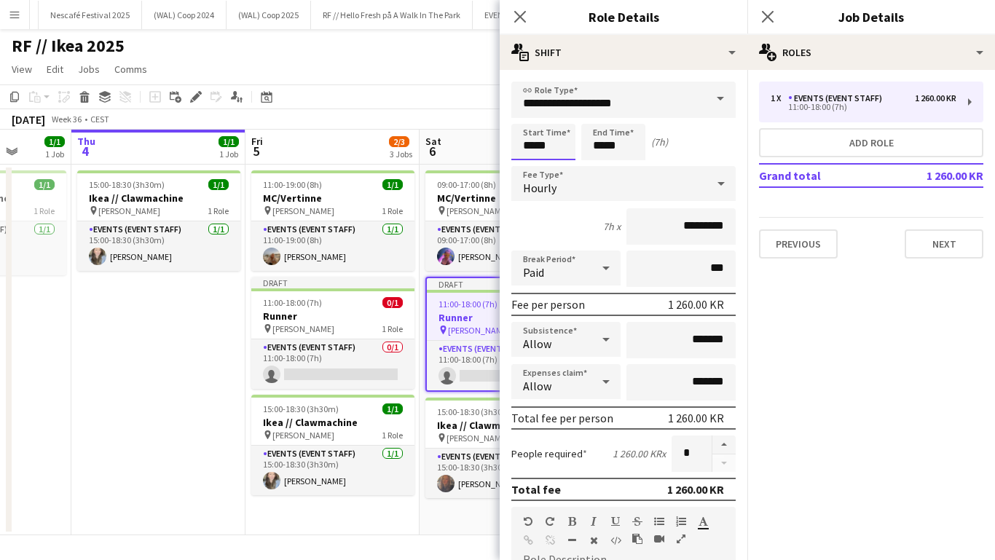
click at [536, 144] on input "*****" at bounding box center [543, 142] width 64 height 36
click at [527, 170] on div at bounding box center [528, 167] width 29 height 15
type input "*****"
click at [527, 170] on div at bounding box center [528, 167] width 29 height 15
click at [588, 141] on input "*****" at bounding box center [613, 142] width 64 height 36
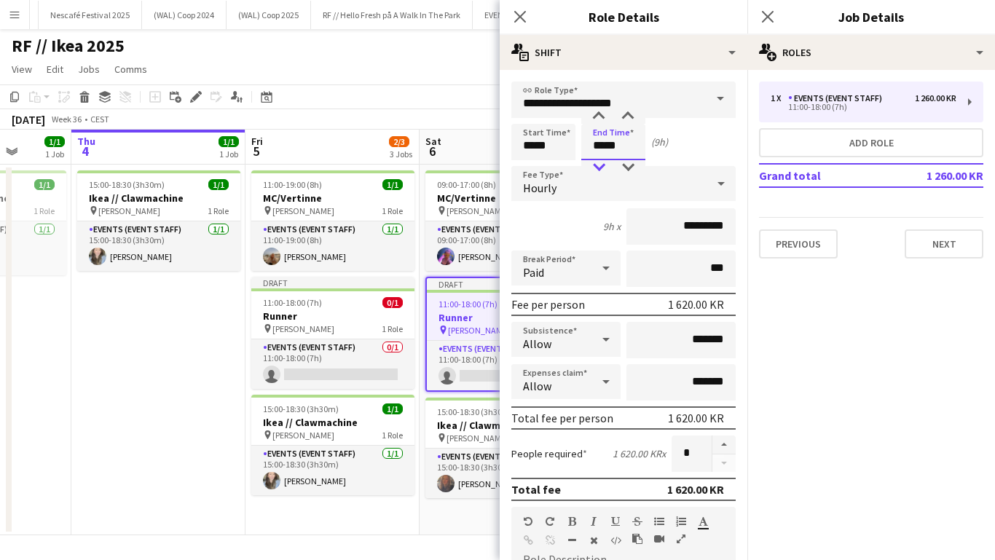
click at [598, 166] on div at bounding box center [598, 167] width 29 height 15
click at [593, 116] on div at bounding box center [598, 116] width 29 height 15
type input "*****"
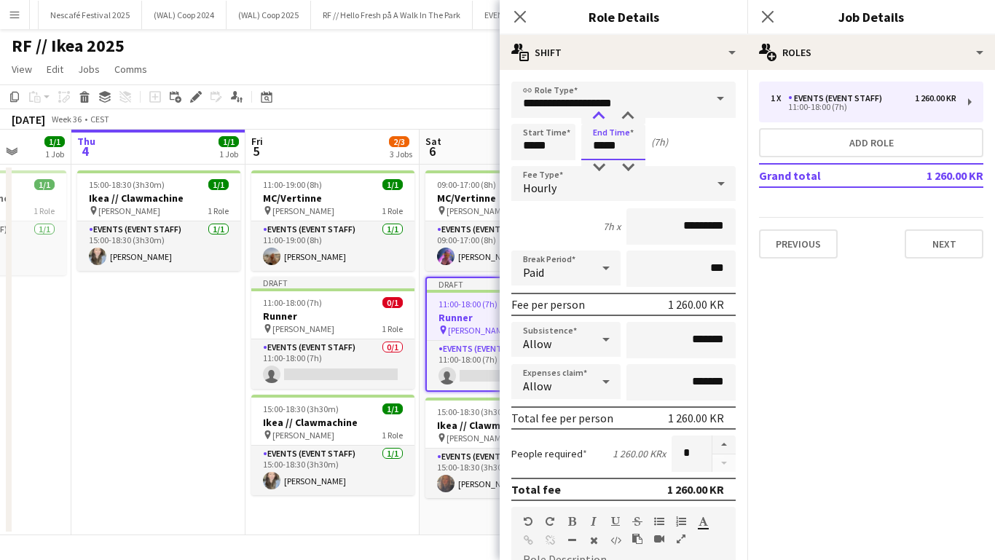
click at [593, 116] on div at bounding box center [598, 116] width 29 height 15
click at [935, 242] on button "Next" at bounding box center [943, 243] width 79 height 29
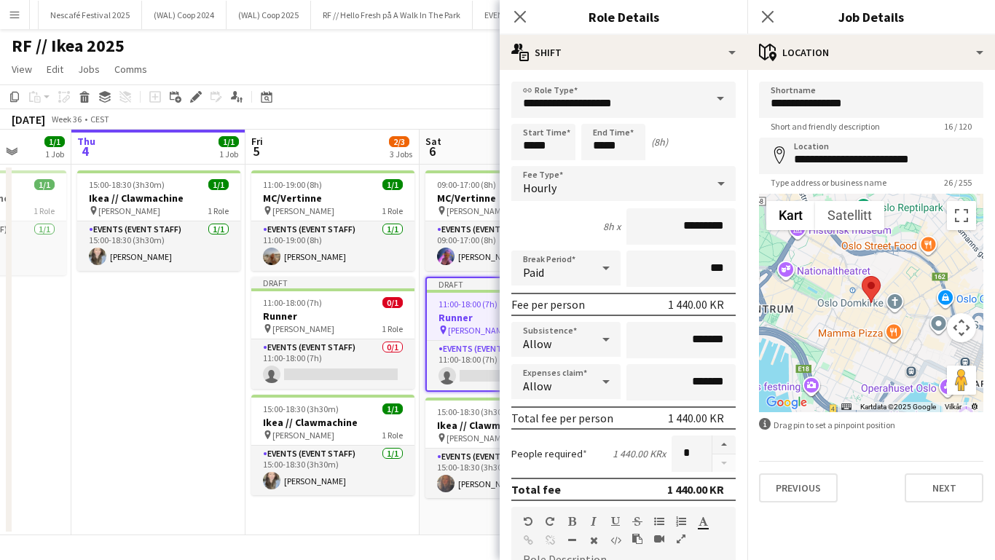
click at [444, 320] on h3 "Runner" at bounding box center [507, 317] width 160 height 13
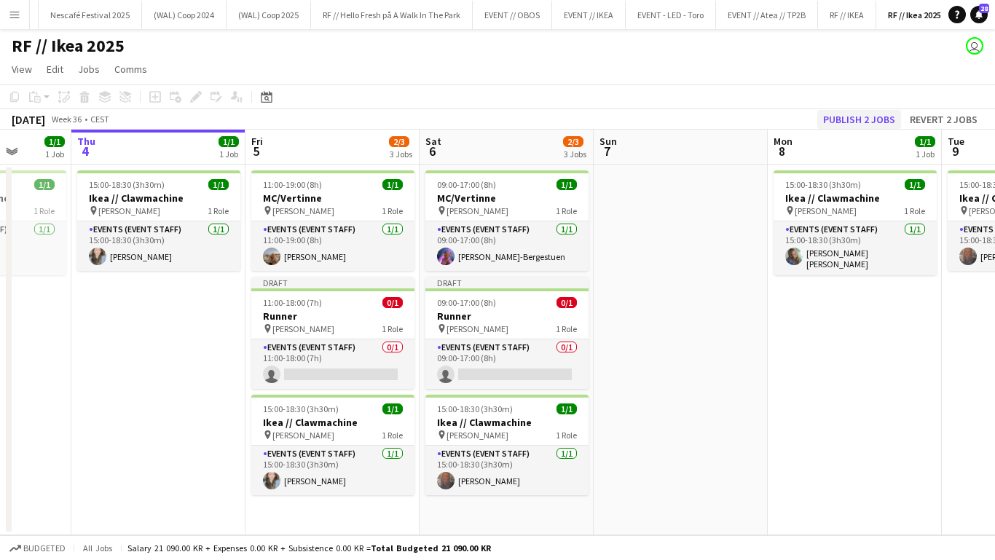
click at [863, 119] on button "Publish 2 jobs" at bounding box center [859, 119] width 84 height 19
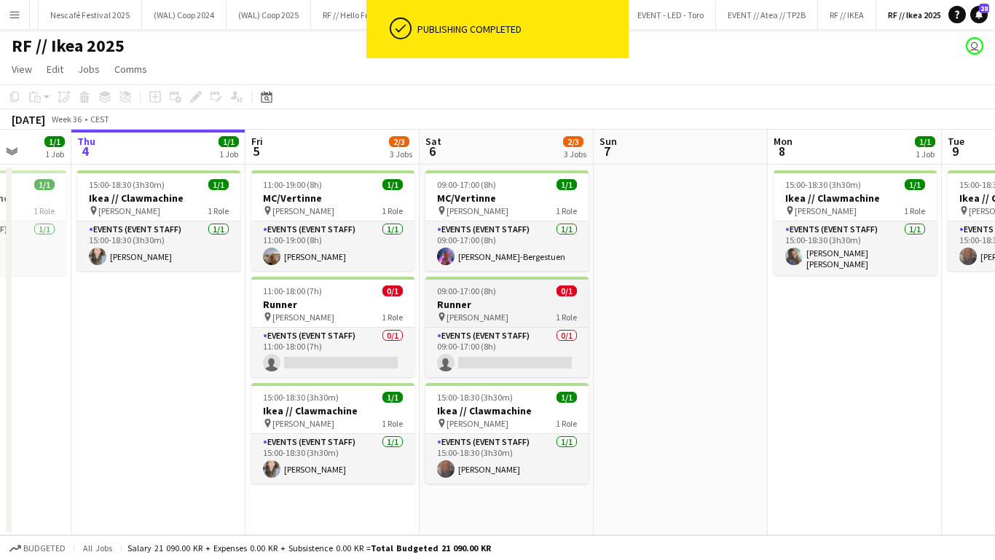
click at [525, 299] on h3 "Runner" at bounding box center [506, 304] width 163 height 13
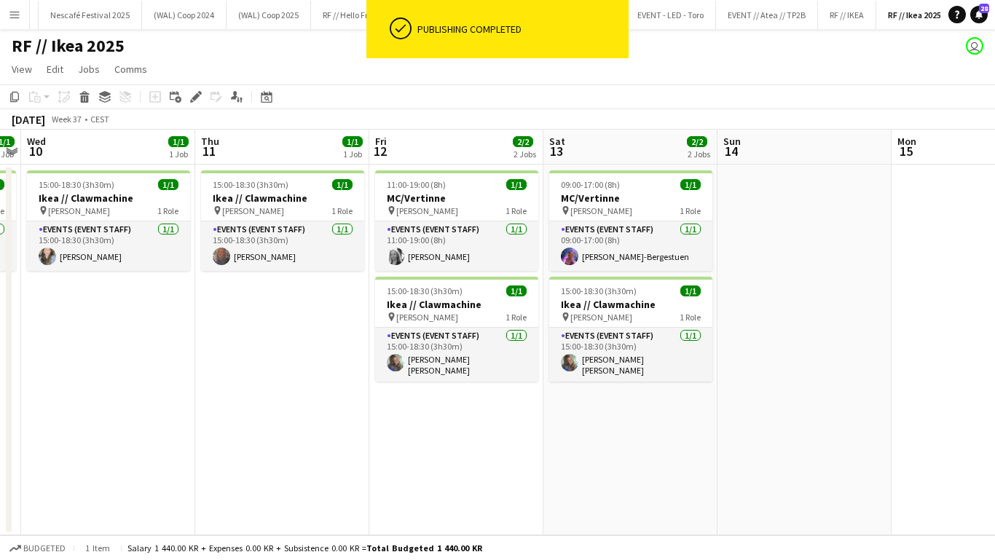
scroll to position [0, 537]
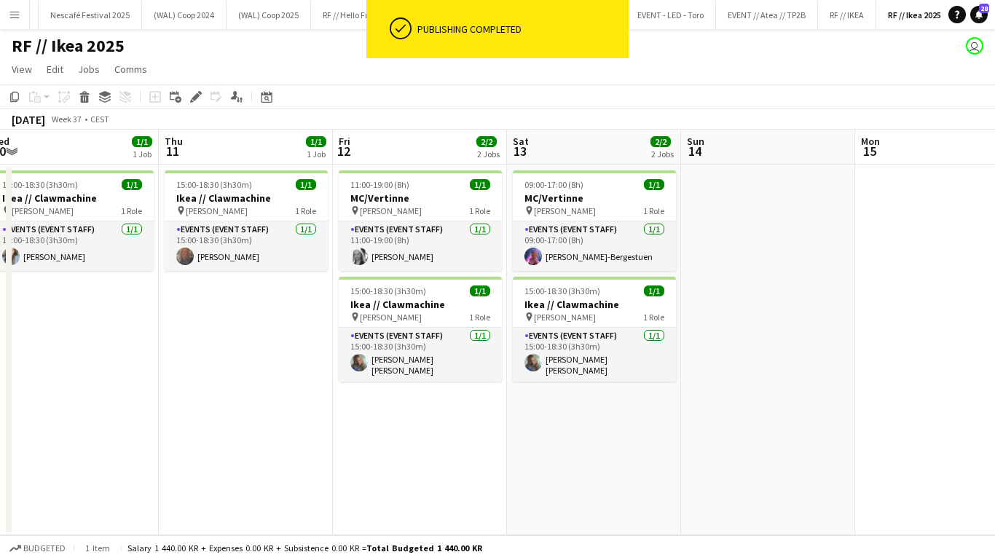
click at [614, 413] on app-date-cell "09:00-17:00 (8h) 1/1 MC/Vertinne pin IKEA KARL JOHAN 1 Role Events (Event Staff…" at bounding box center [594, 350] width 174 height 371
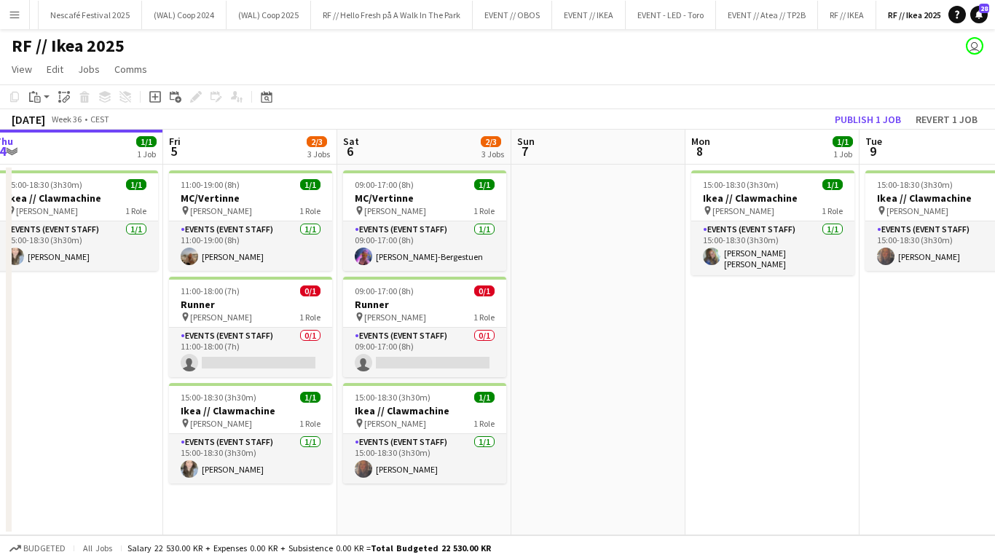
scroll to position [0, 347]
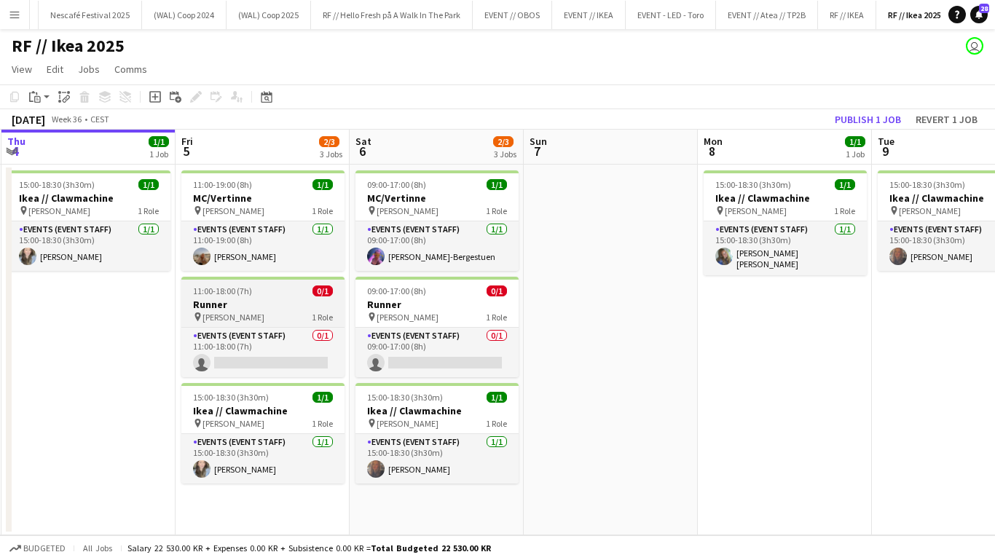
click at [247, 300] on h3 "Runner" at bounding box center [262, 304] width 163 height 13
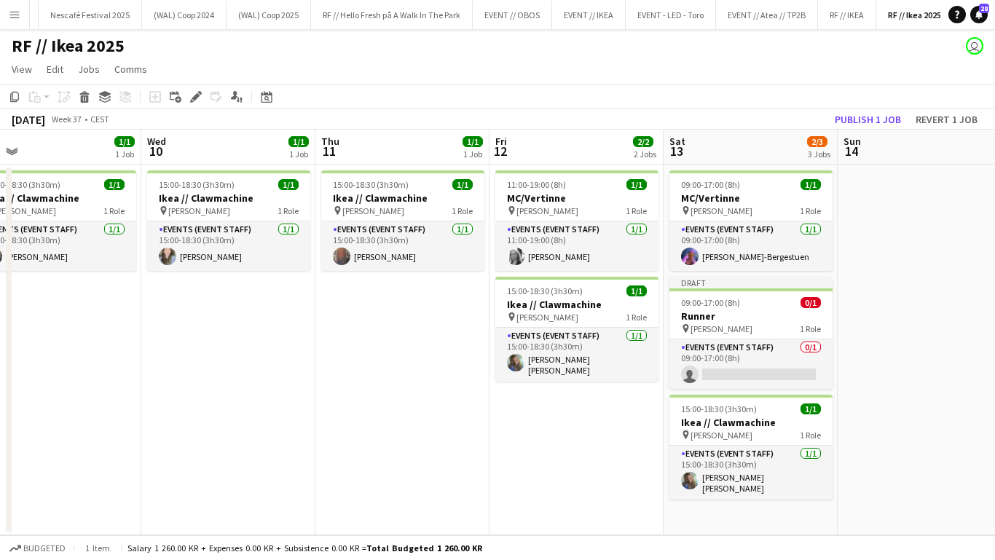
scroll to position [0, 556]
click at [553, 431] on app-date-cell "11:00-19:00 (8h) 1/1 MC/Vertinne pin IKEA KARL JOHAN 1 Role Events (Event Staff…" at bounding box center [575, 350] width 174 height 371
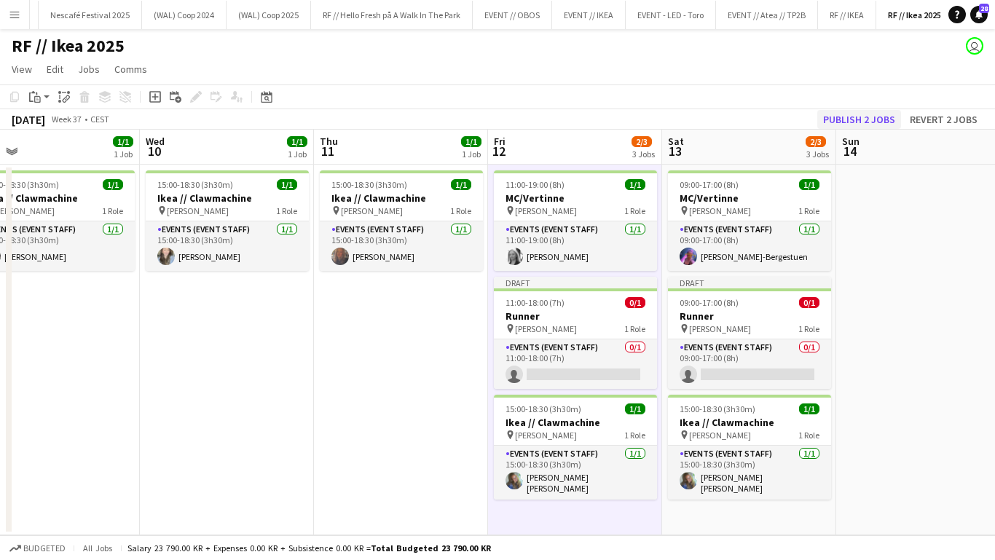
click at [860, 124] on button "Publish 2 jobs" at bounding box center [859, 119] width 84 height 19
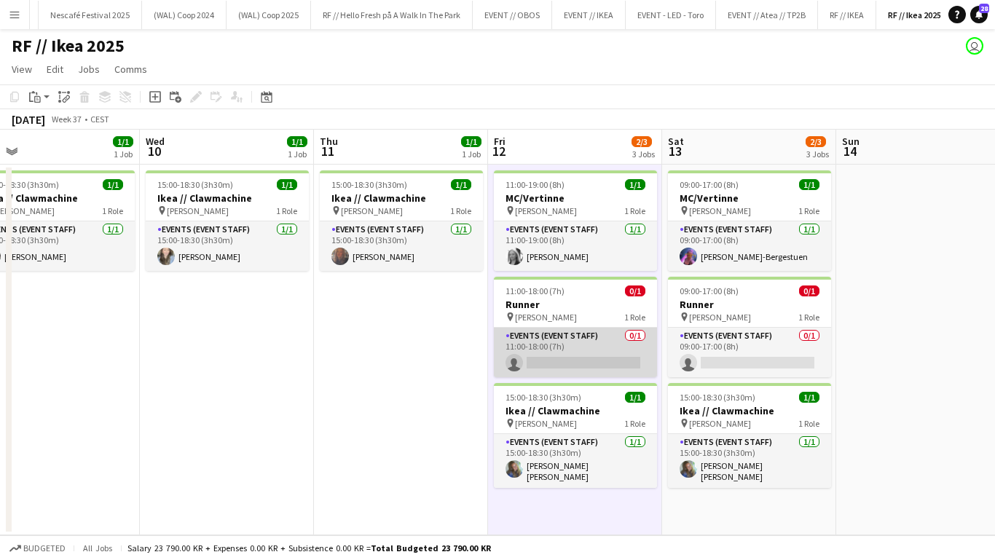
click at [569, 343] on app-card-role "Events (Event Staff) 0/1 11:00-18:00 (7h) single-neutral-actions" at bounding box center [575, 353] width 163 height 50
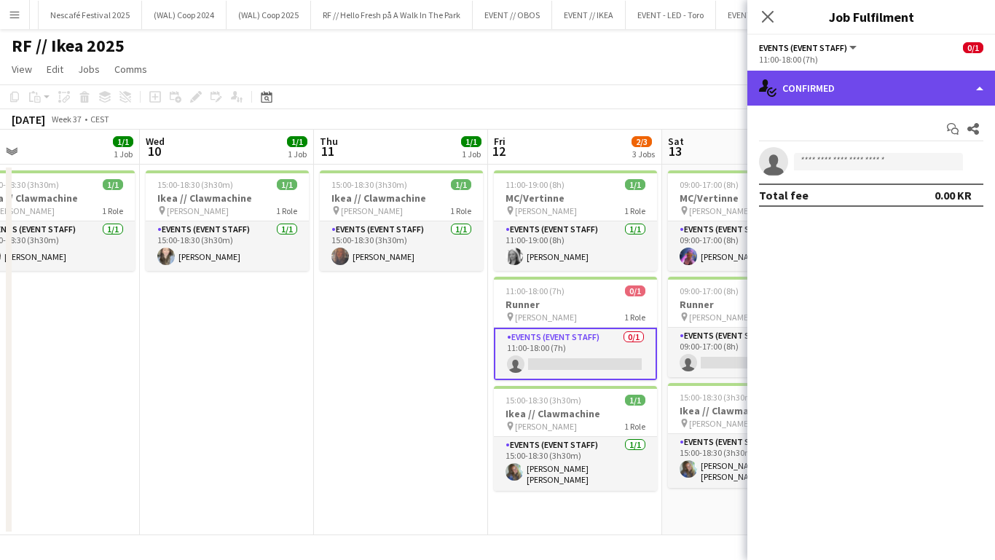
click at [841, 93] on div "single-neutral-actions-check-2 Confirmed" at bounding box center [871, 88] width 248 height 35
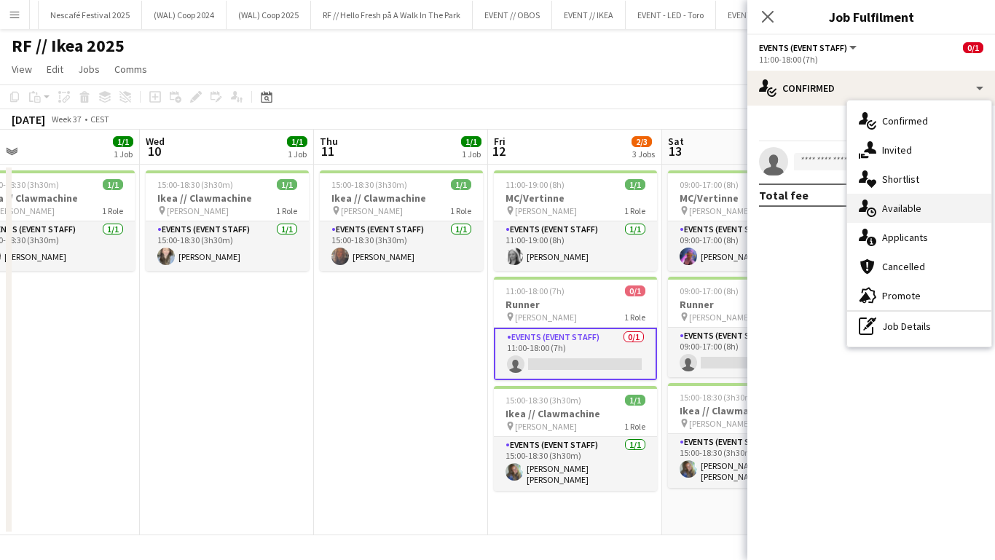
click at [912, 208] on span "Available" at bounding box center [901, 208] width 39 height 13
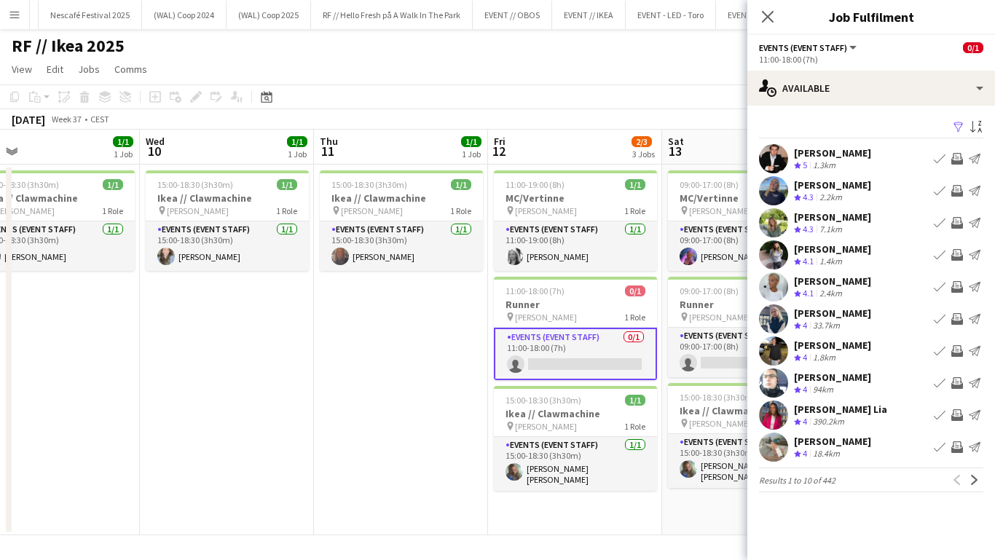
click at [769, 155] on app-user-avatar at bounding box center [773, 158] width 29 height 29
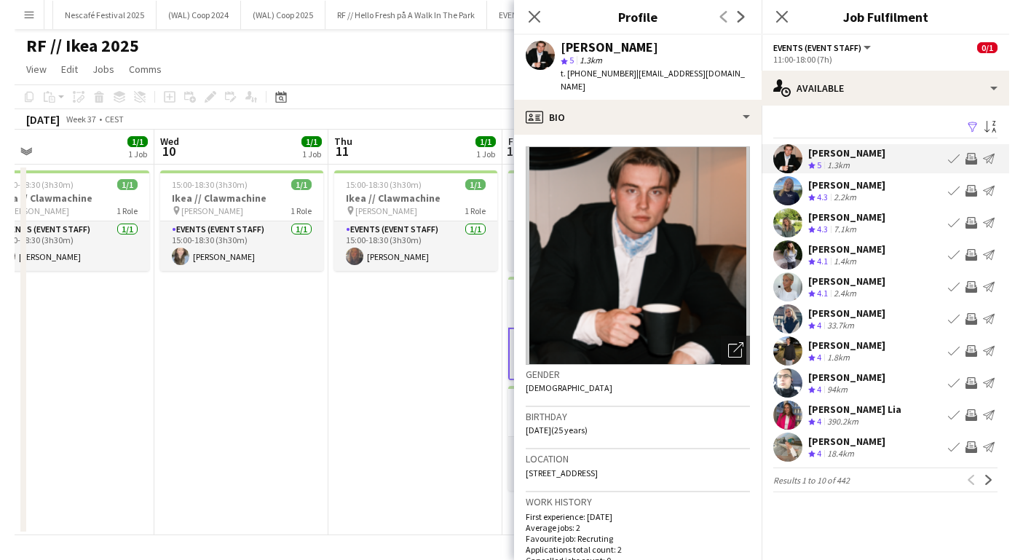
scroll to position [0, 0]
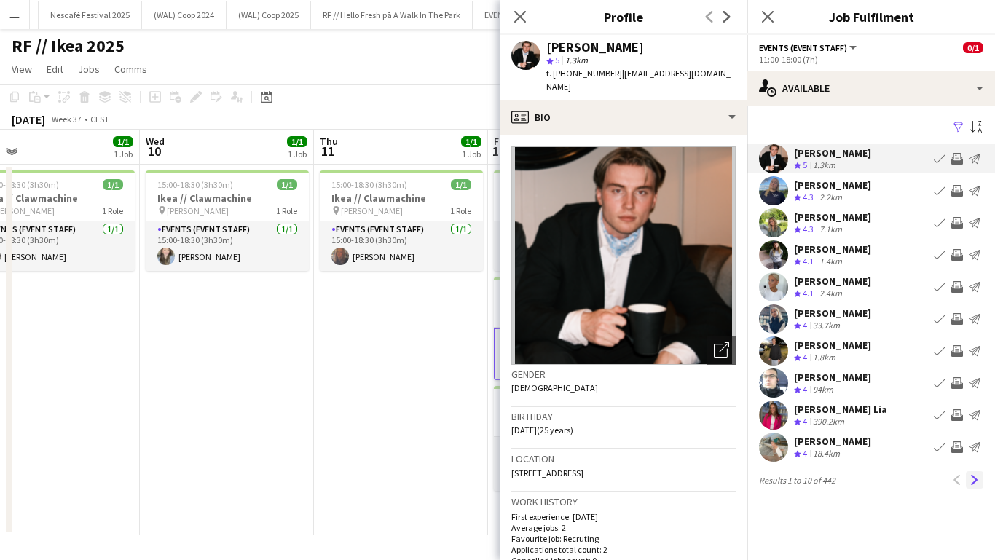
click at [973, 478] on app-icon "Next" at bounding box center [974, 480] width 10 height 10
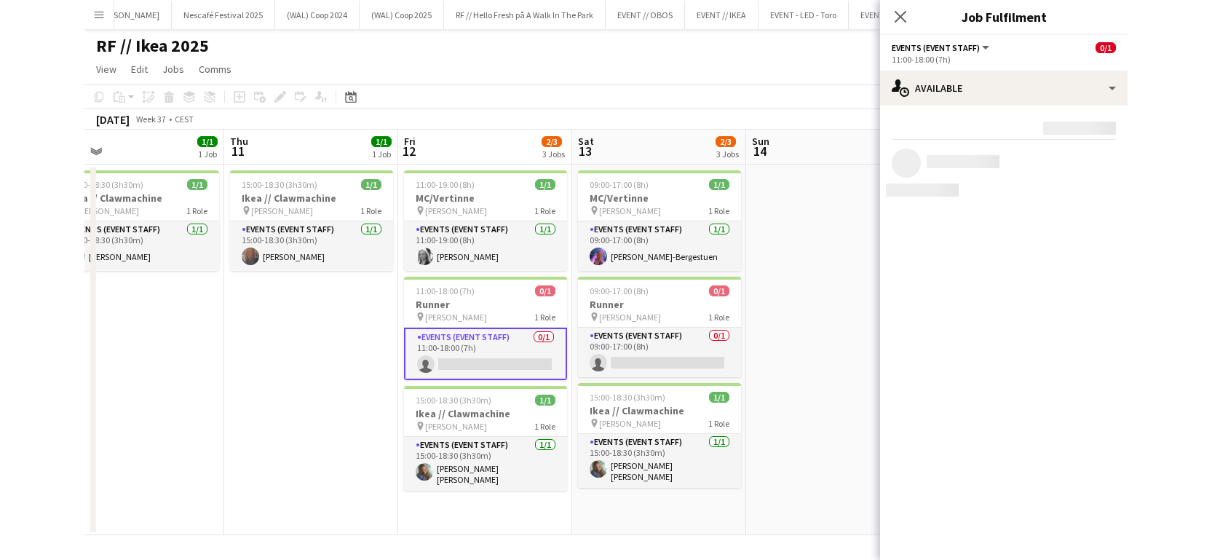
scroll to position [0, 274]
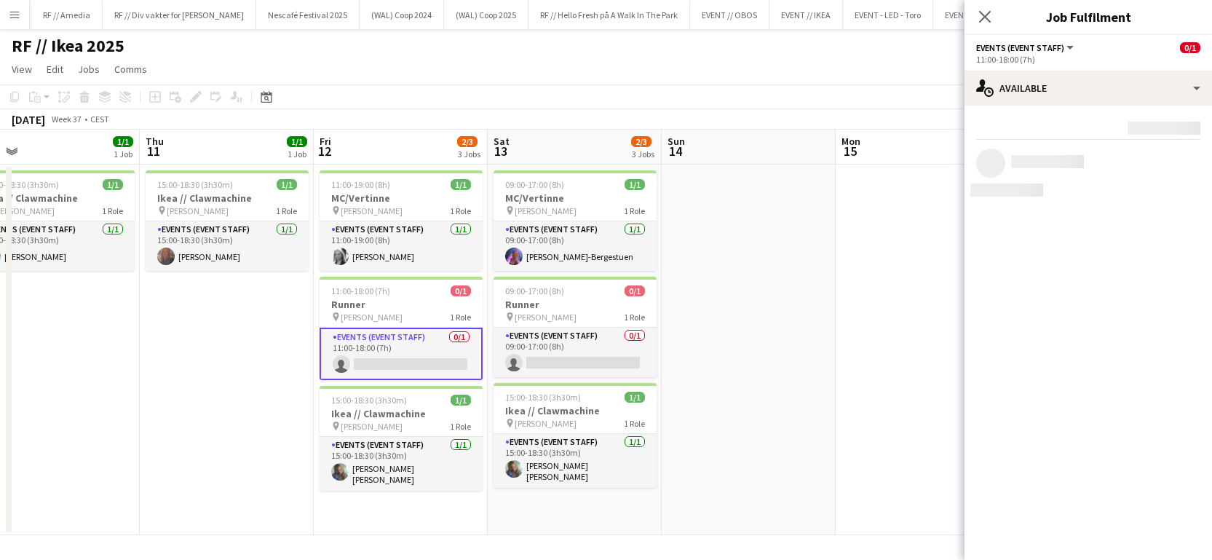
click at [443, 341] on app-card-role "Events (Event Staff) 0/1 11:00-18:00 (7h) single-neutral-actions" at bounding box center [401, 354] width 163 height 52
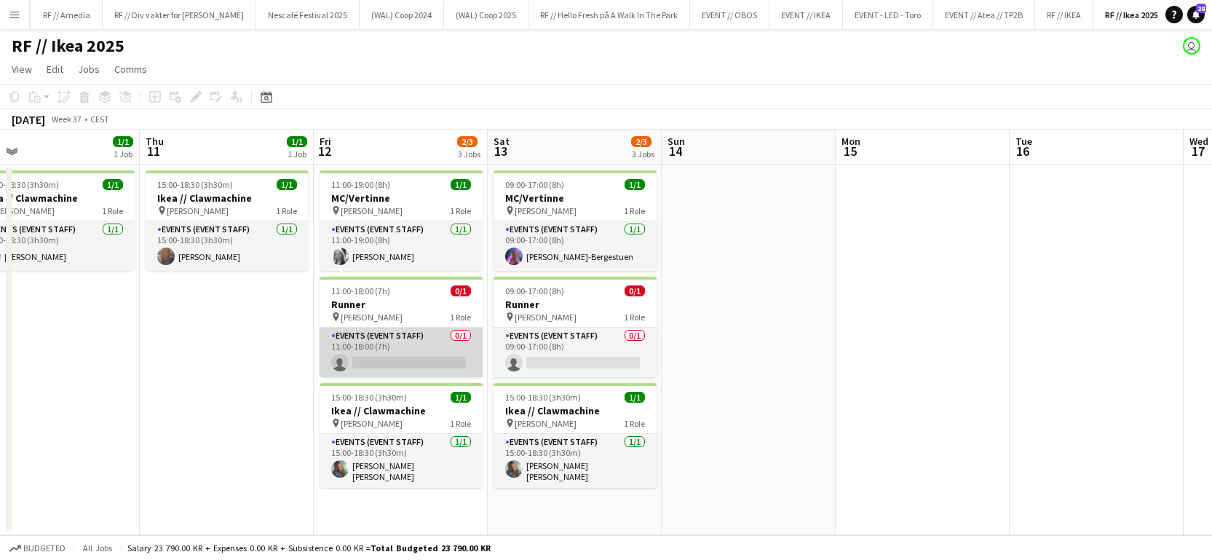
click at [424, 339] on app-card-role "Events (Event Staff) 0/1 11:00-18:00 (7h) single-neutral-actions" at bounding box center [401, 353] width 163 height 50
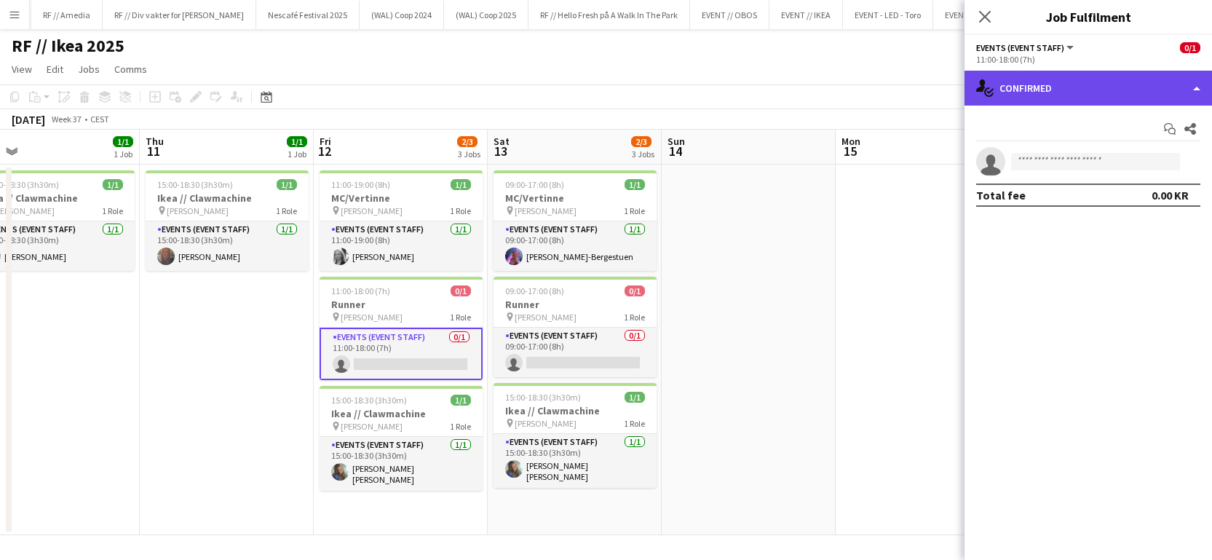
click at [994, 94] on div "single-neutral-actions-check-2 Confirmed" at bounding box center [1089, 88] width 248 height 35
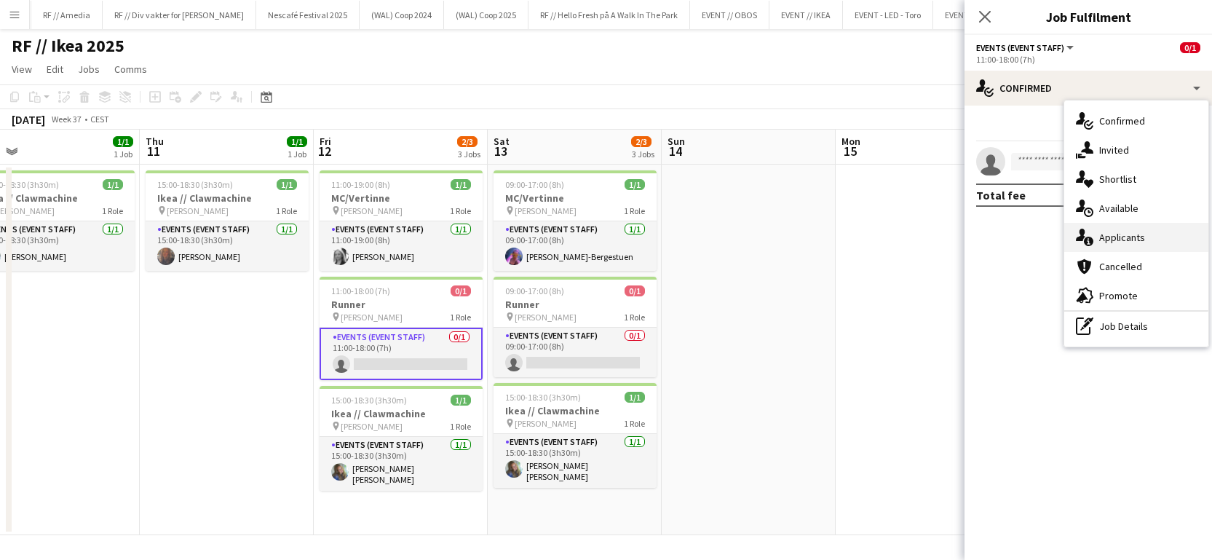
click at [994, 244] on div "single-neutral-actions-information Applicants" at bounding box center [1136, 237] width 144 height 29
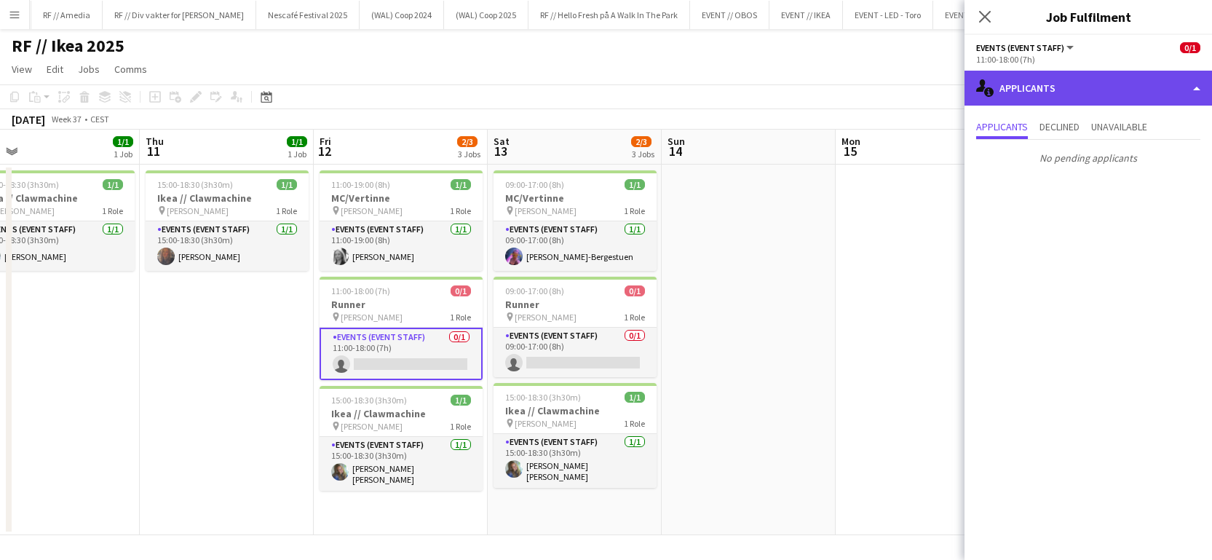
click at [994, 76] on div "single-neutral-actions-information Applicants" at bounding box center [1089, 88] width 248 height 35
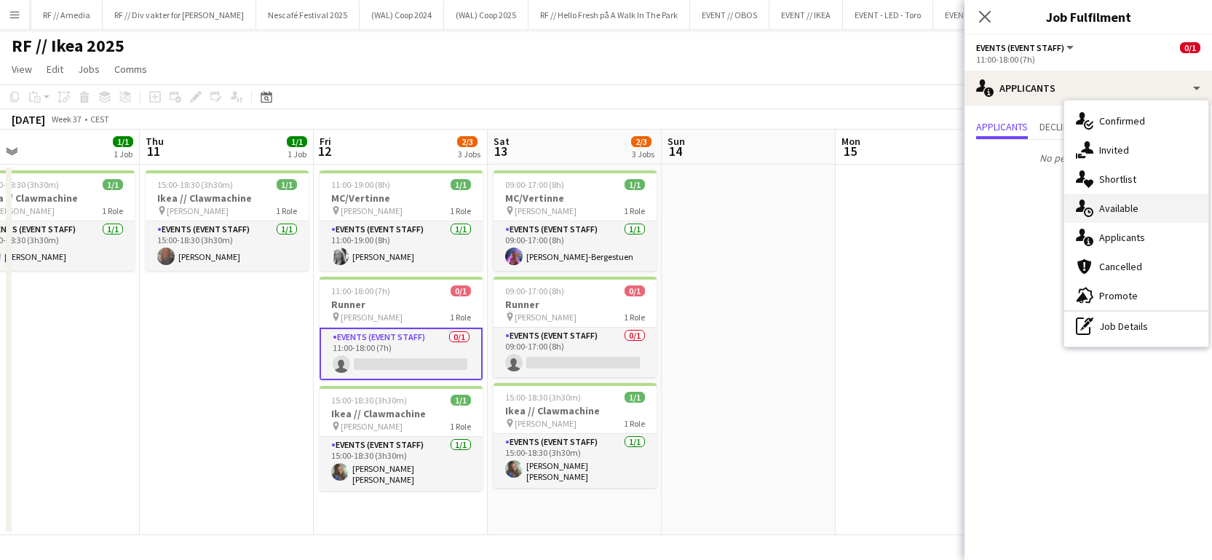
click at [994, 207] on span "Available" at bounding box center [1118, 208] width 39 height 13
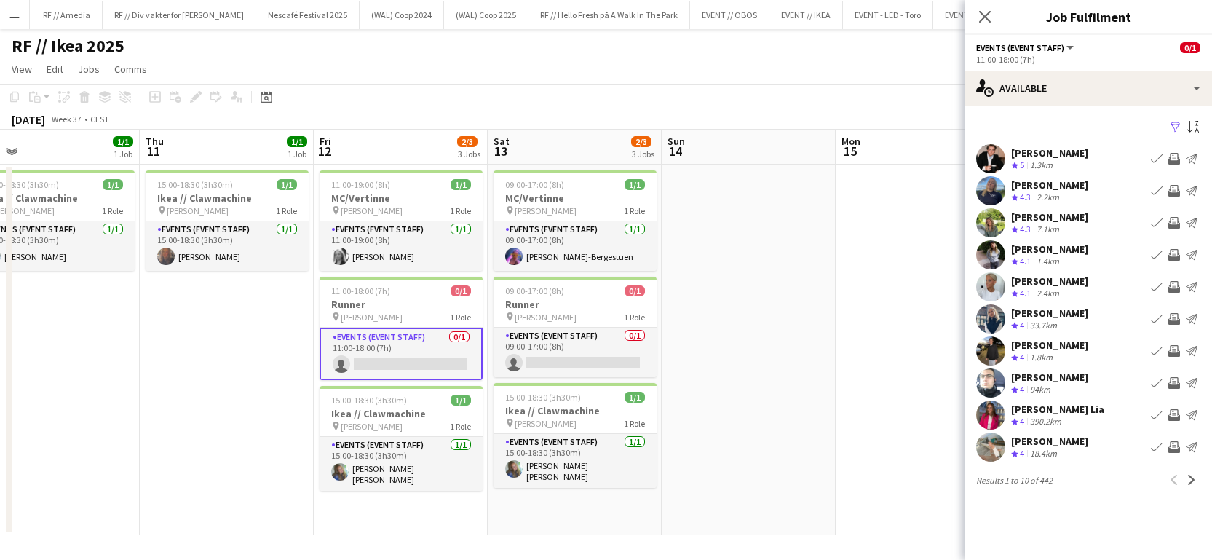
scroll to position [0, 0]
click at [989, 413] on app-user-avatar at bounding box center [990, 414] width 29 height 29
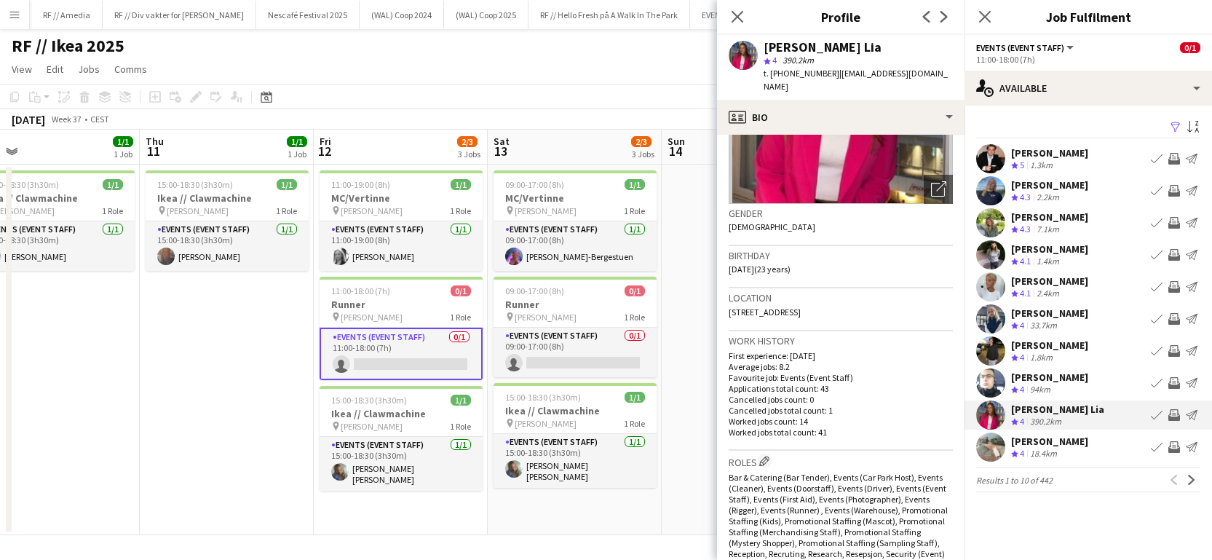
scroll to position [216, 0]
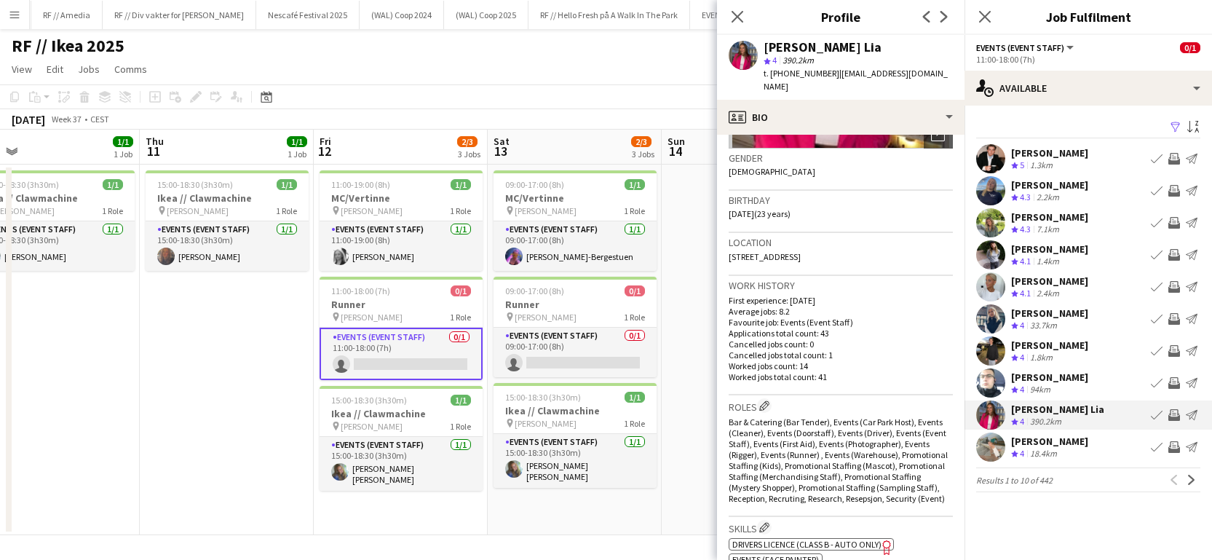
click at [987, 380] on app-user-avatar at bounding box center [990, 382] width 29 height 29
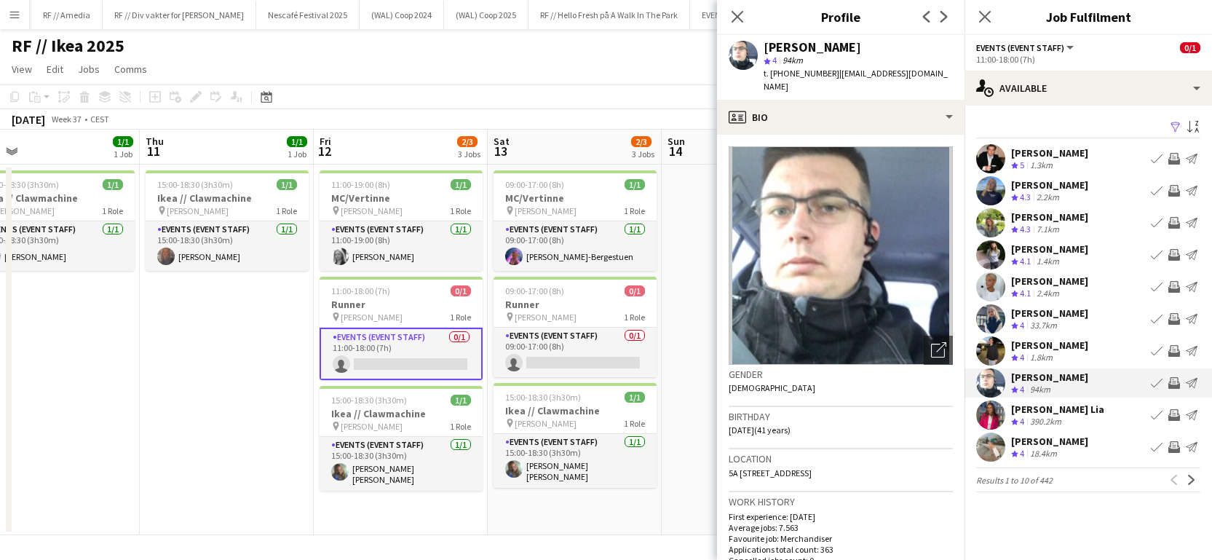
click at [989, 346] on app-user-avatar at bounding box center [990, 350] width 29 height 29
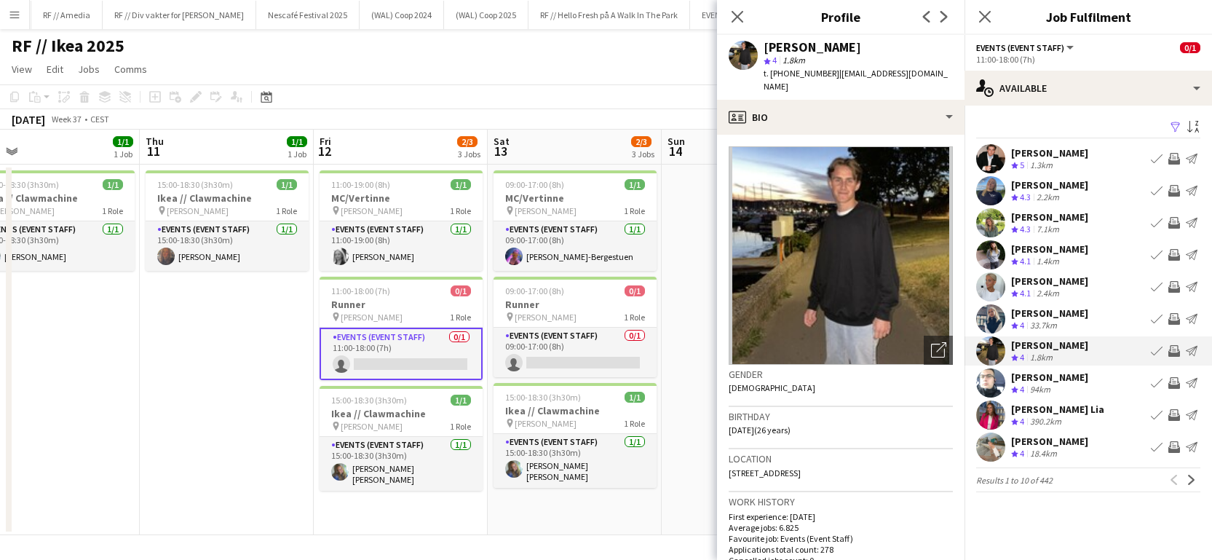
scroll to position [0, 0]
click at [991, 443] on app-user-avatar at bounding box center [990, 446] width 29 height 29
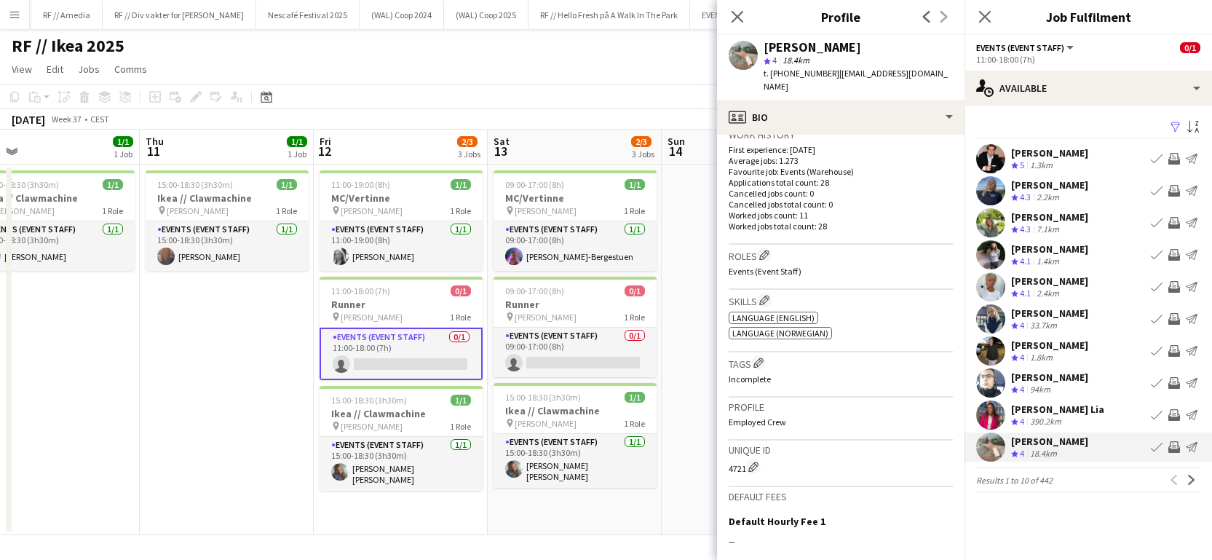
scroll to position [390, 0]
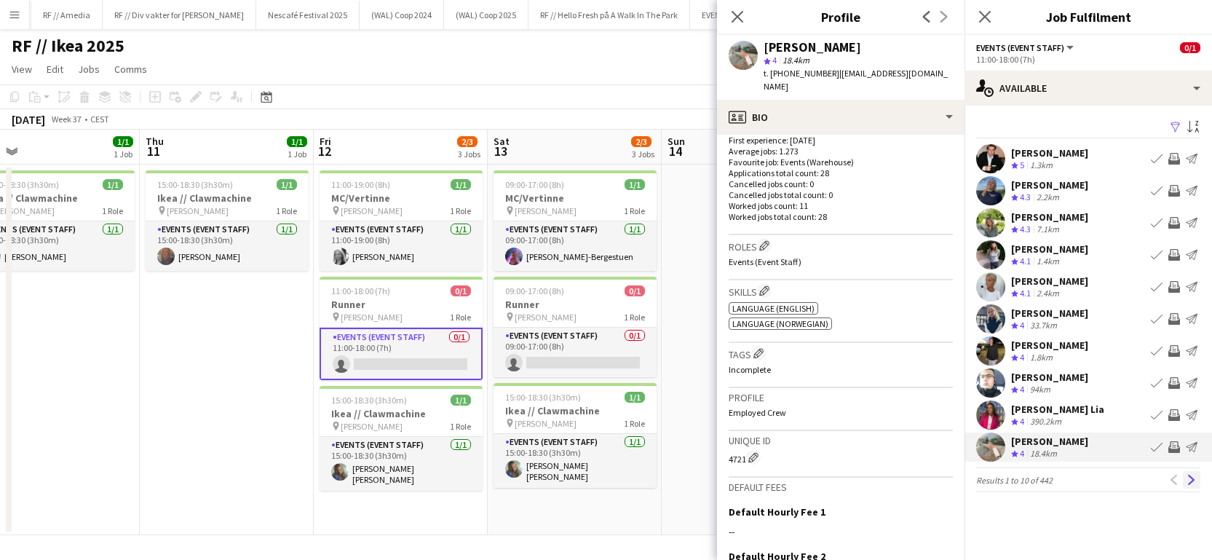
click at [994, 479] on app-icon "Next" at bounding box center [1192, 480] width 10 height 10
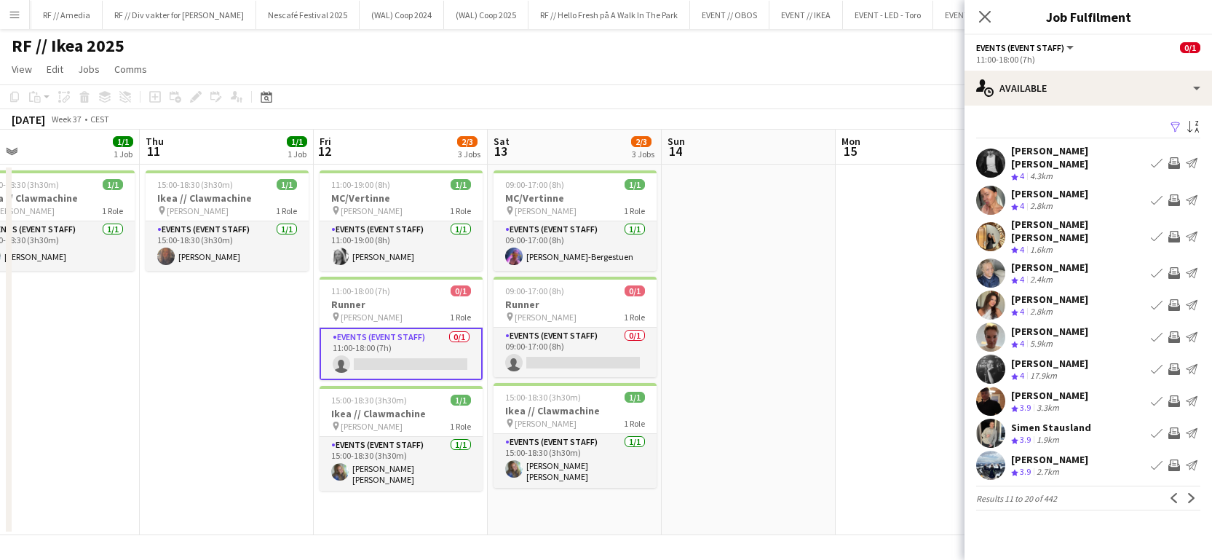
click at [984, 155] on app-user-avatar at bounding box center [990, 163] width 29 height 29
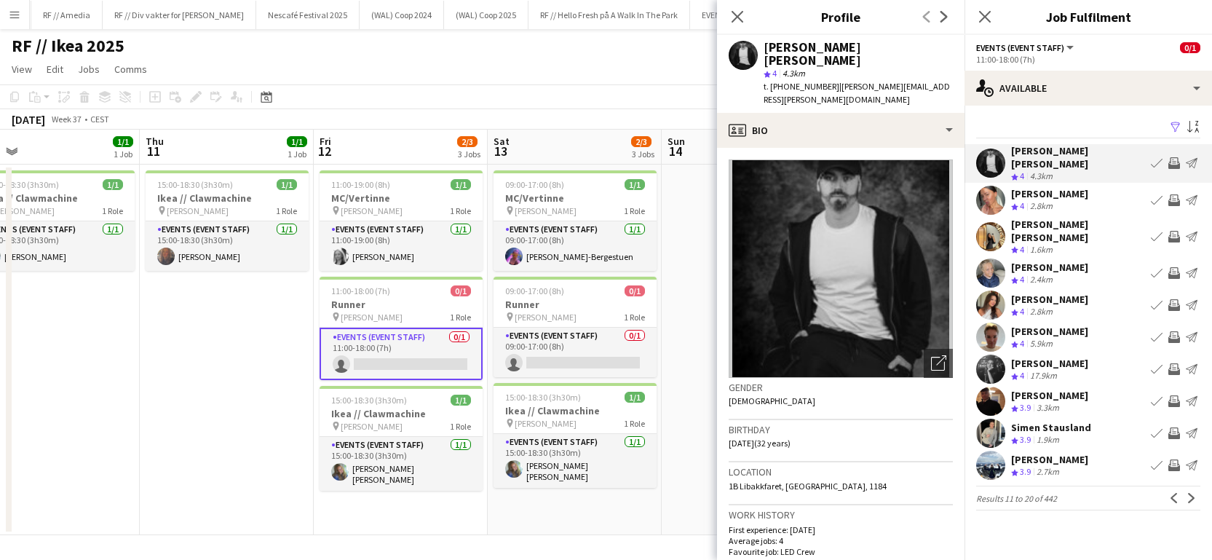
click at [990, 188] on app-user-avatar at bounding box center [990, 200] width 29 height 29
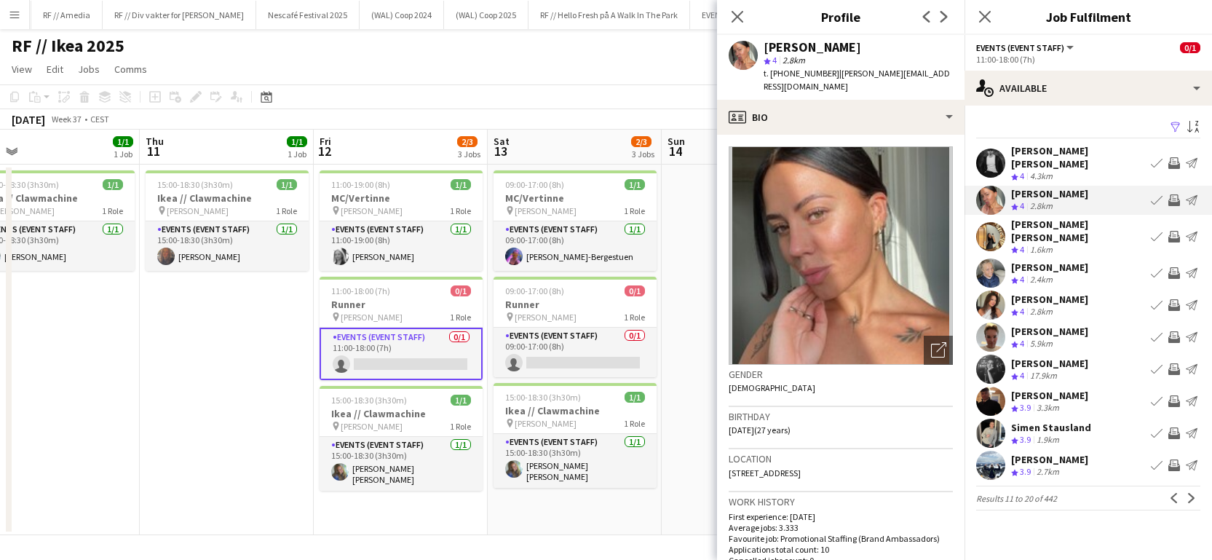
scroll to position [0, 0]
click at [988, 227] on app-user-avatar at bounding box center [990, 236] width 29 height 29
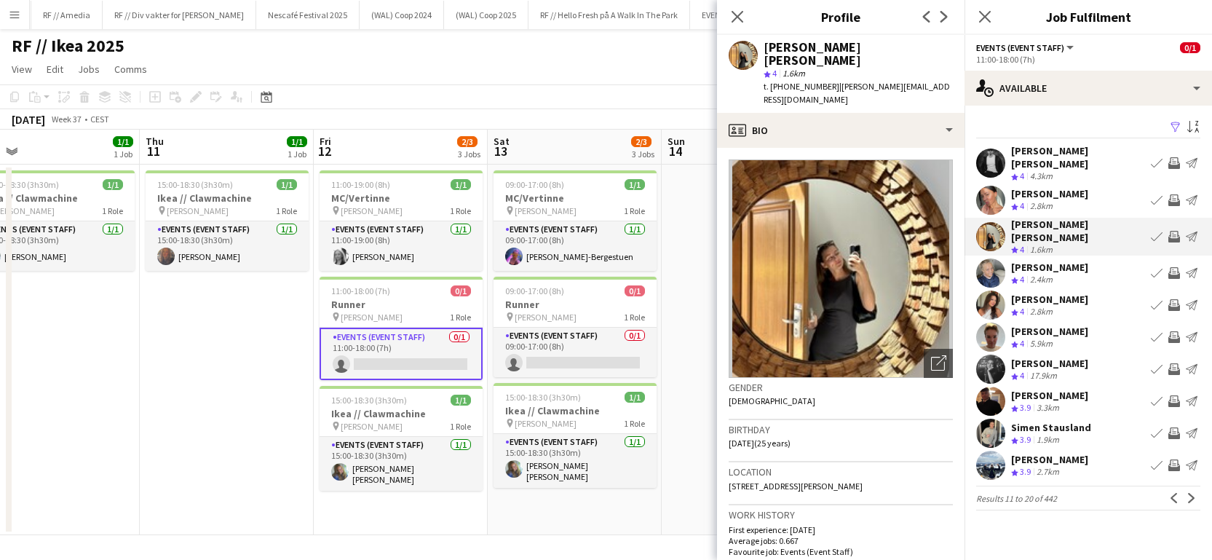
click at [986, 258] on app-user-avatar at bounding box center [990, 272] width 29 height 29
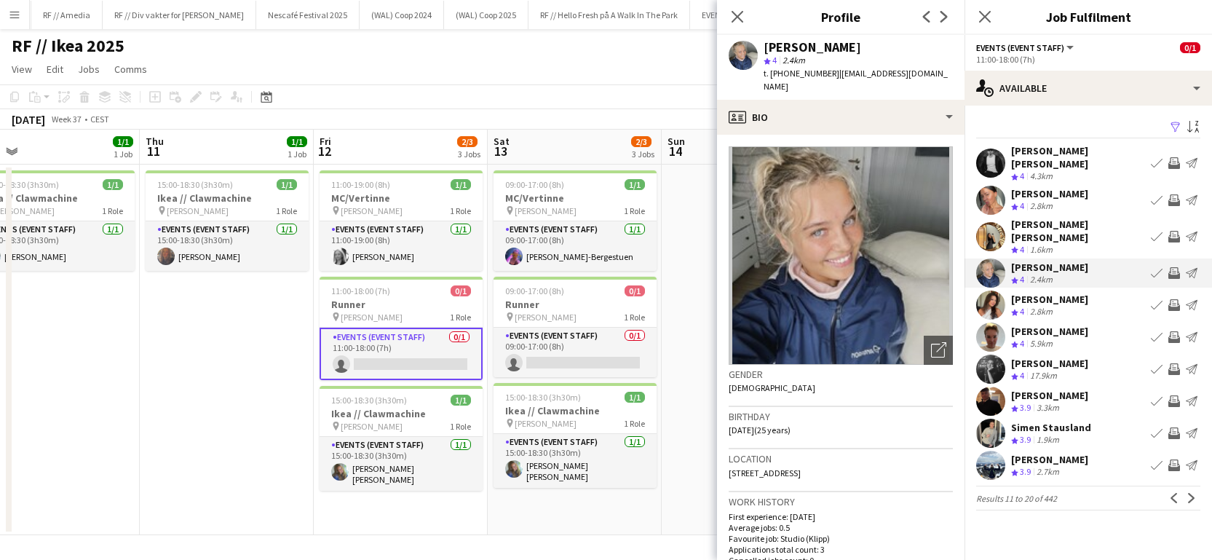
click at [982, 290] on app-user-avatar at bounding box center [990, 304] width 29 height 29
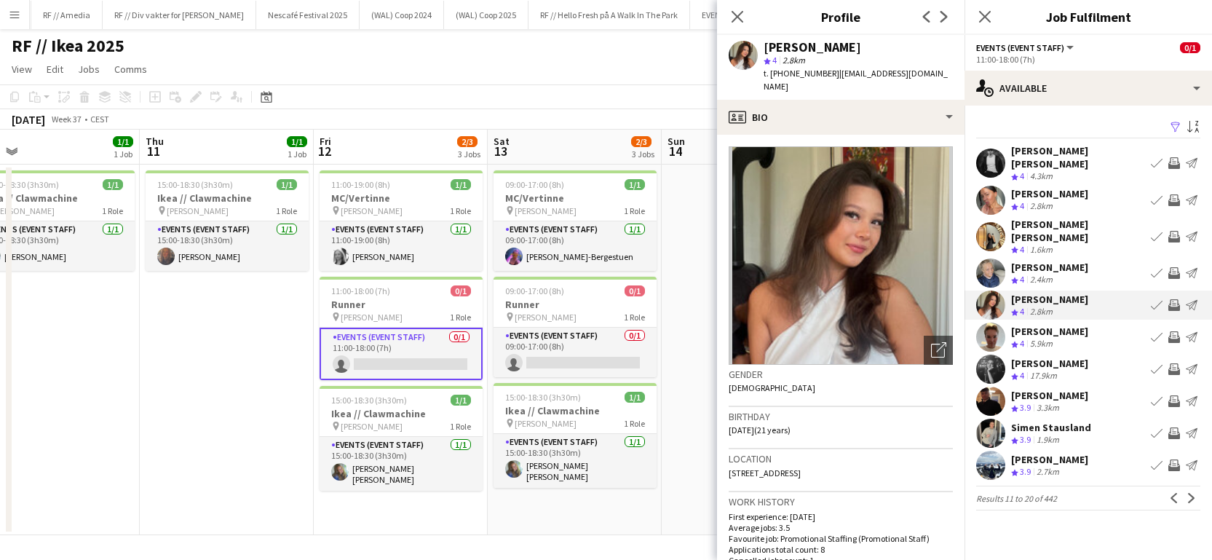
click at [989, 323] on app-user-avatar at bounding box center [990, 337] width 29 height 29
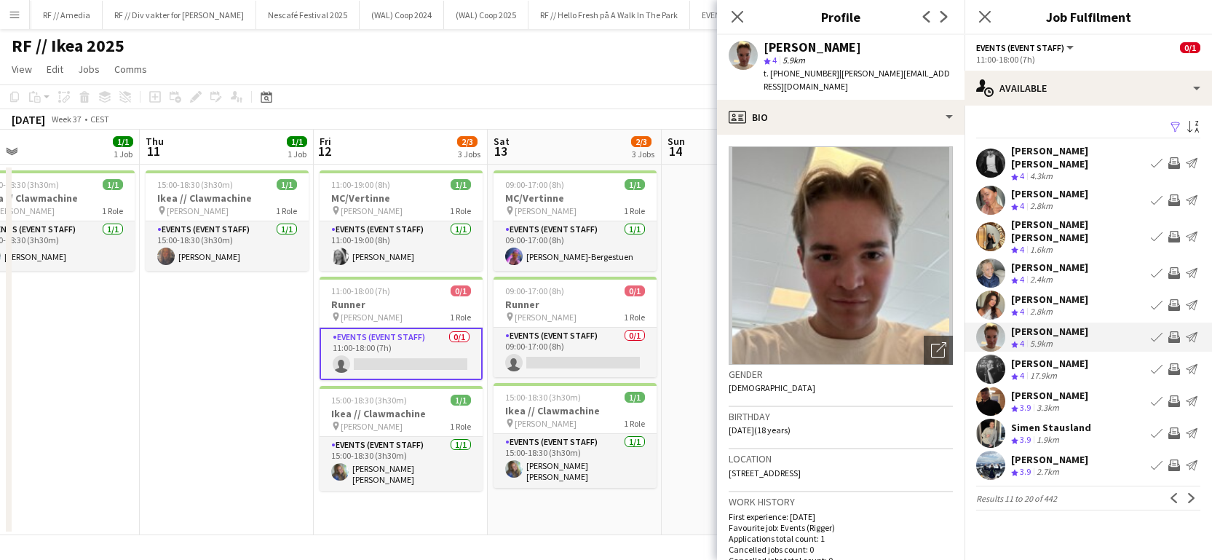
click at [987, 355] on app-user-avatar at bounding box center [990, 369] width 29 height 29
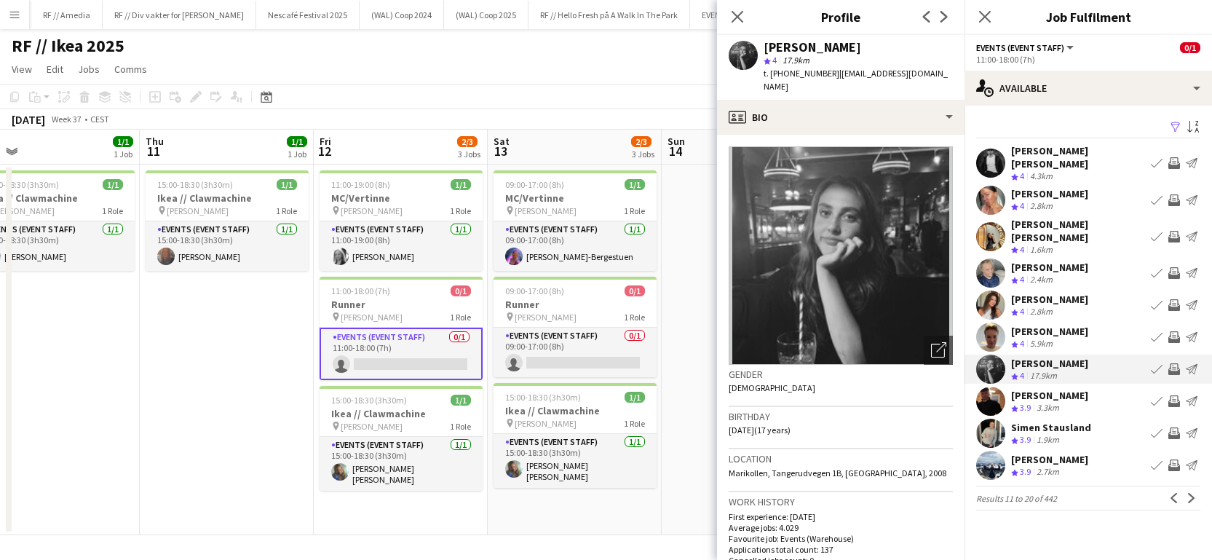
click at [987, 387] on app-user-avatar at bounding box center [990, 401] width 29 height 29
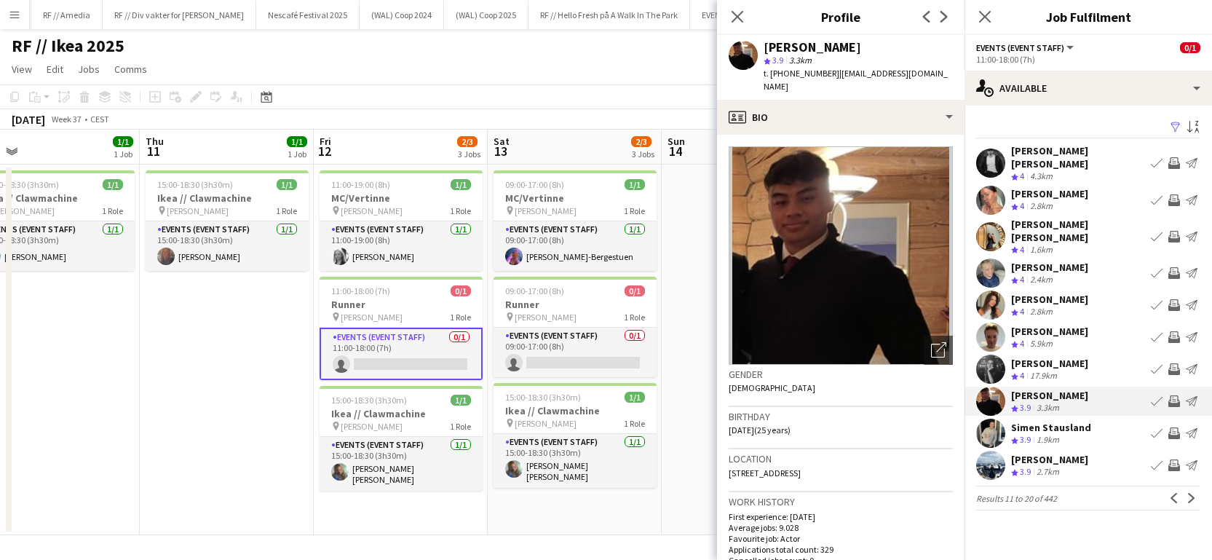
click at [986, 419] on app-user-avatar at bounding box center [990, 433] width 29 height 29
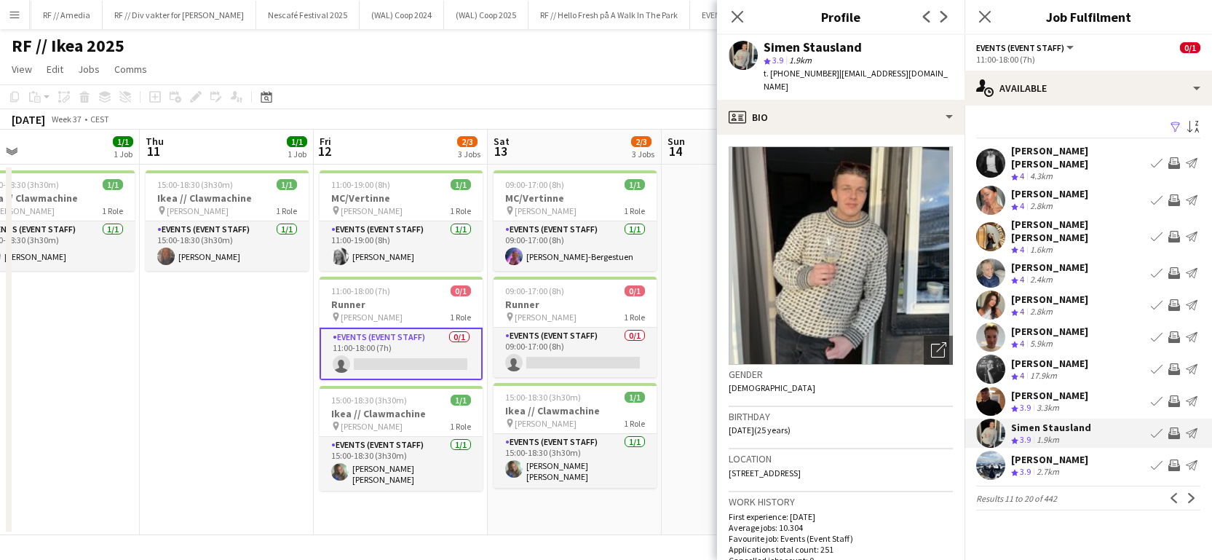
click at [986, 451] on app-user-avatar at bounding box center [990, 465] width 29 height 29
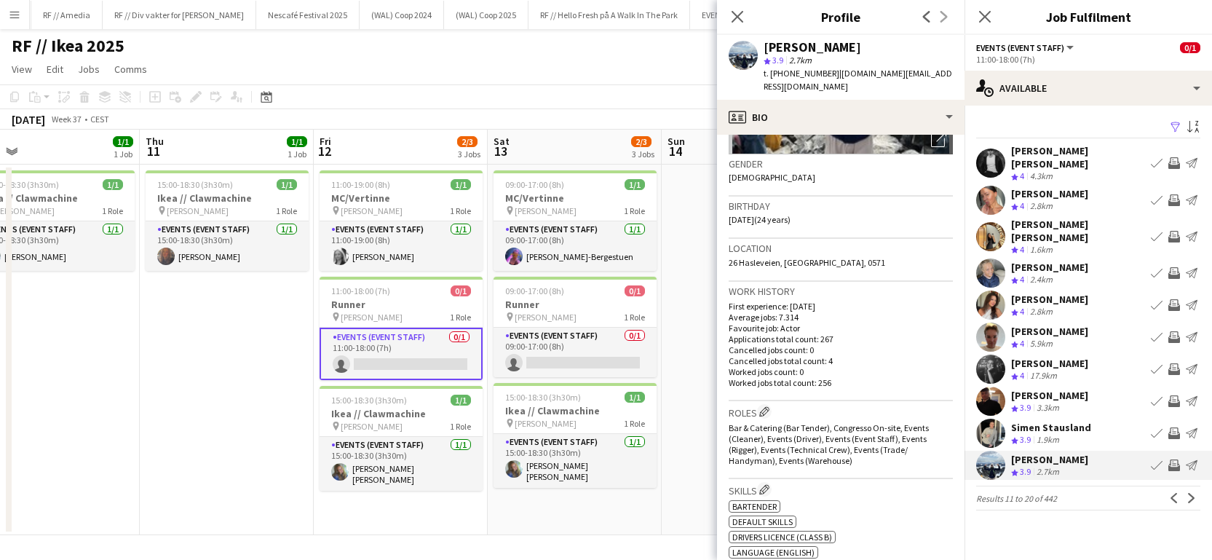
scroll to position [213, 0]
click at [994, 493] on app-icon "Next" at bounding box center [1192, 498] width 10 height 10
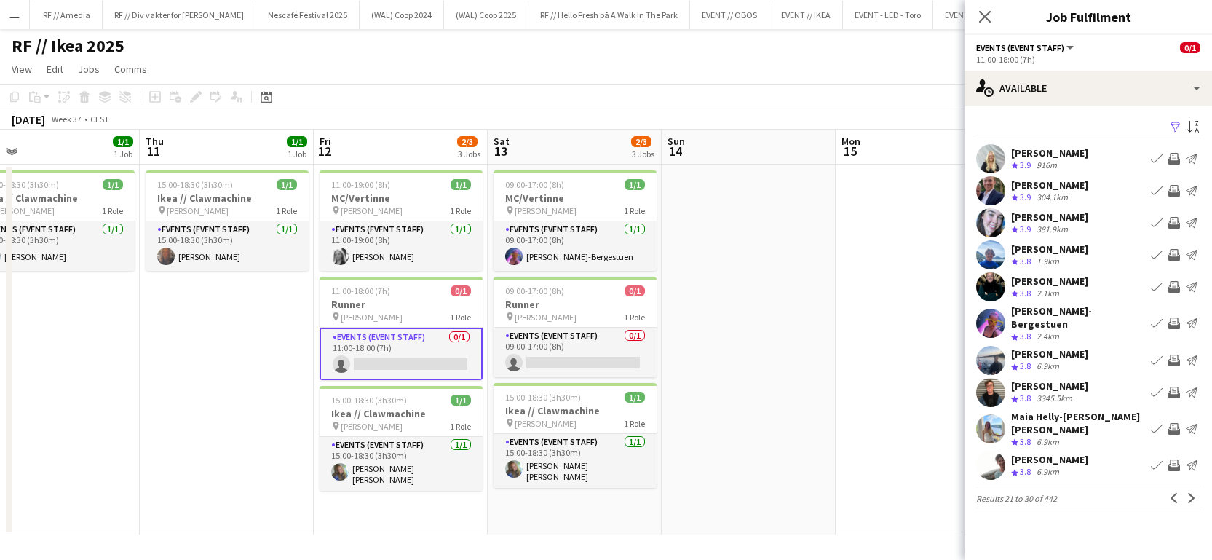
scroll to position [0, 0]
click at [987, 454] on app-user-avatar at bounding box center [990, 465] width 29 height 29
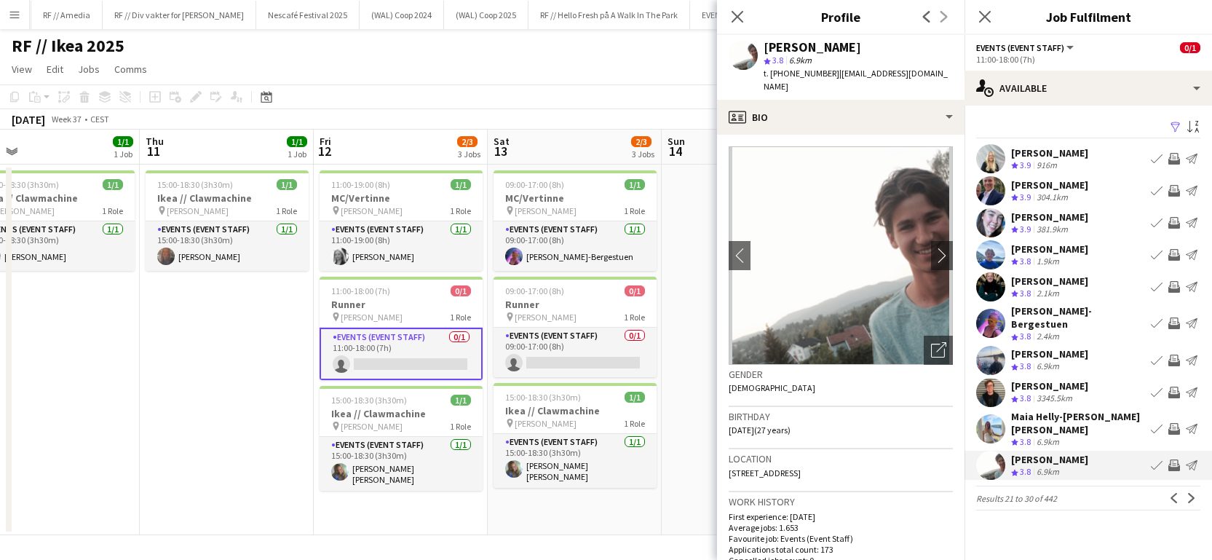
click at [983, 358] on app-user-avatar at bounding box center [990, 360] width 29 height 29
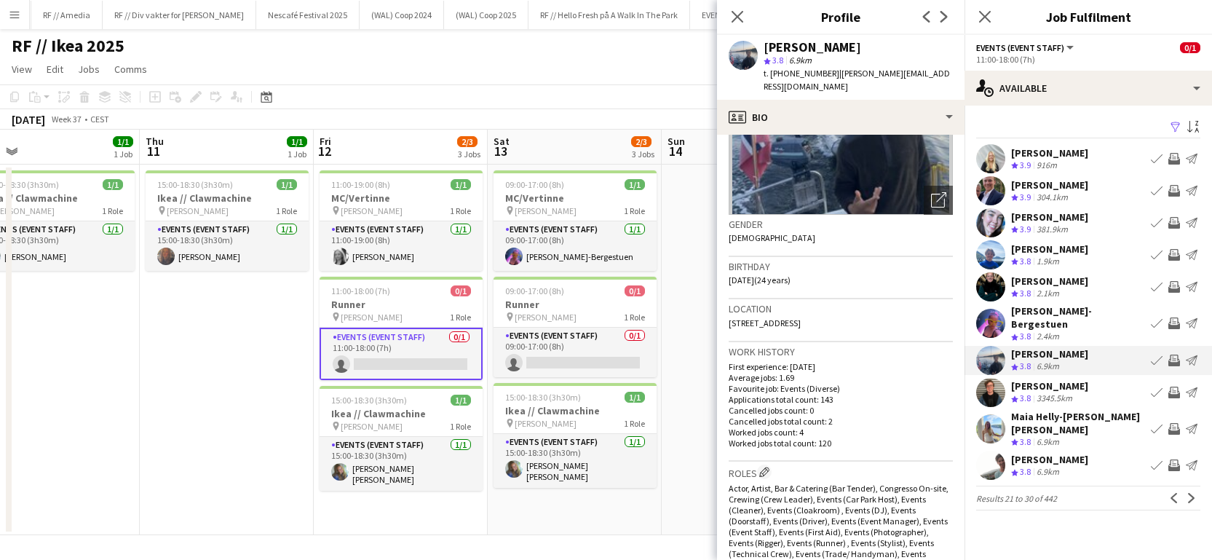
click at [515, 79] on app-page-menu "View Day view expanded Day view collapsed Month view Date picker Jump to today …" at bounding box center [606, 71] width 1212 height 28
